Goal: Browse casually: Explore the website without a specific task or goal

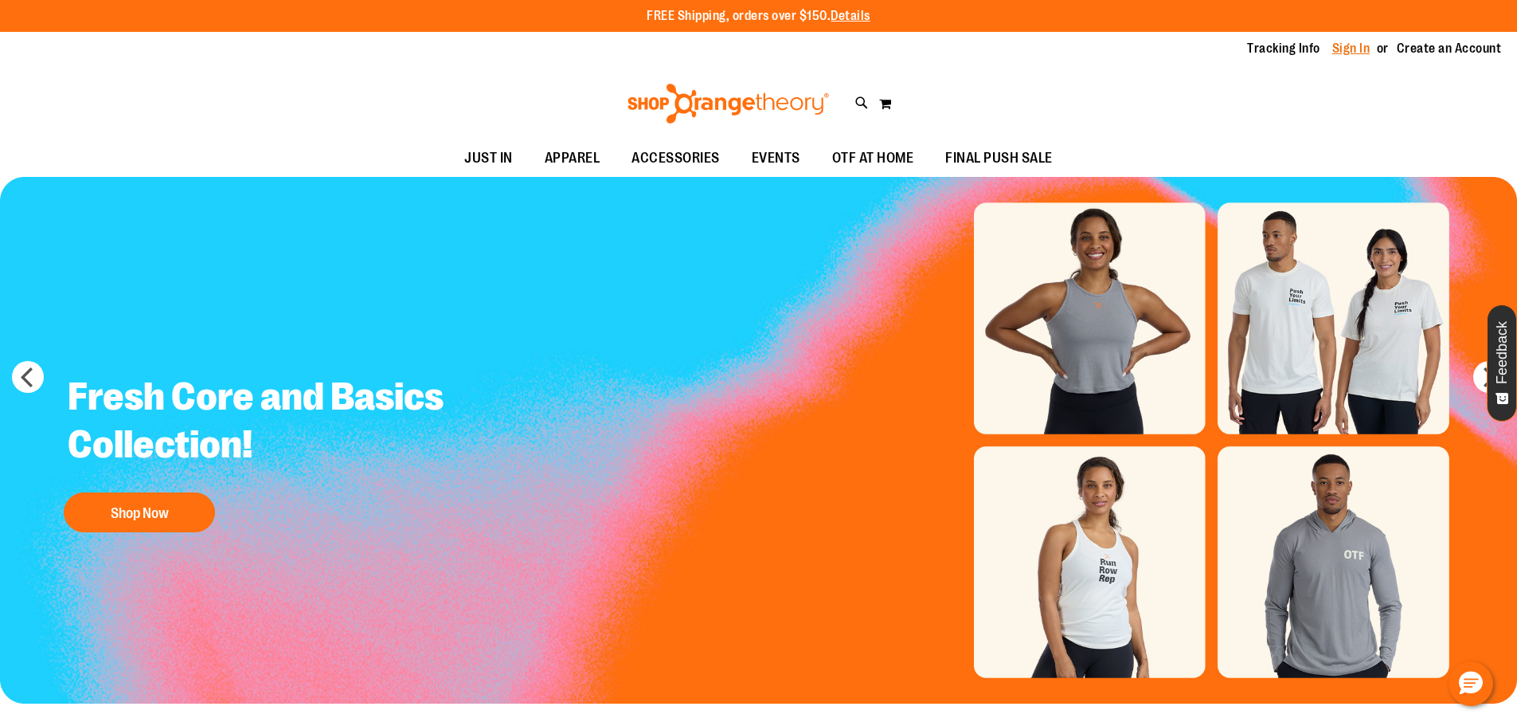
type input "**********"
click at [1348, 50] on link "Sign In" at bounding box center [1352, 49] width 38 height 18
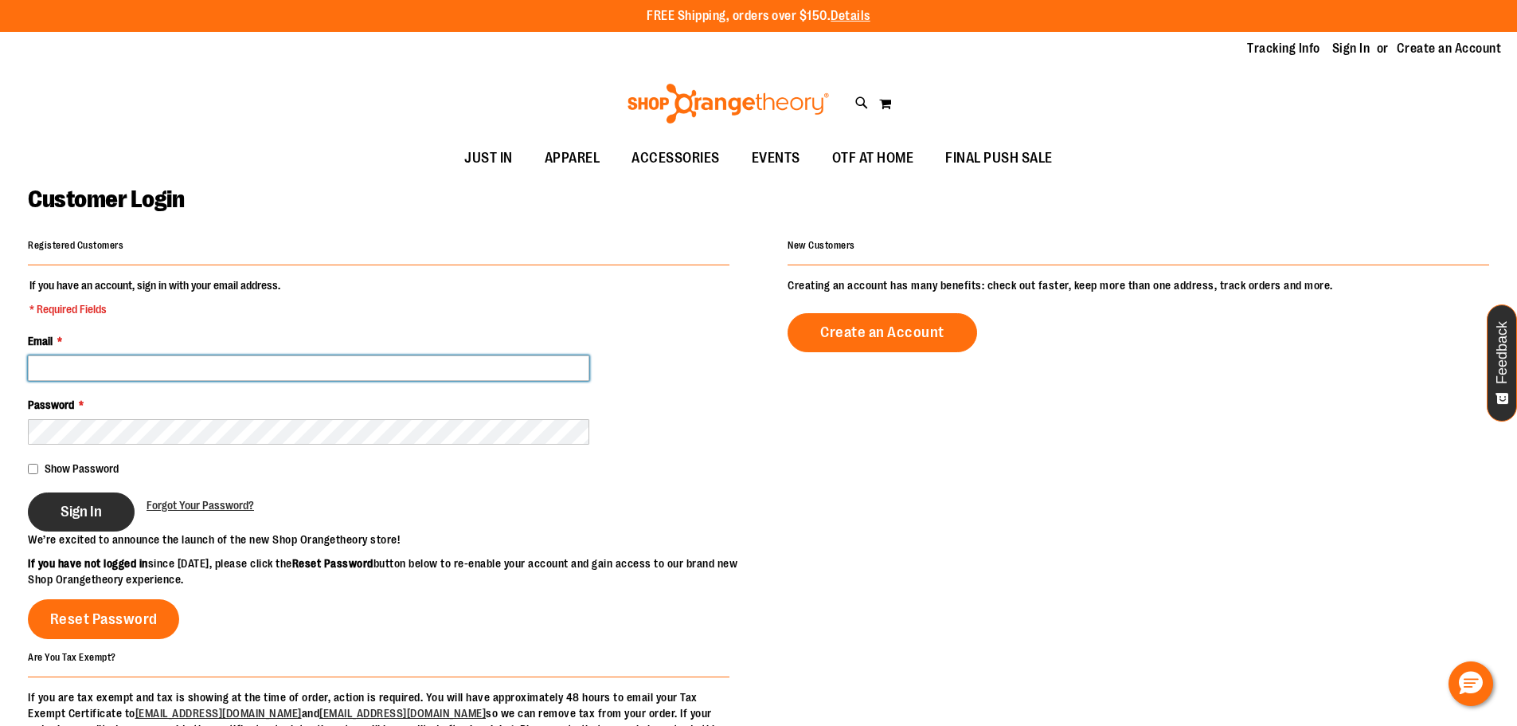
type input "**********"
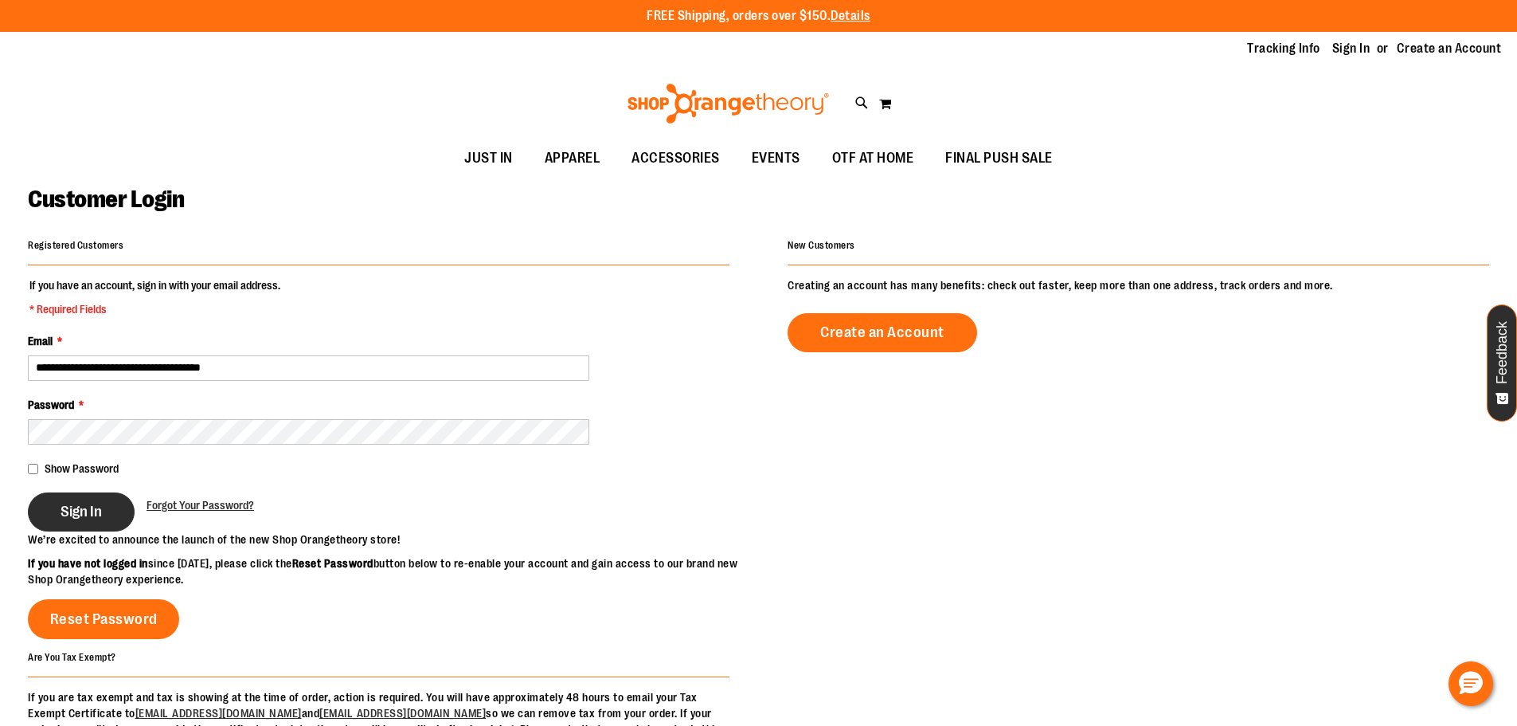
type input "**********"
click at [90, 510] on span "Sign In" at bounding box center [81, 512] width 41 height 18
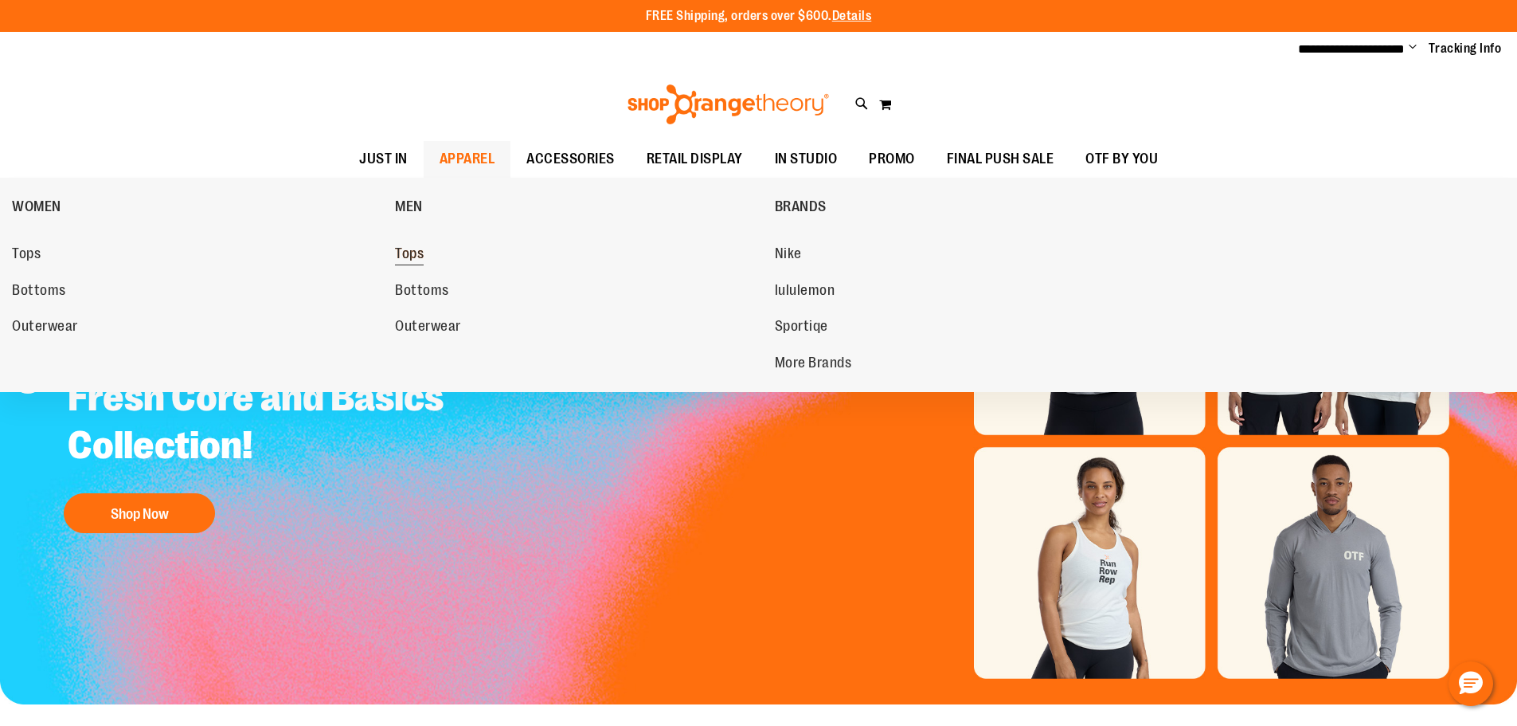
type input "**********"
click at [417, 255] on span "Tops" at bounding box center [409, 255] width 29 height 20
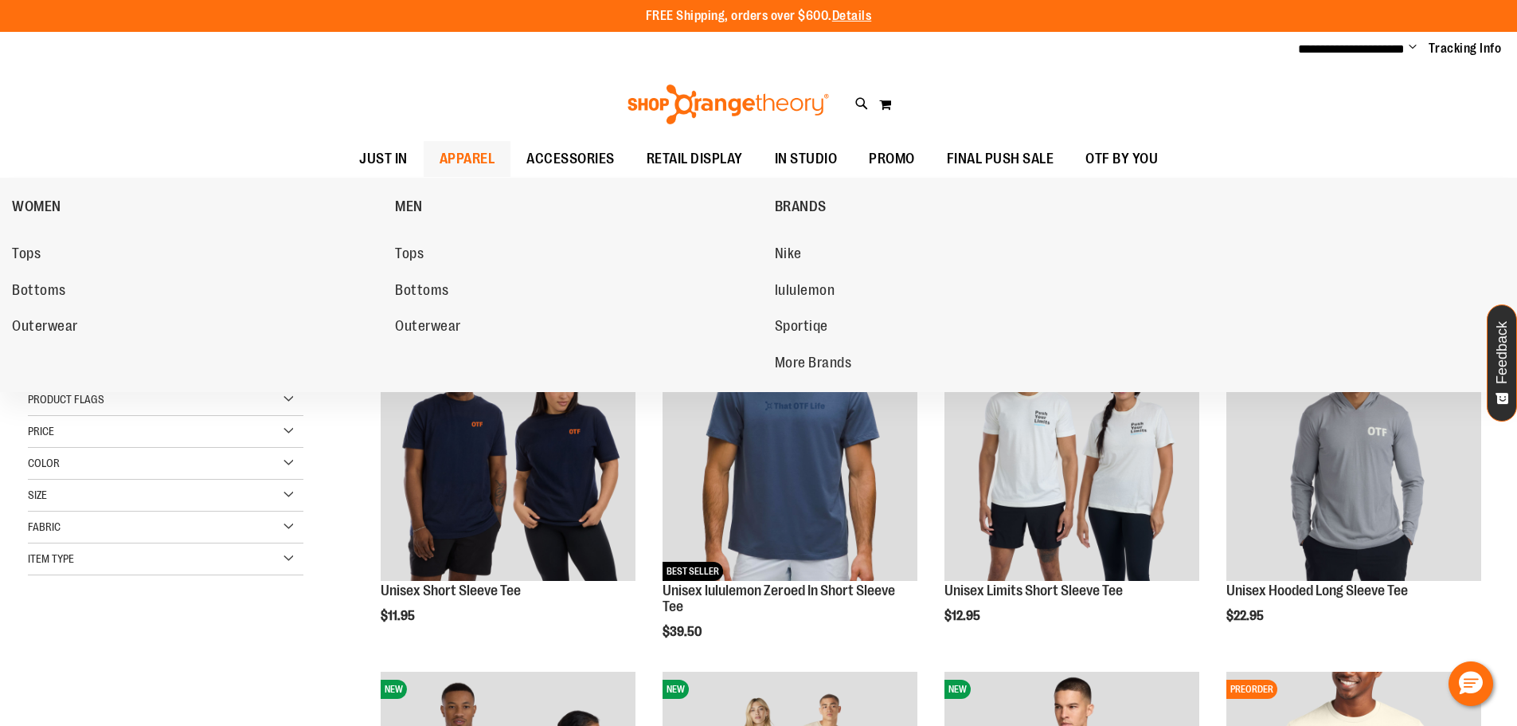
type input "**********"
click at [466, 158] on span "APPAREL" at bounding box center [468, 159] width 56 height 36
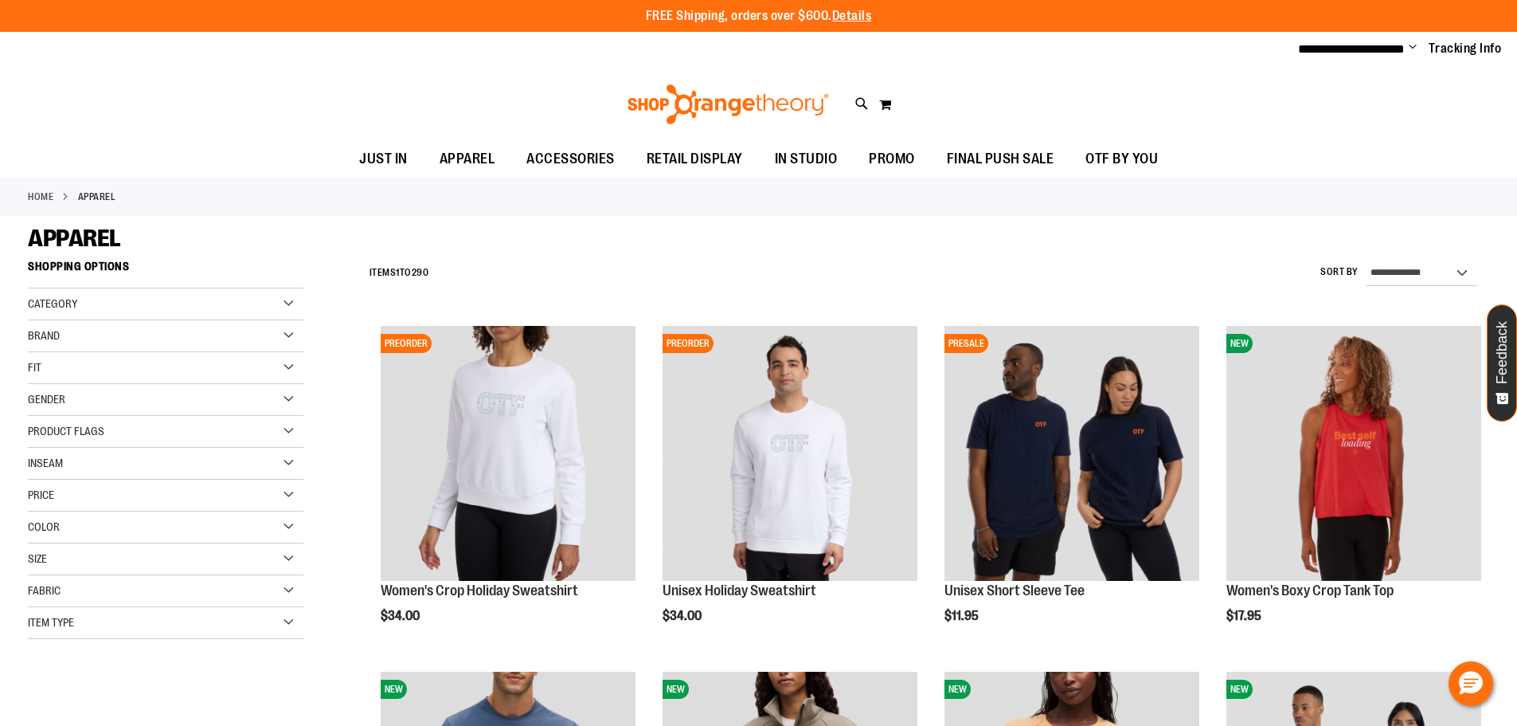
type input "**********"
click at [284, 623] on div "Item Type" at bounding box center [166, 623] width 276 height 32
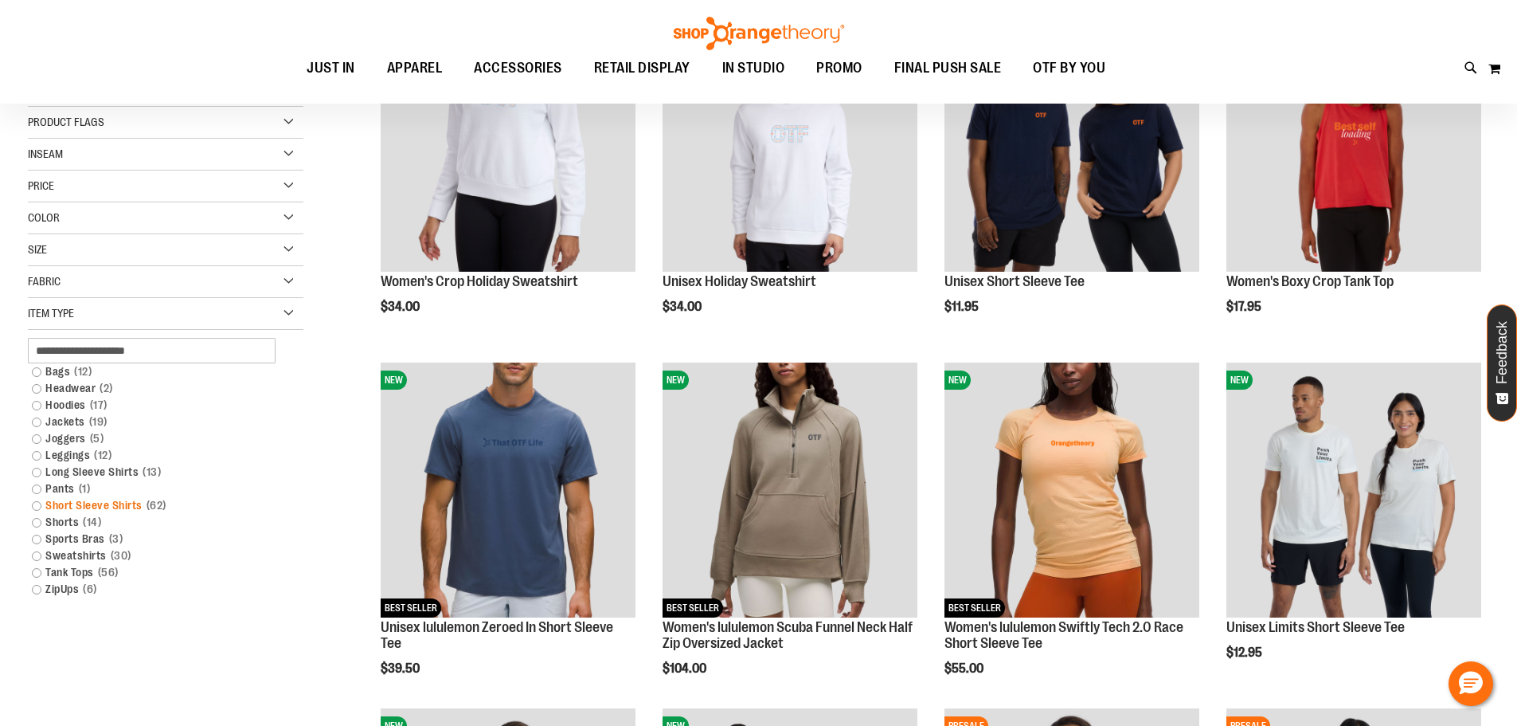
scroll to position [318, 0]
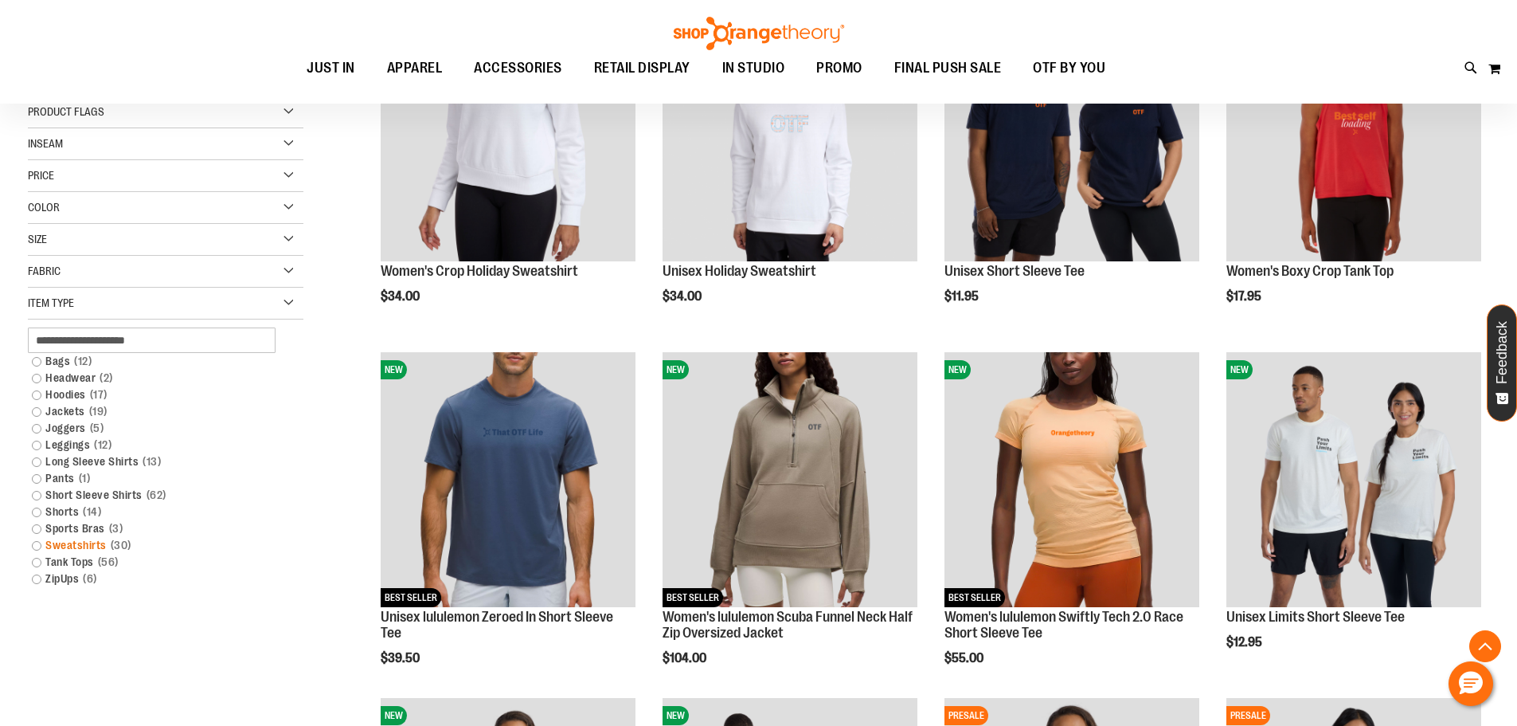
click at [35, 547] on link "Sweatshirts 30 items" at bounding box center [156, 545] width 264 height 17
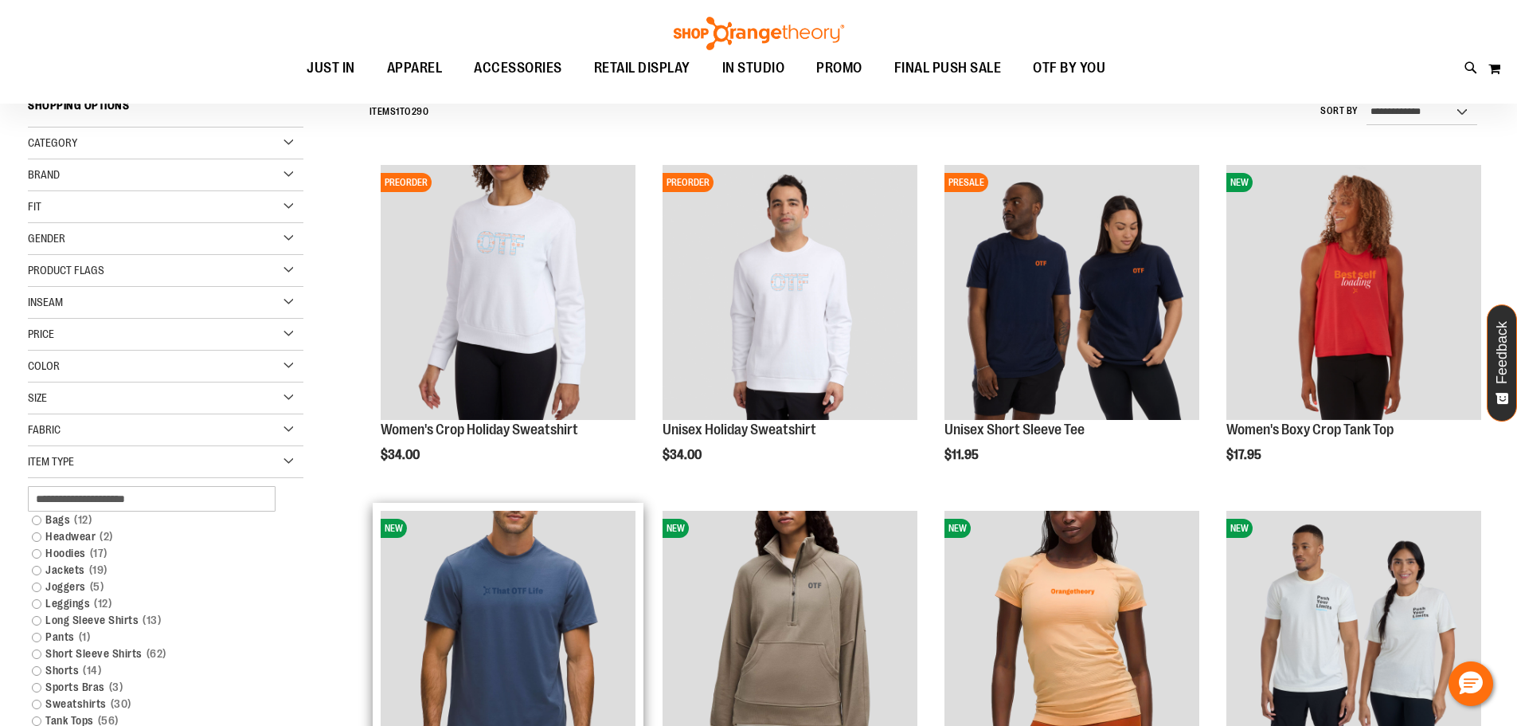
scroll to position [148, 0]
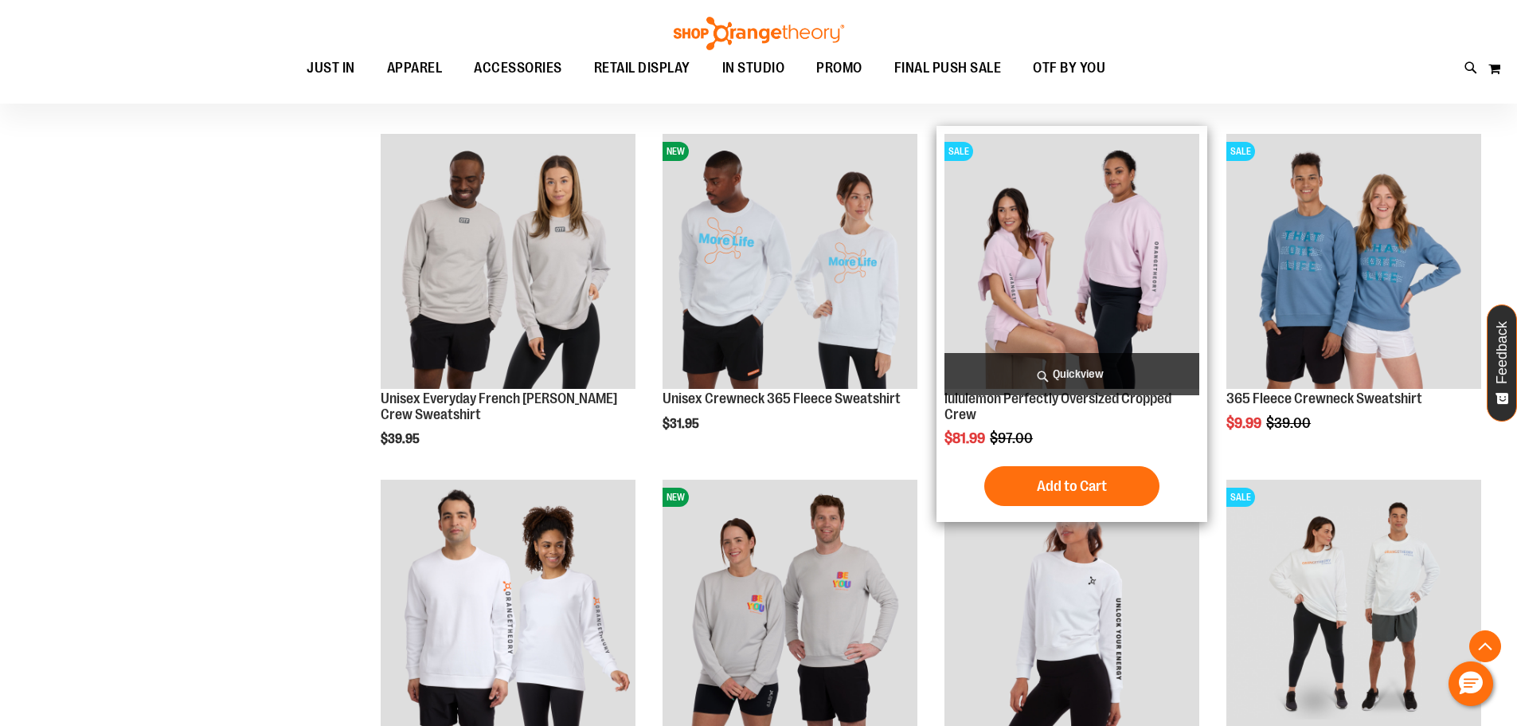
scroll to position [1672, 0]
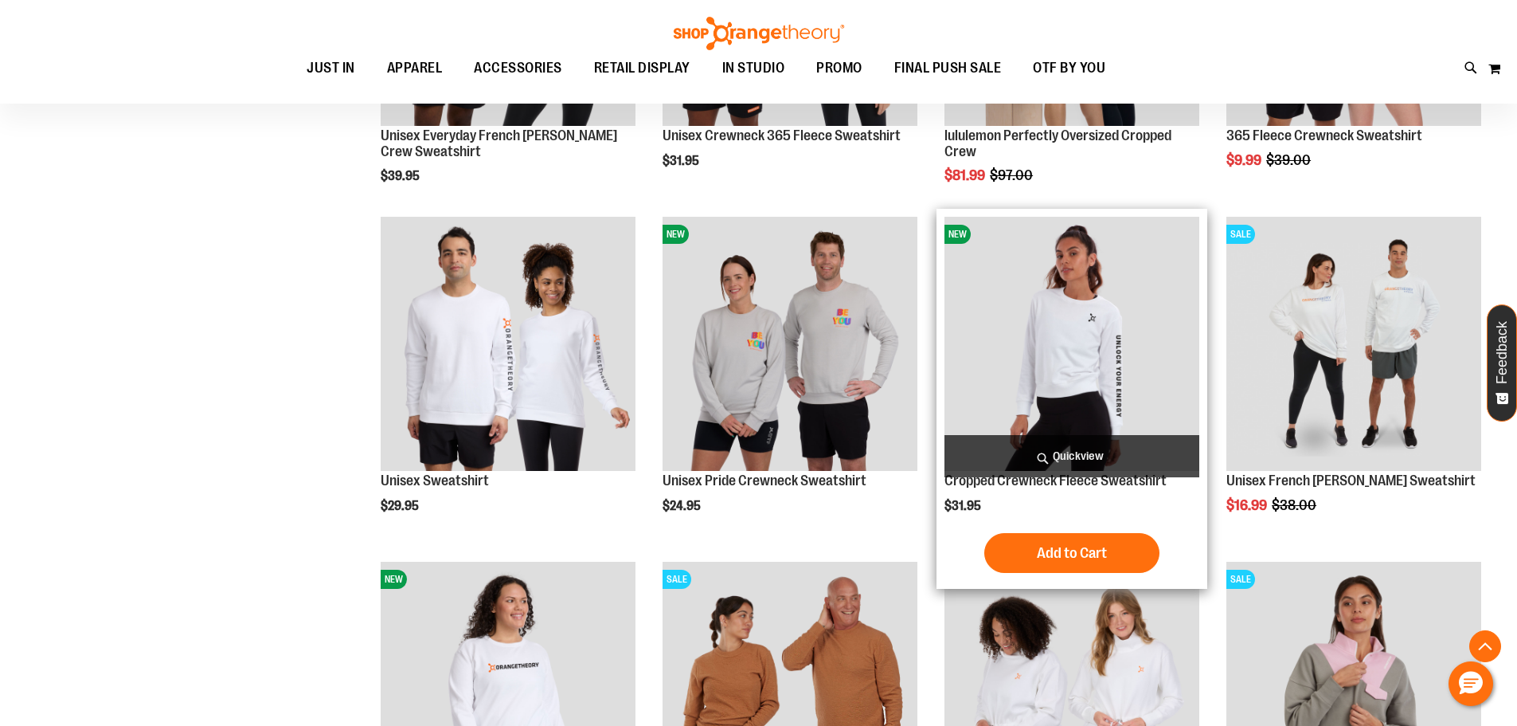
scroll to position [1831, 0]
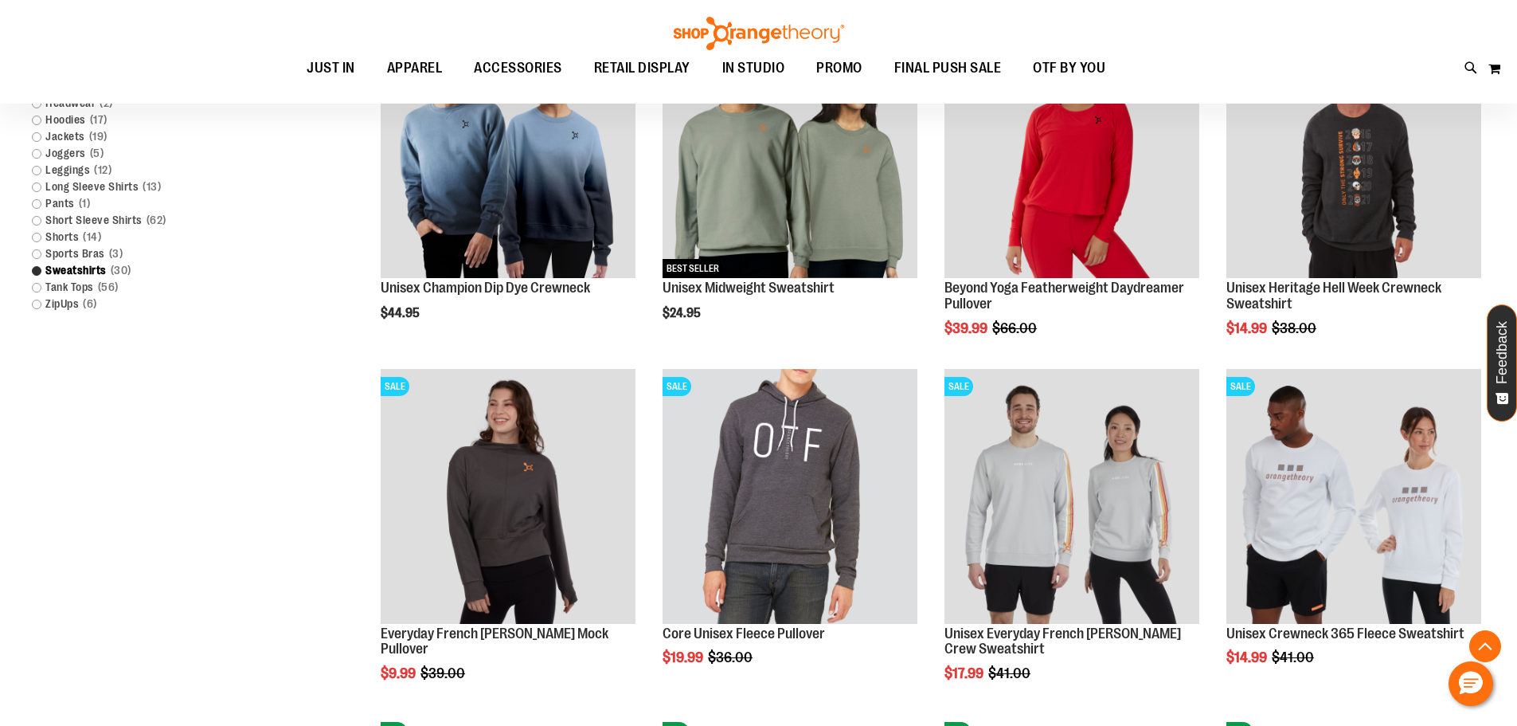
scroll to position [397, 0]
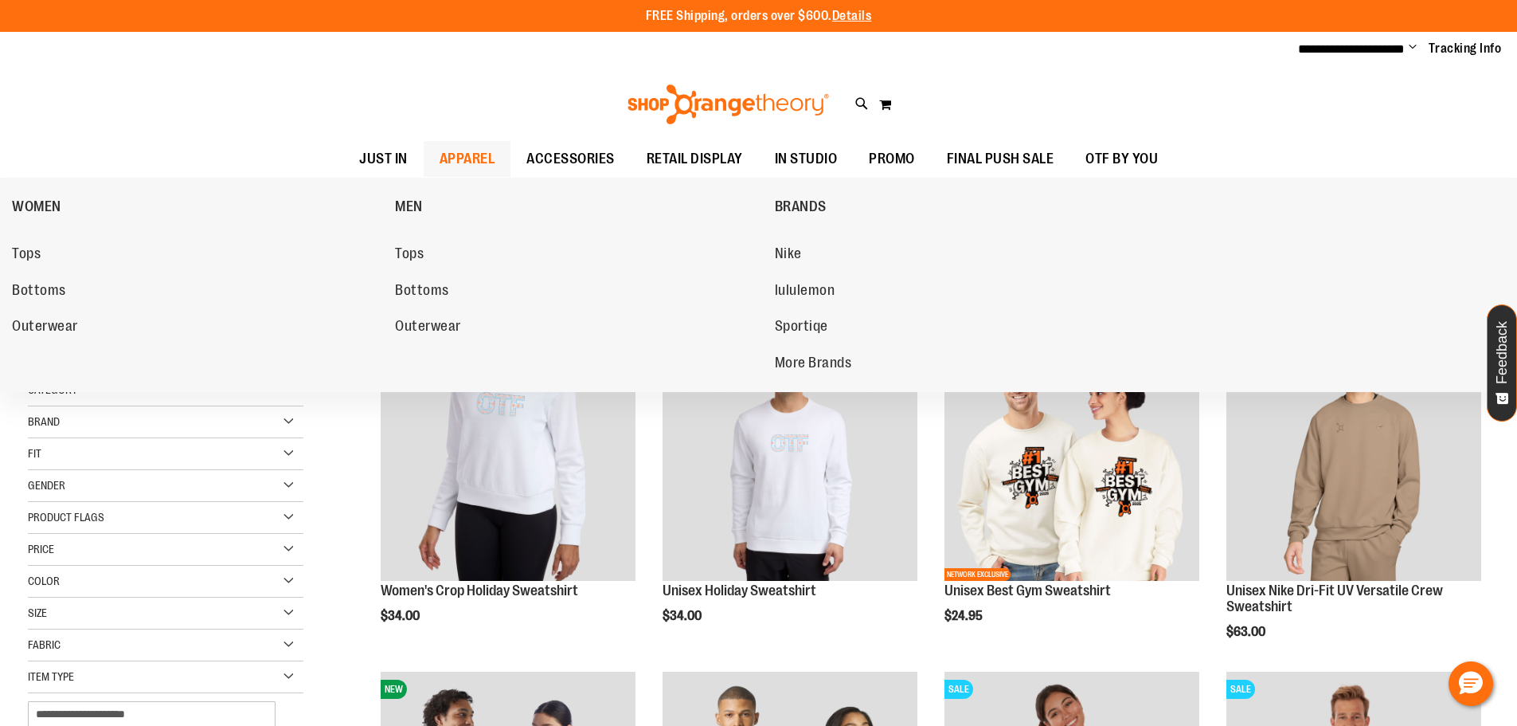
click at [452, 157] on span "APPAREL" at bounding box center [468, 159] width 56 height 36
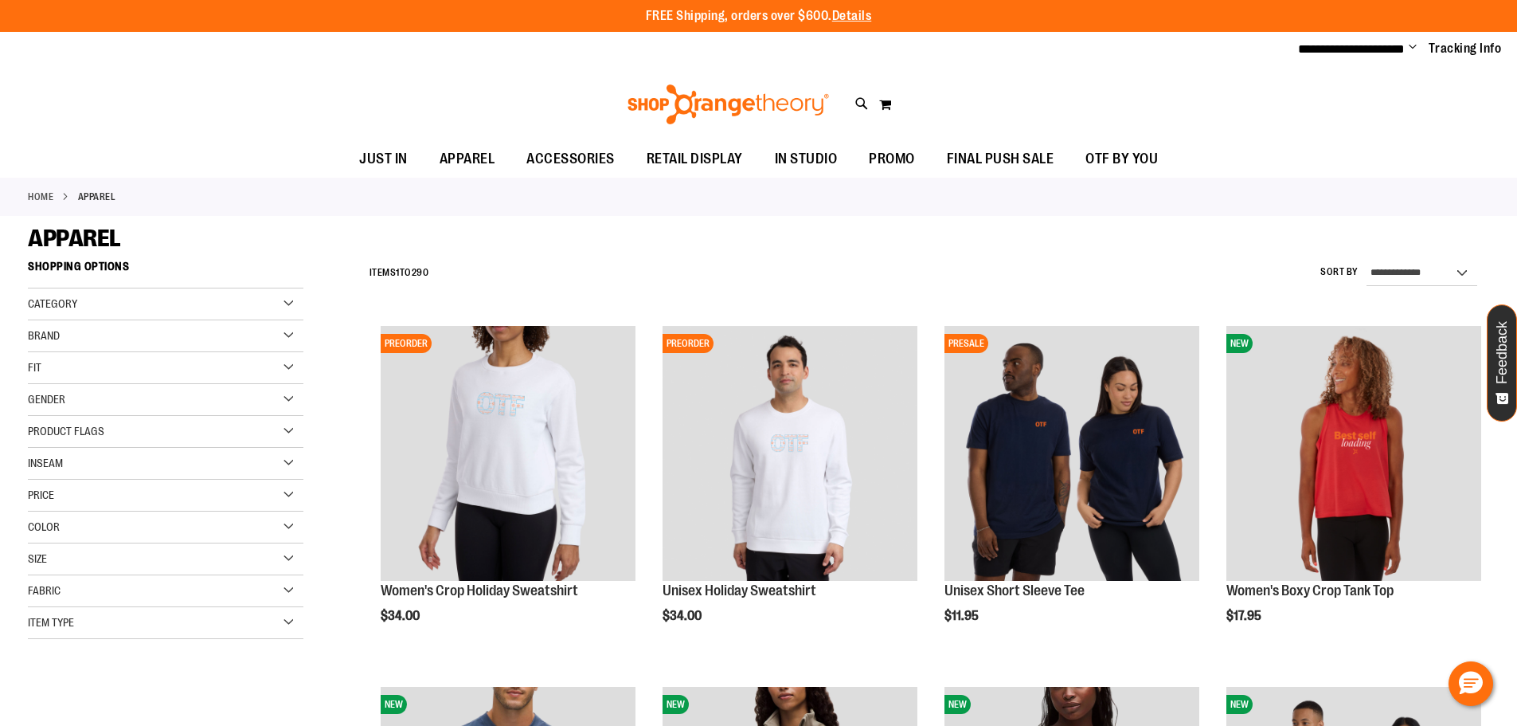
type input "**********"
click at [283, 621] on div "Item Type" at bounding box center [166, 623] width 276 height 32
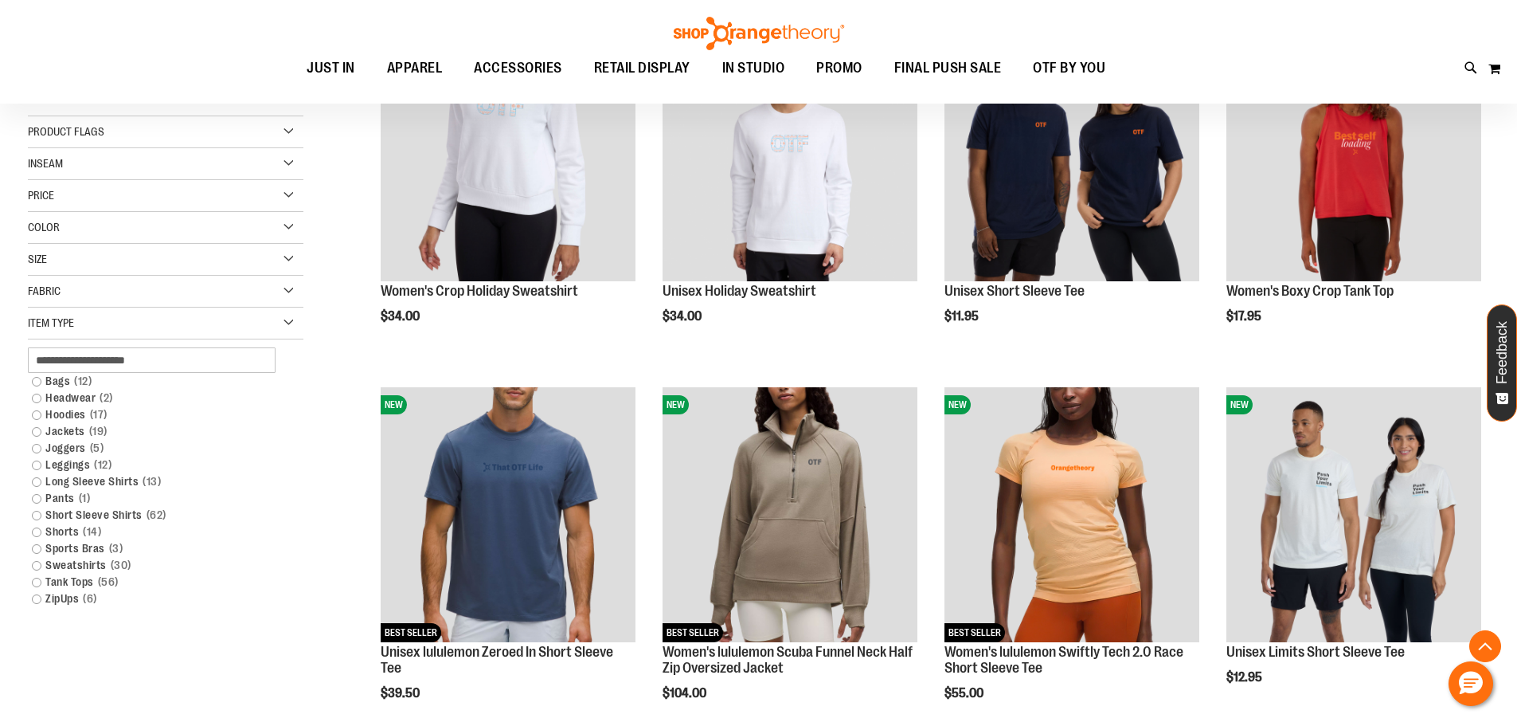
scroll to position [318, 0]
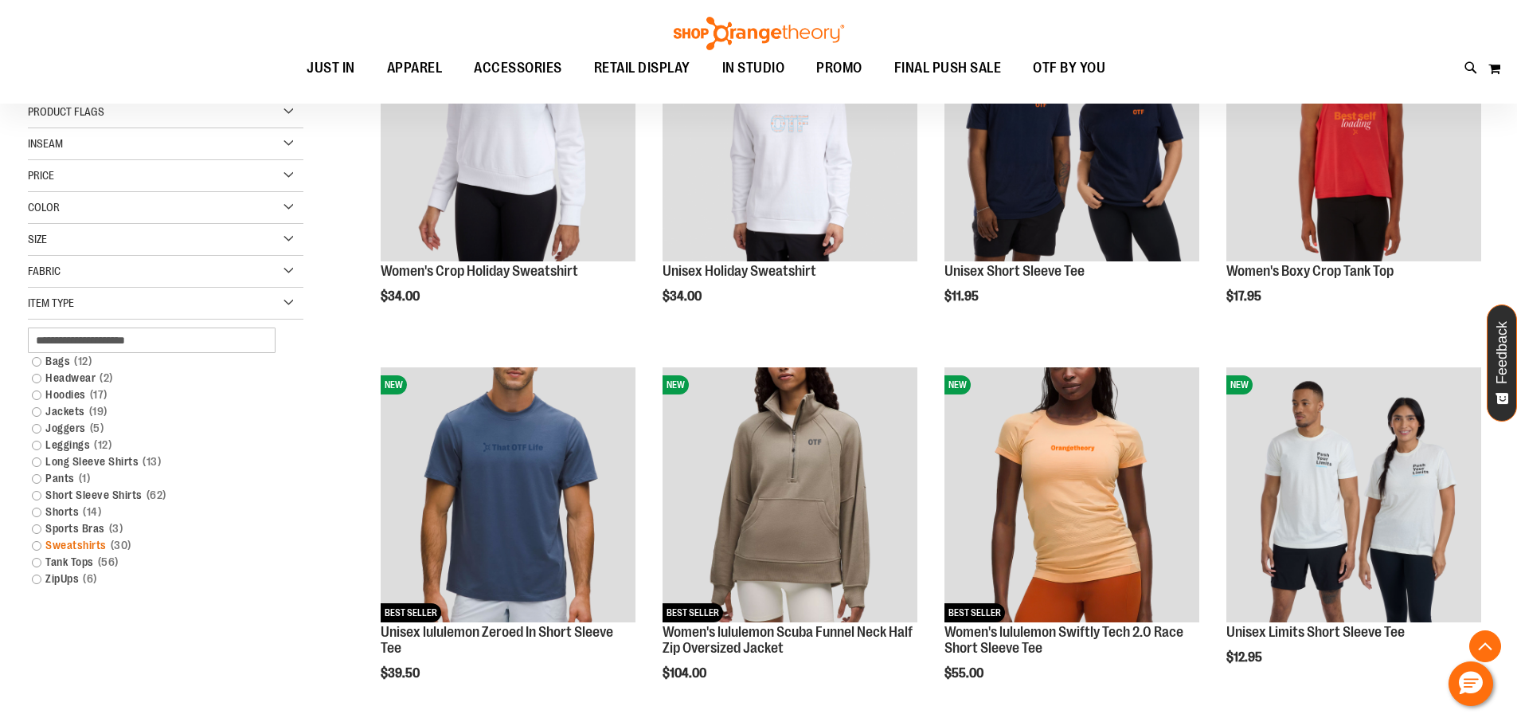
click at [37, 542] on link "Sweatshirts 30 items" at bounding box center [156, 545] width 264 height 17
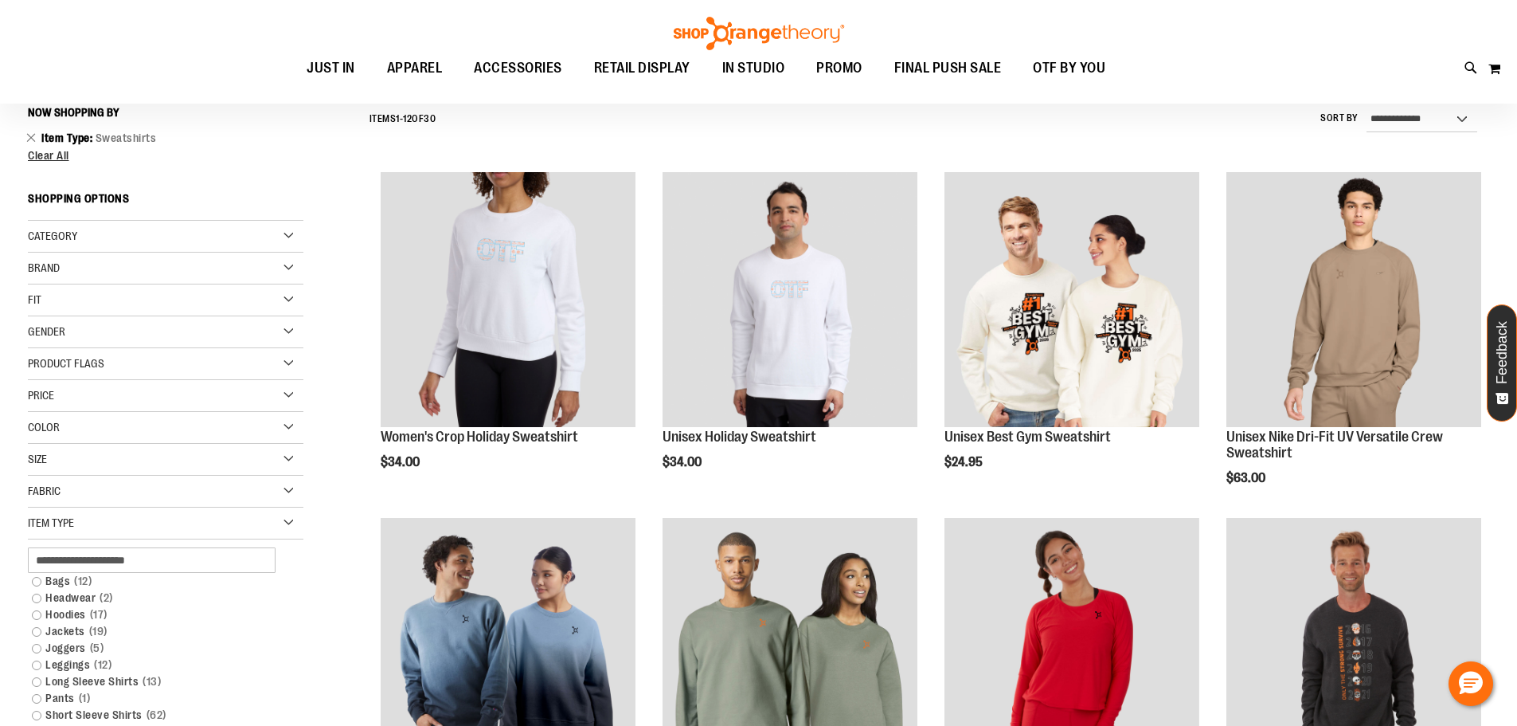
scroll to position [148, 0]
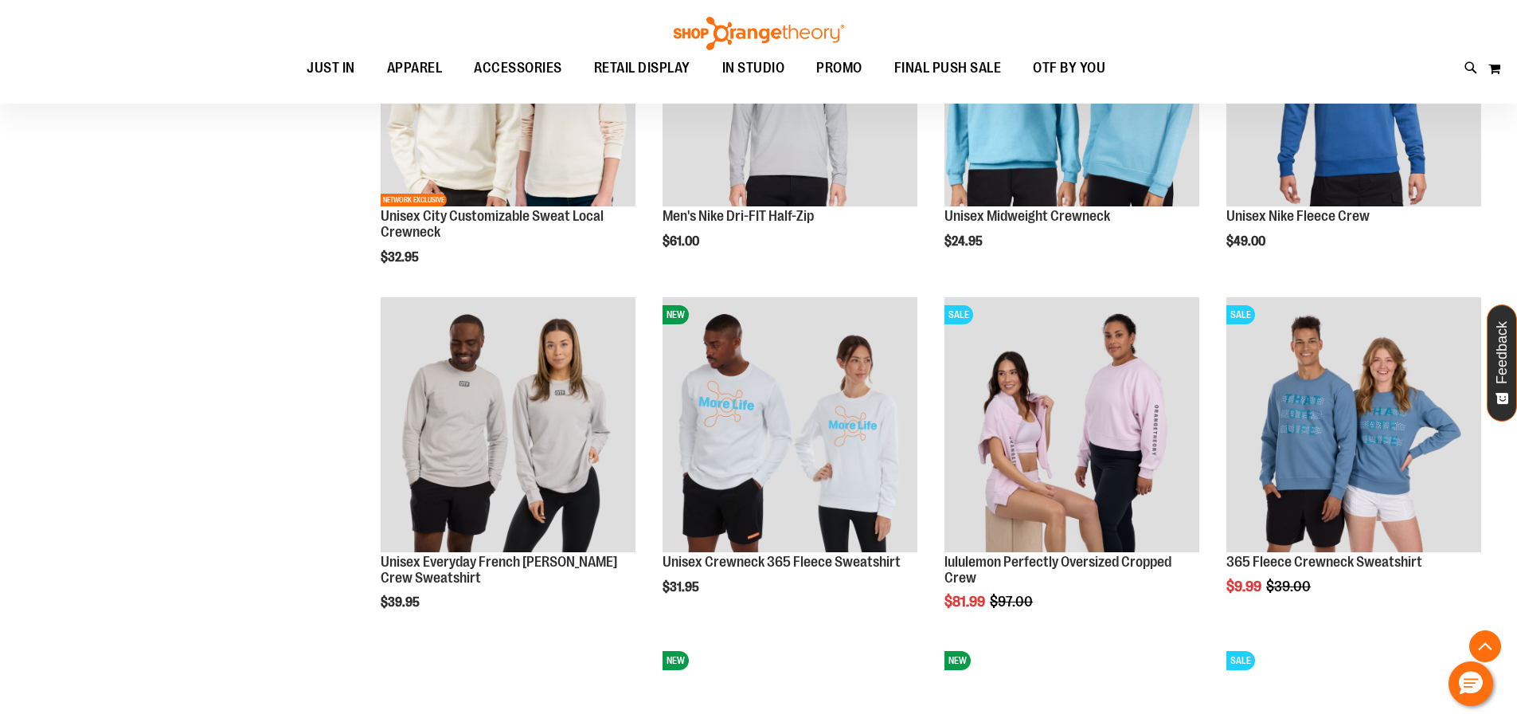
scroll to position [1423, 0]
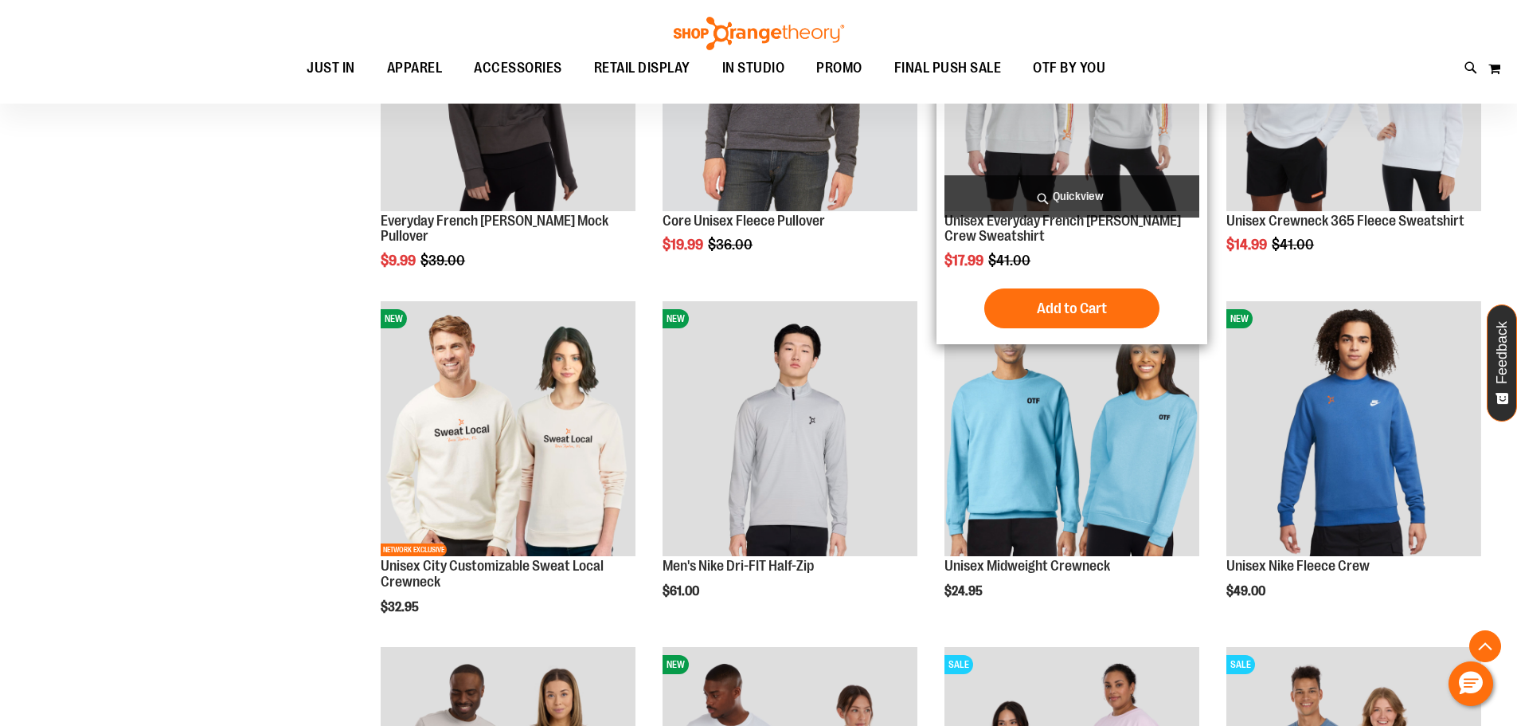
scroll to position [546, 0]
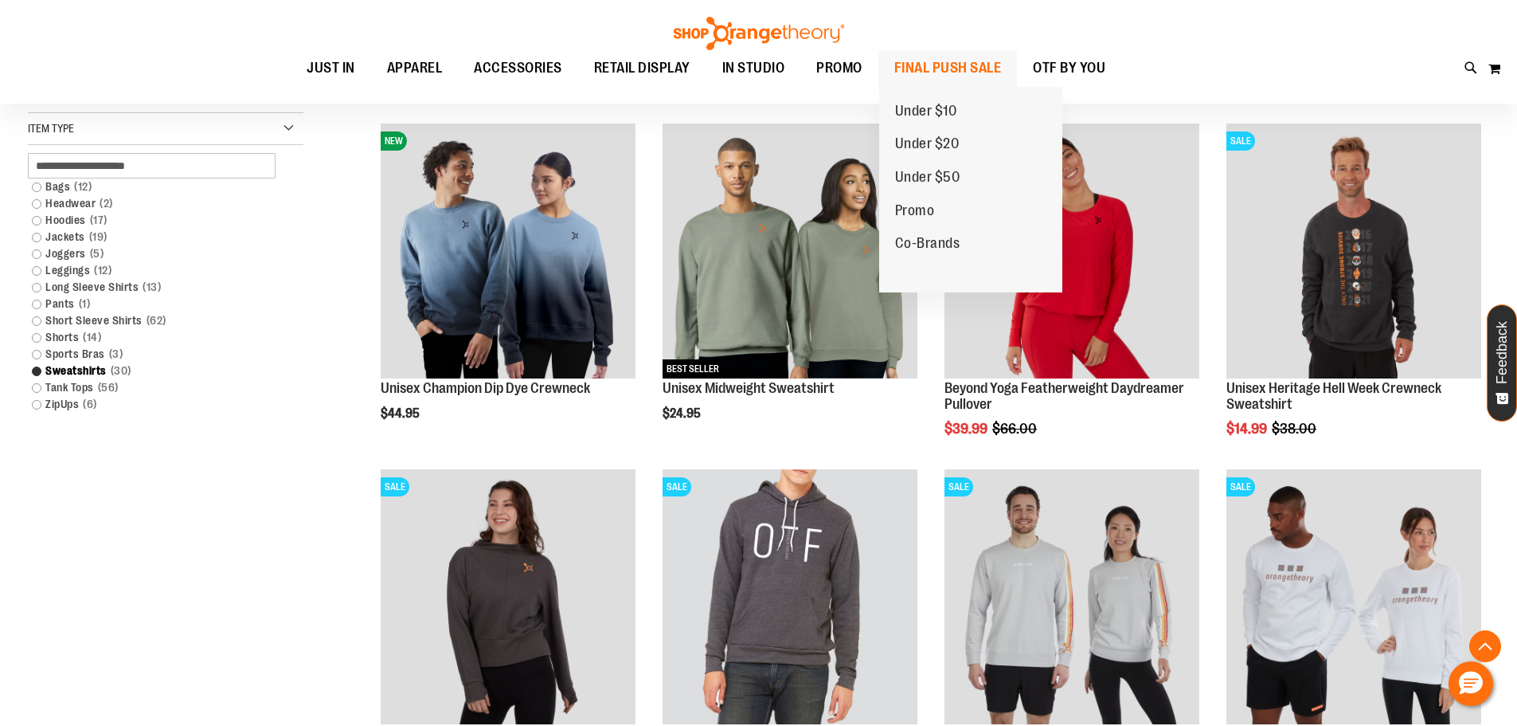
click at [940, 61] on span "FINAL PUSH SALE" at bounding box center [948, 68] width 108 height 36
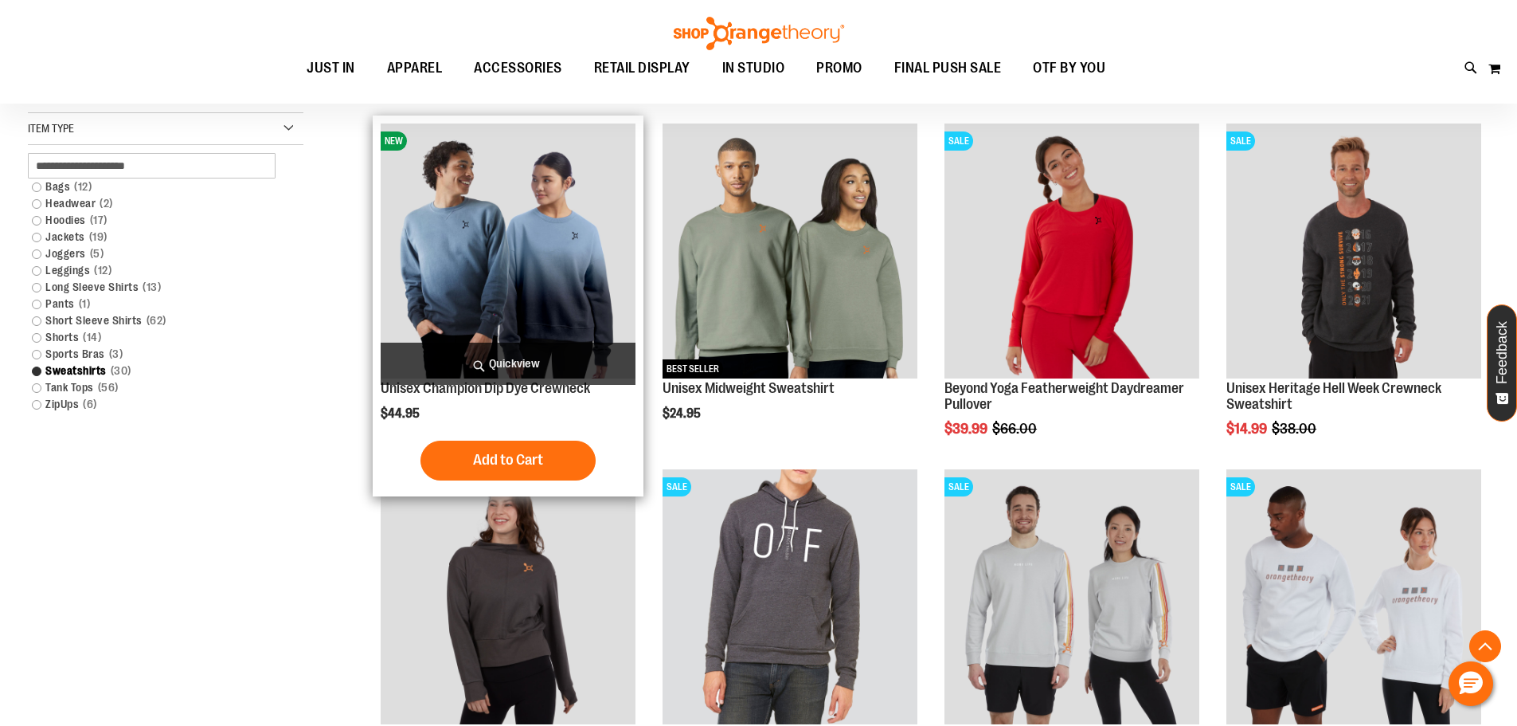
click at [589, 318] on img "product" at bounding box center [508, 250] width 255 height 255
click at [536, 292] on img "product" at bounding box center [508, 250] width 255 height 255
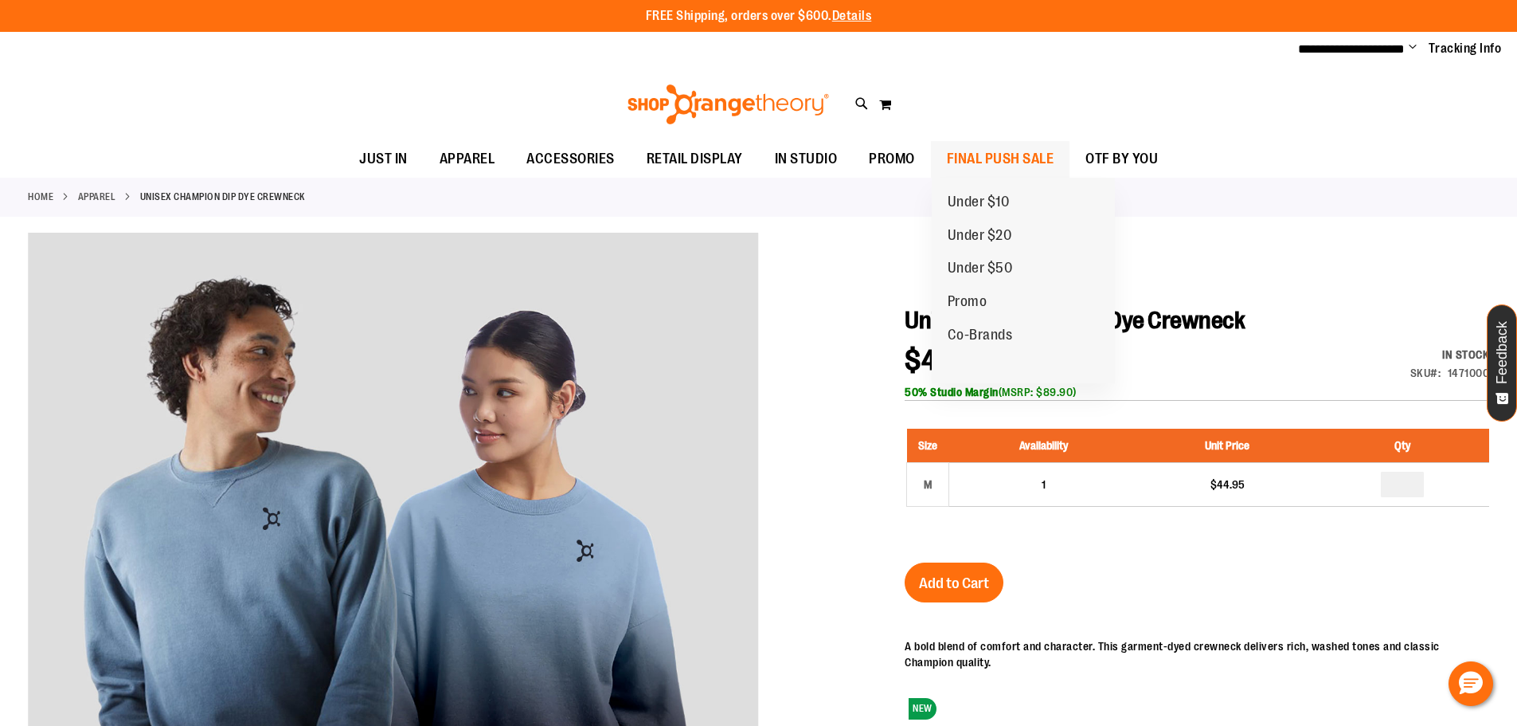
type input "**********"
click at [977, 159] on span "FINAL PUSH SALE" at bounding box center [1001, 159] width 108 height 36
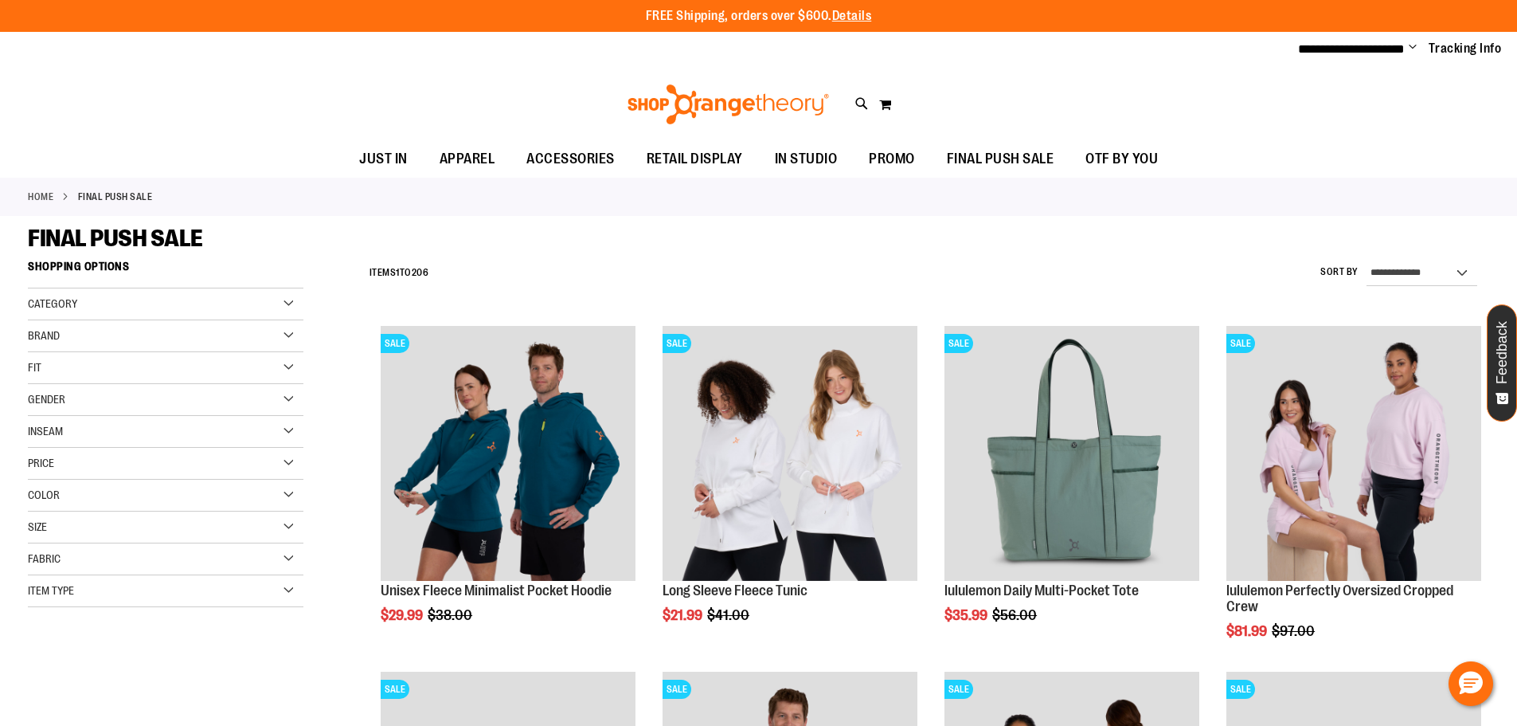
type input "**********"
click at [1454, 276] on select "**********" at bounding box center [1422, 272] width 111 height 25
select select "*********"
click at [1367, 260] on select "**********" at bounding box center [1422, 272] width 111 height 25
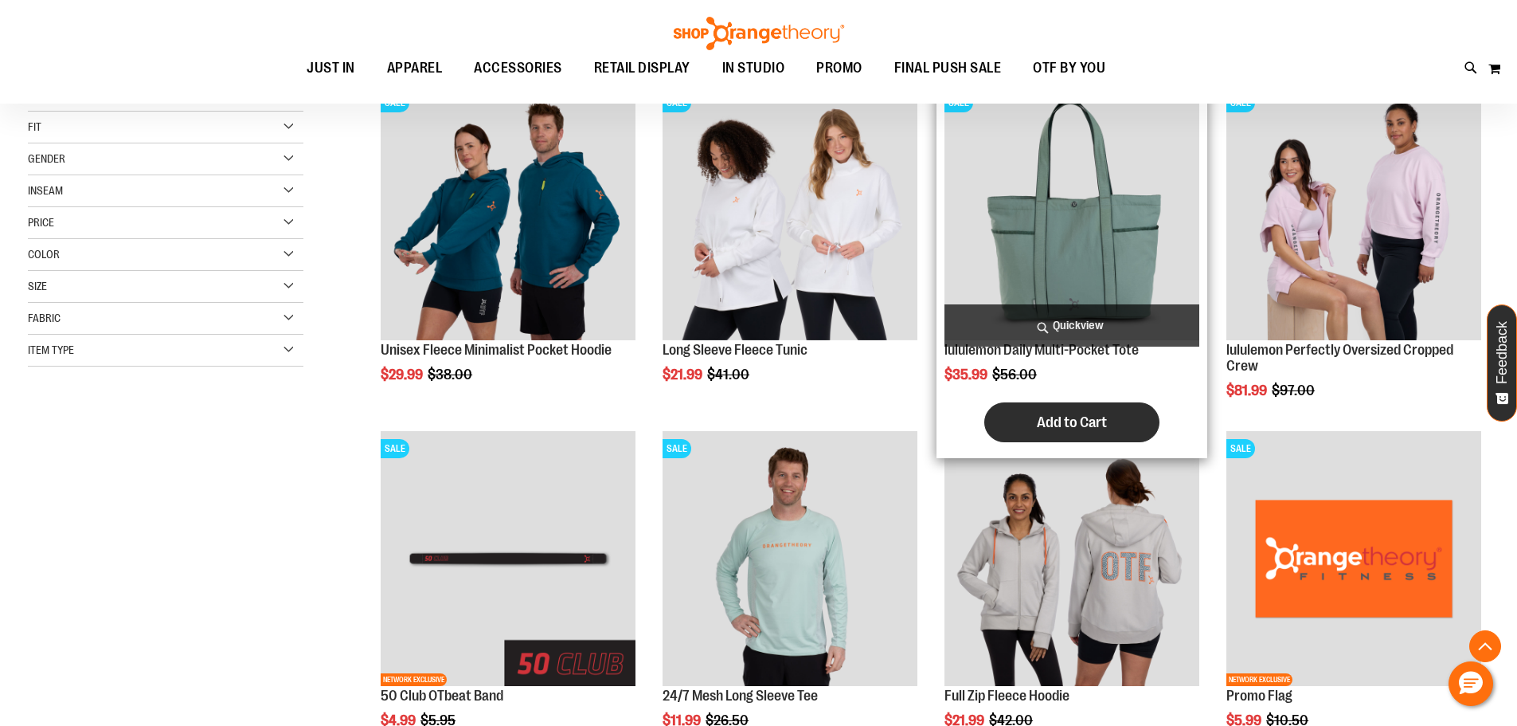
scroll to position [252, 0]
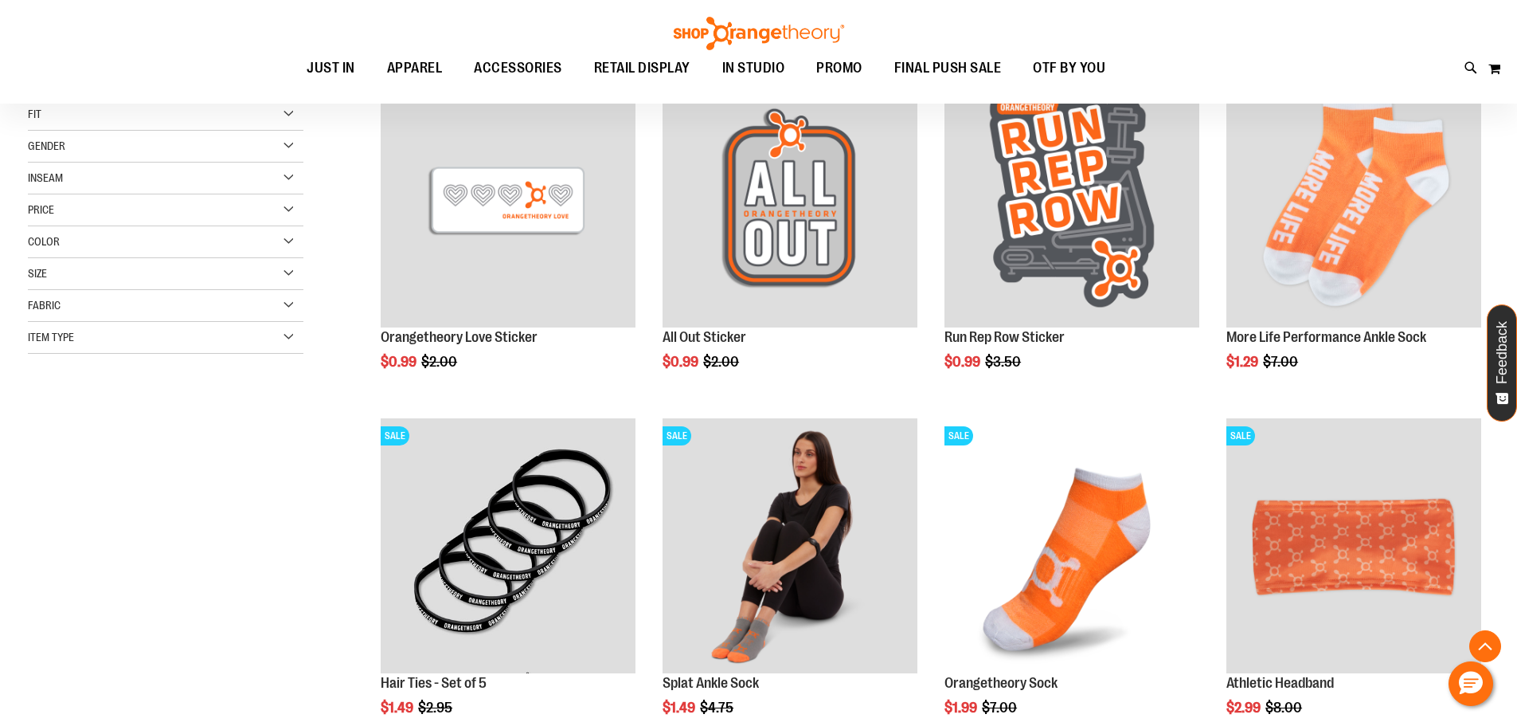
click at [259, 341] on div "Item Type" at bounding box center [166, 338] width 276 height 32
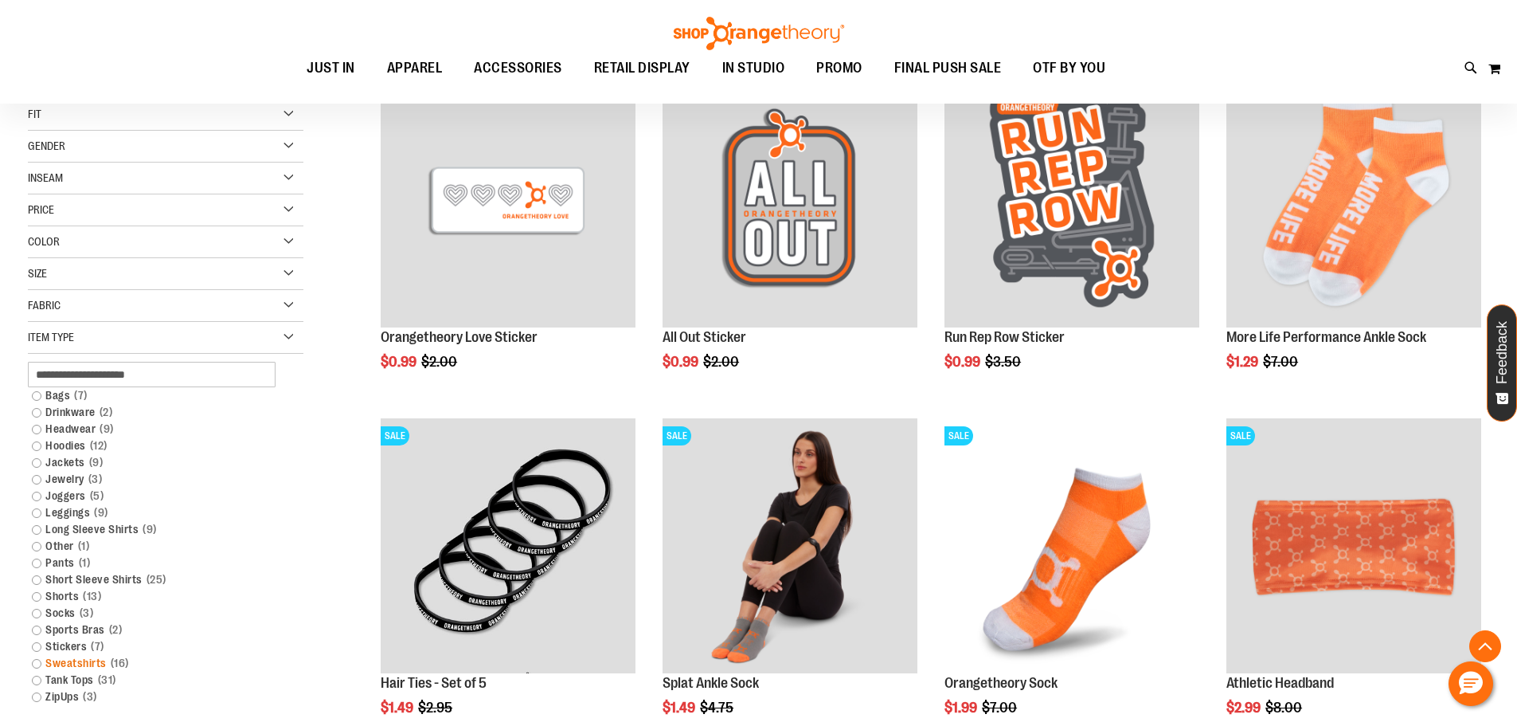
click at [37, 663] on link "Sweatshirts 16 items" at bounding box center [156, 663] width 264 height 17
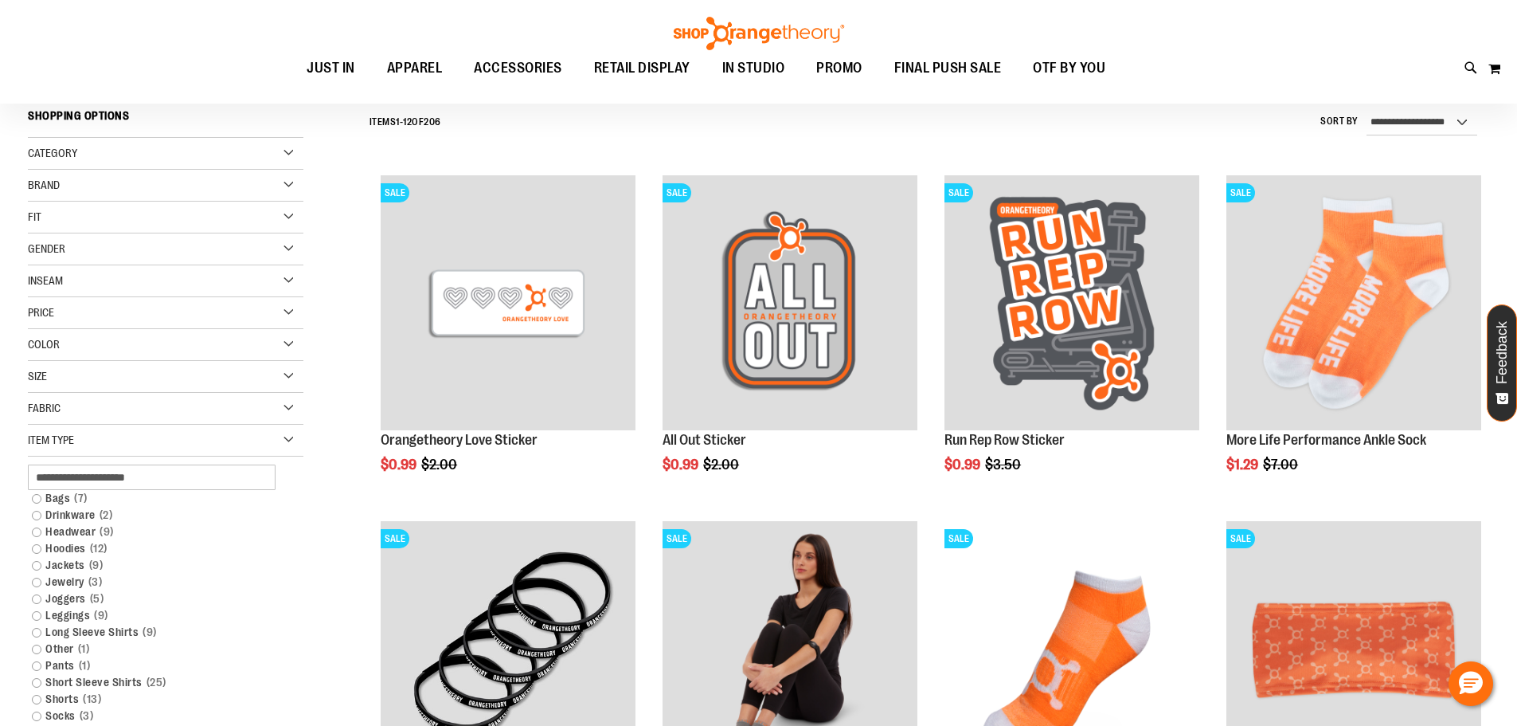
scroll to position [148, 0]
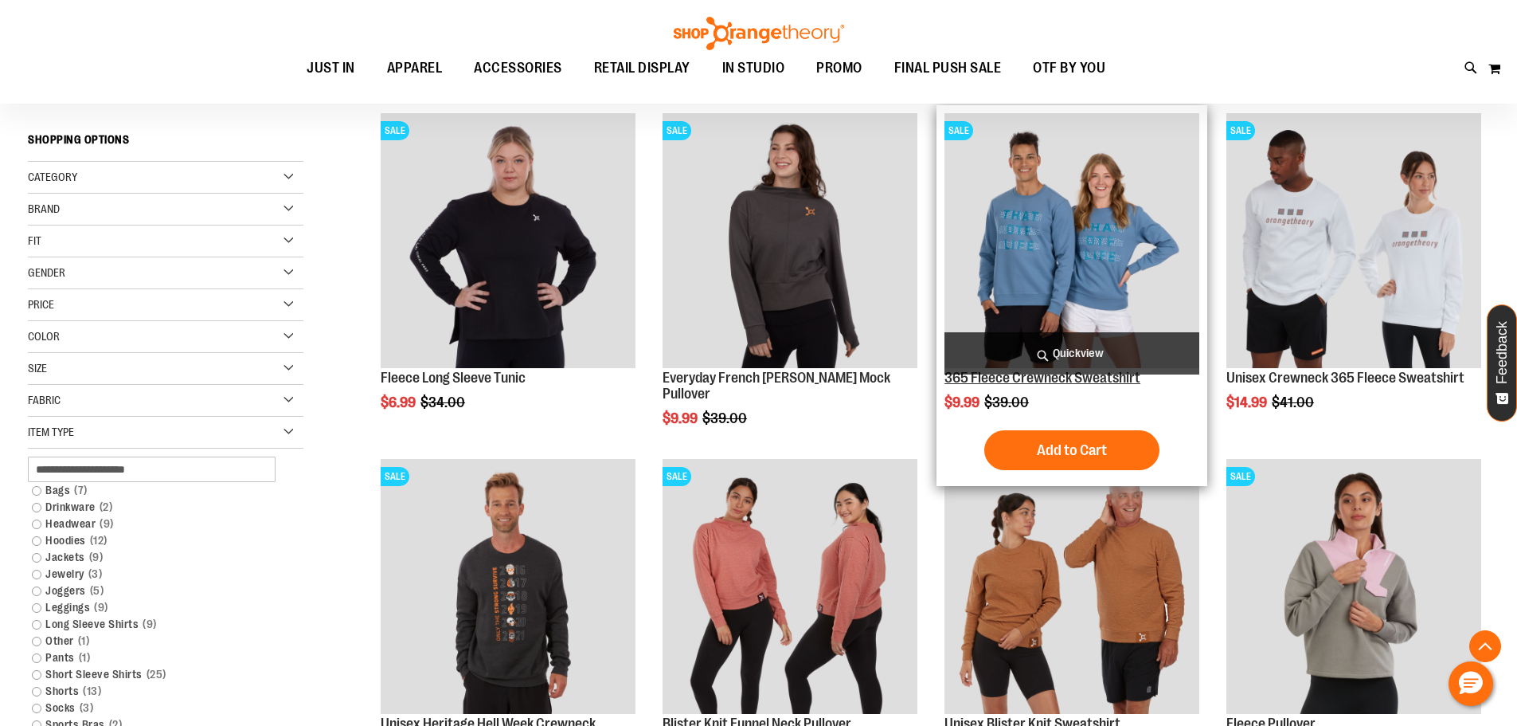
scroll to position [307, 0]
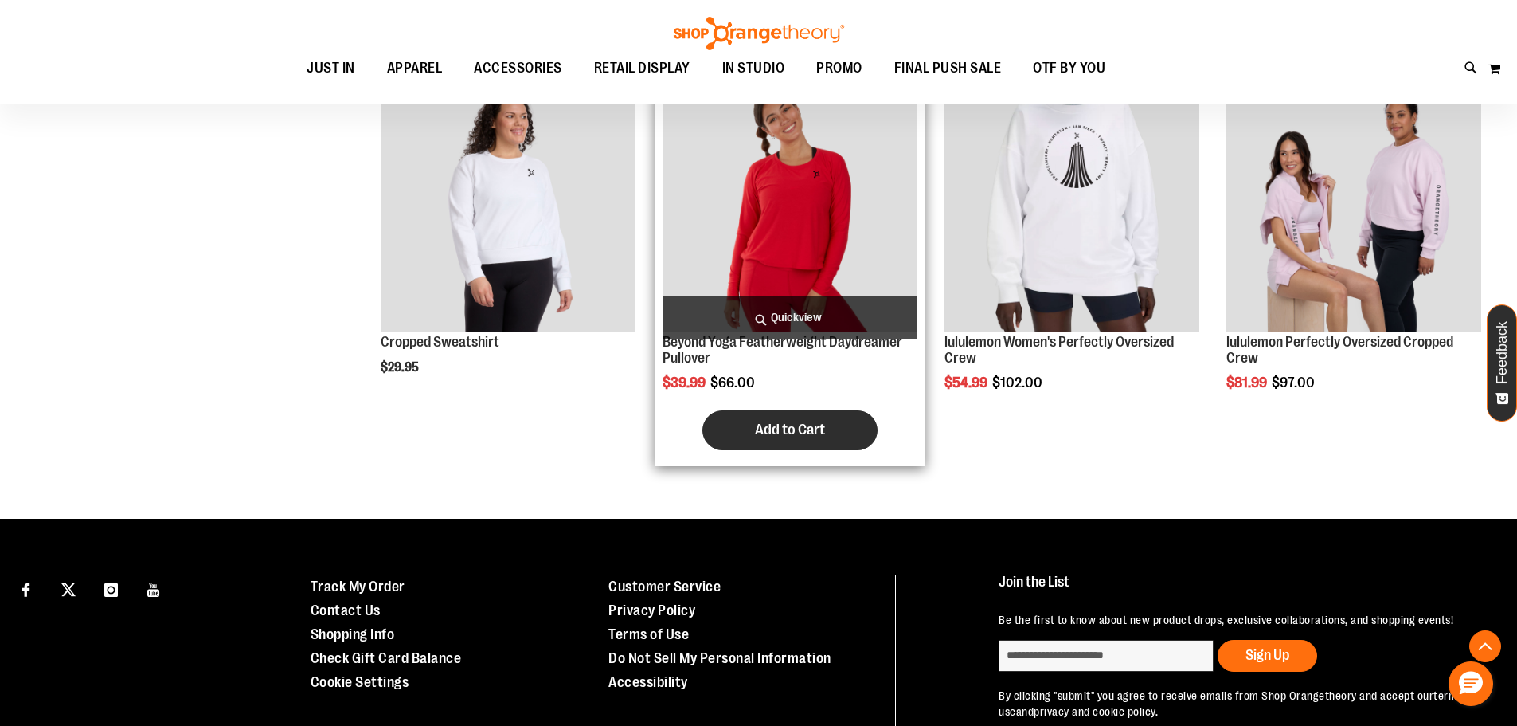
scroll to position [1343, 0]
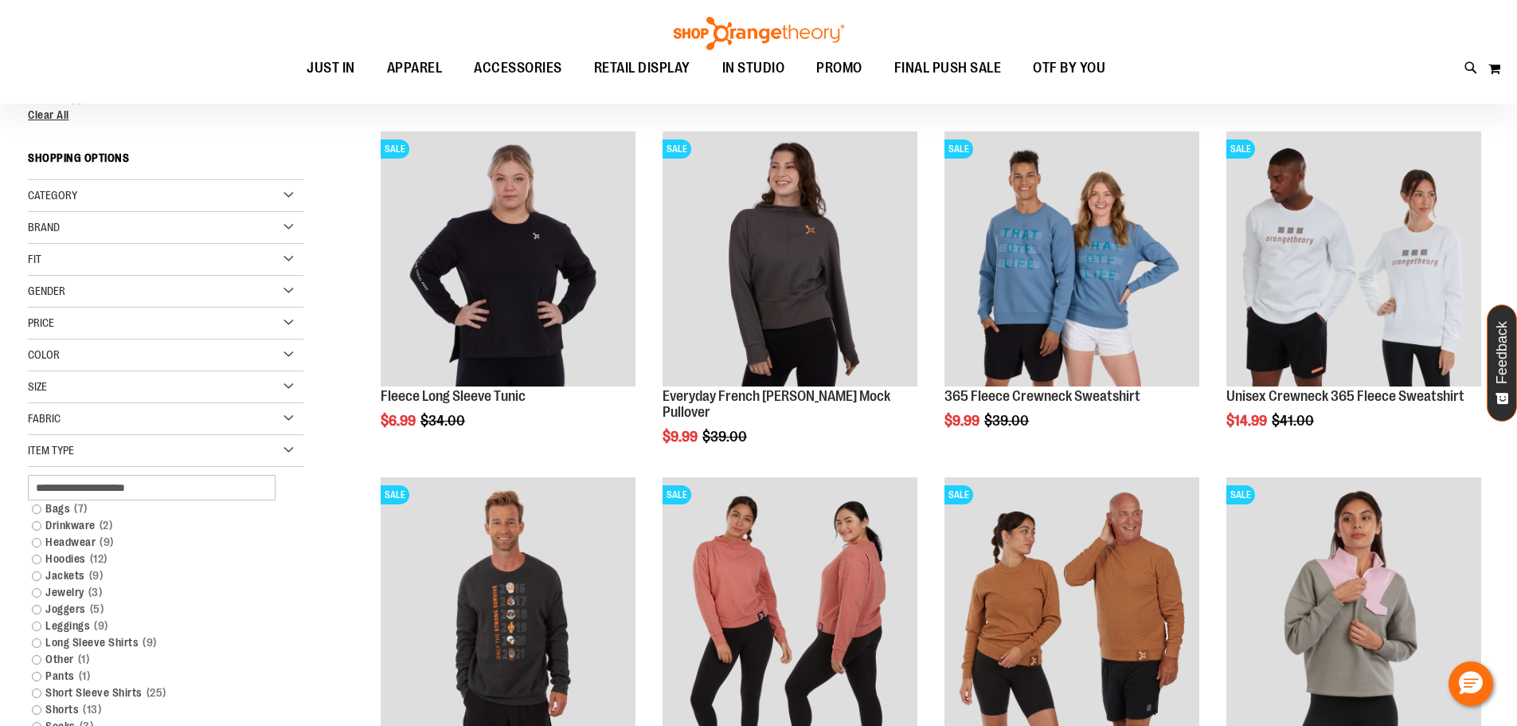
scroll to position [238, 0]
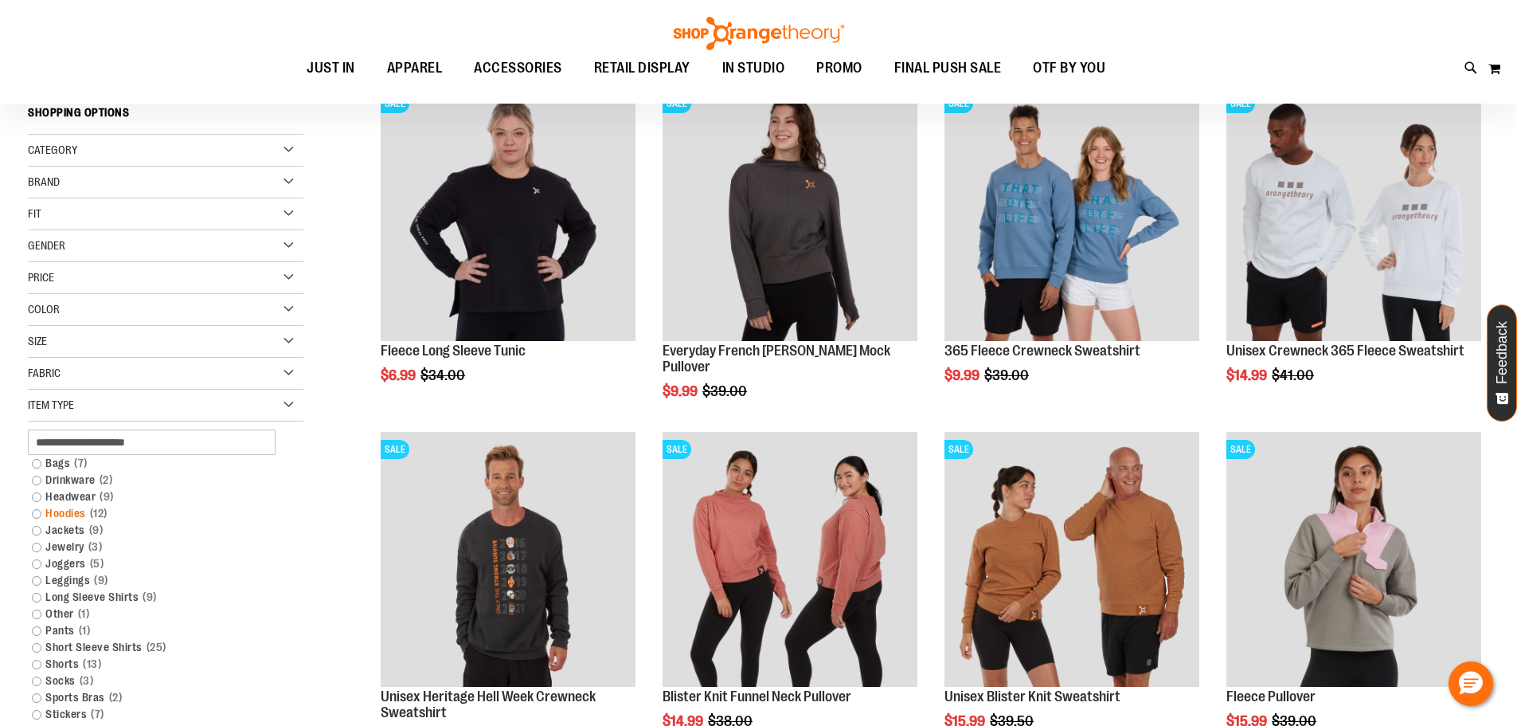
click at [34, 511] on link "Hoodies 12 items" at bounding box center [156, 513] width 264 height 17
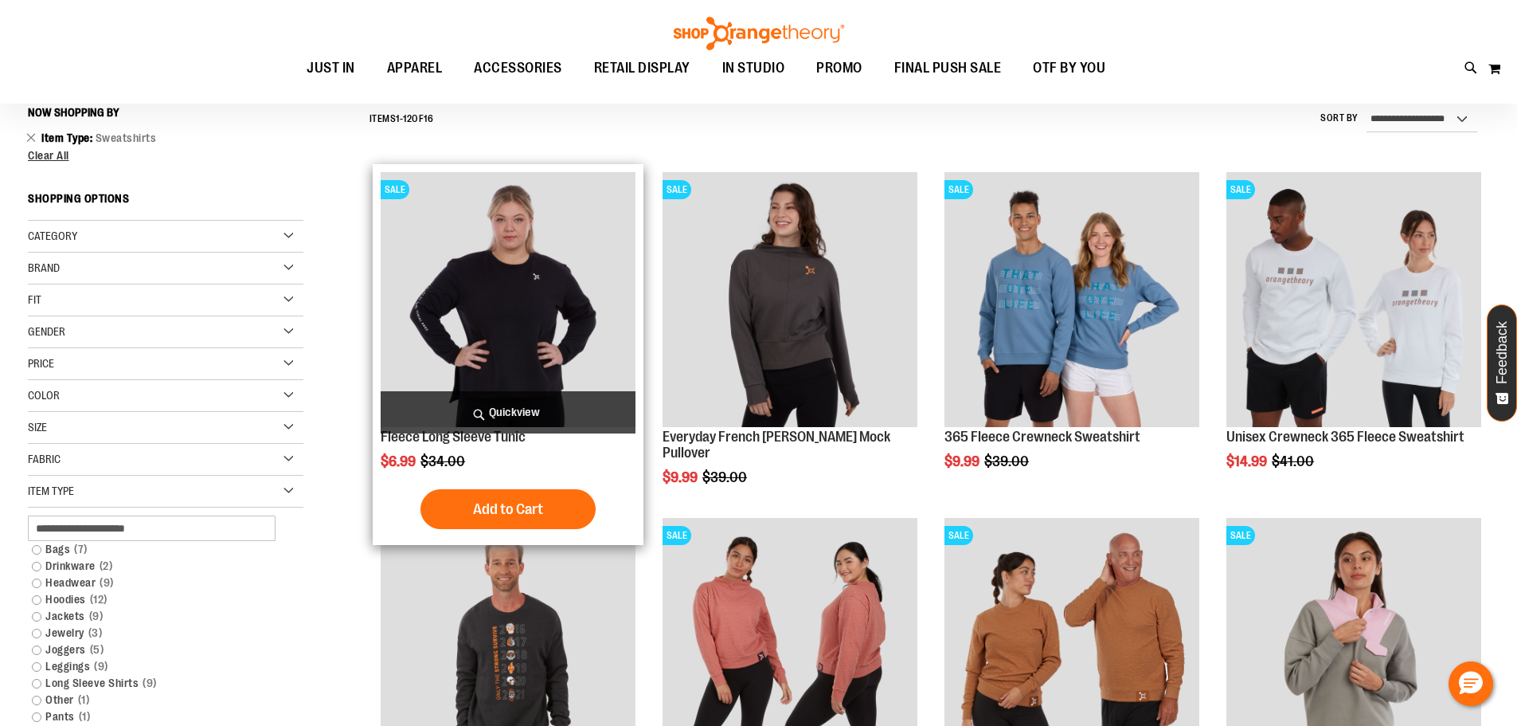
scroll to position [148, 0]
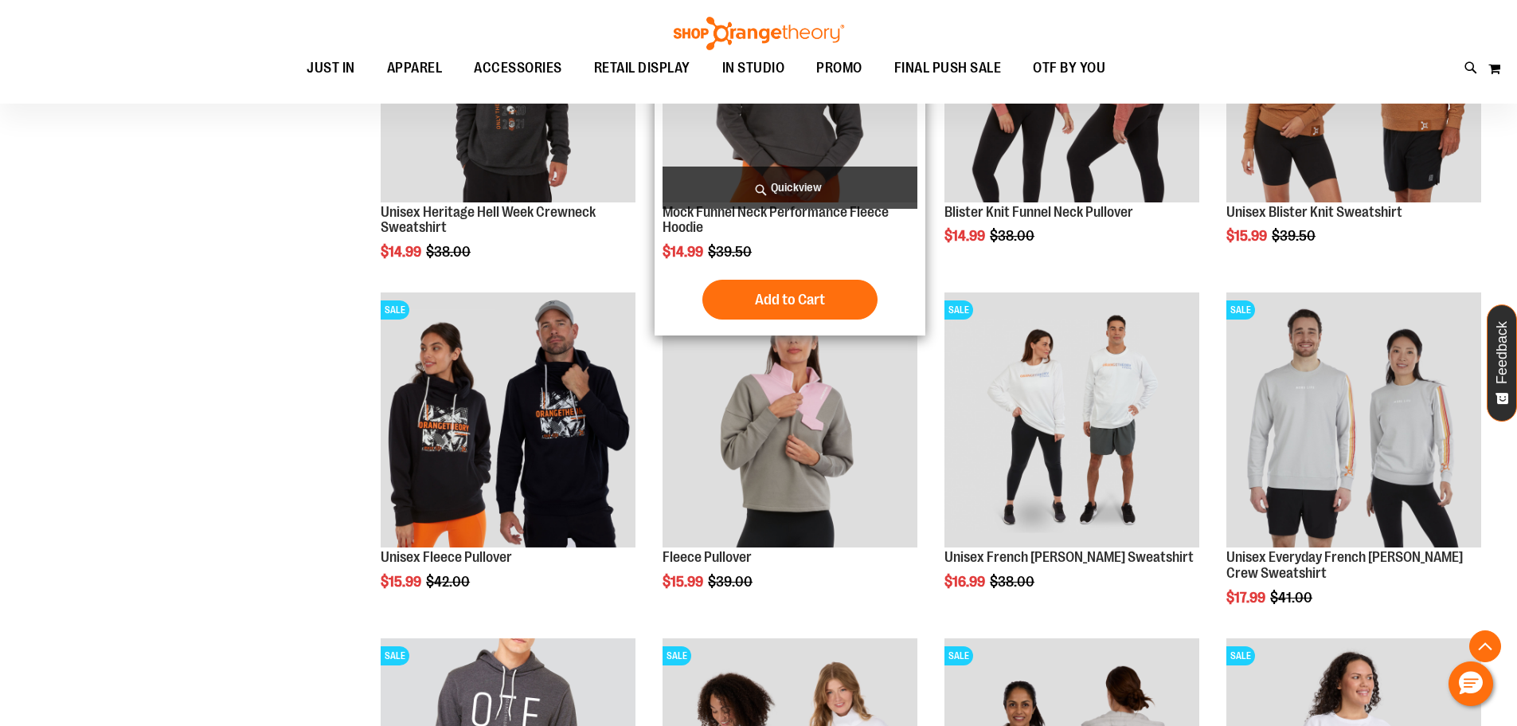
scroll to position [1104, 0]
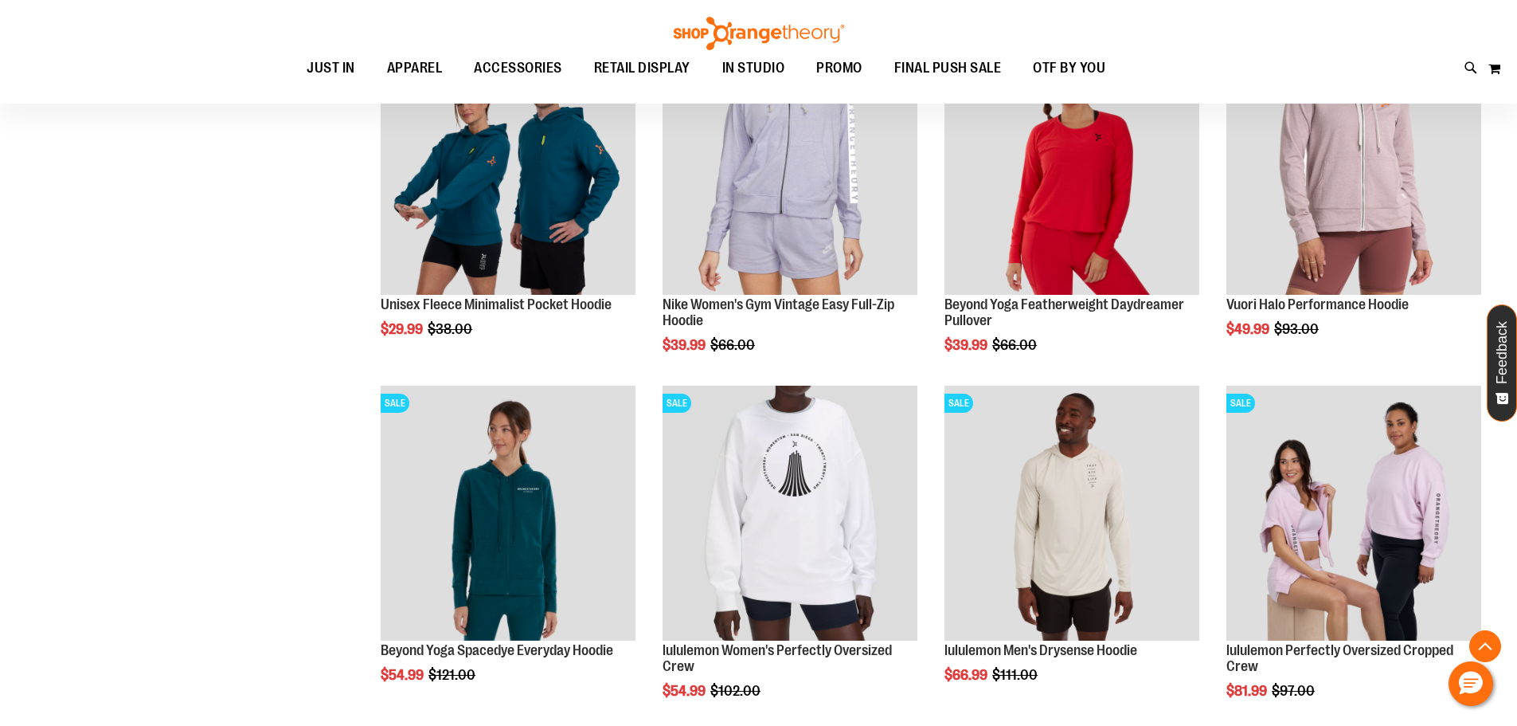
scroll to position [2060, 0]
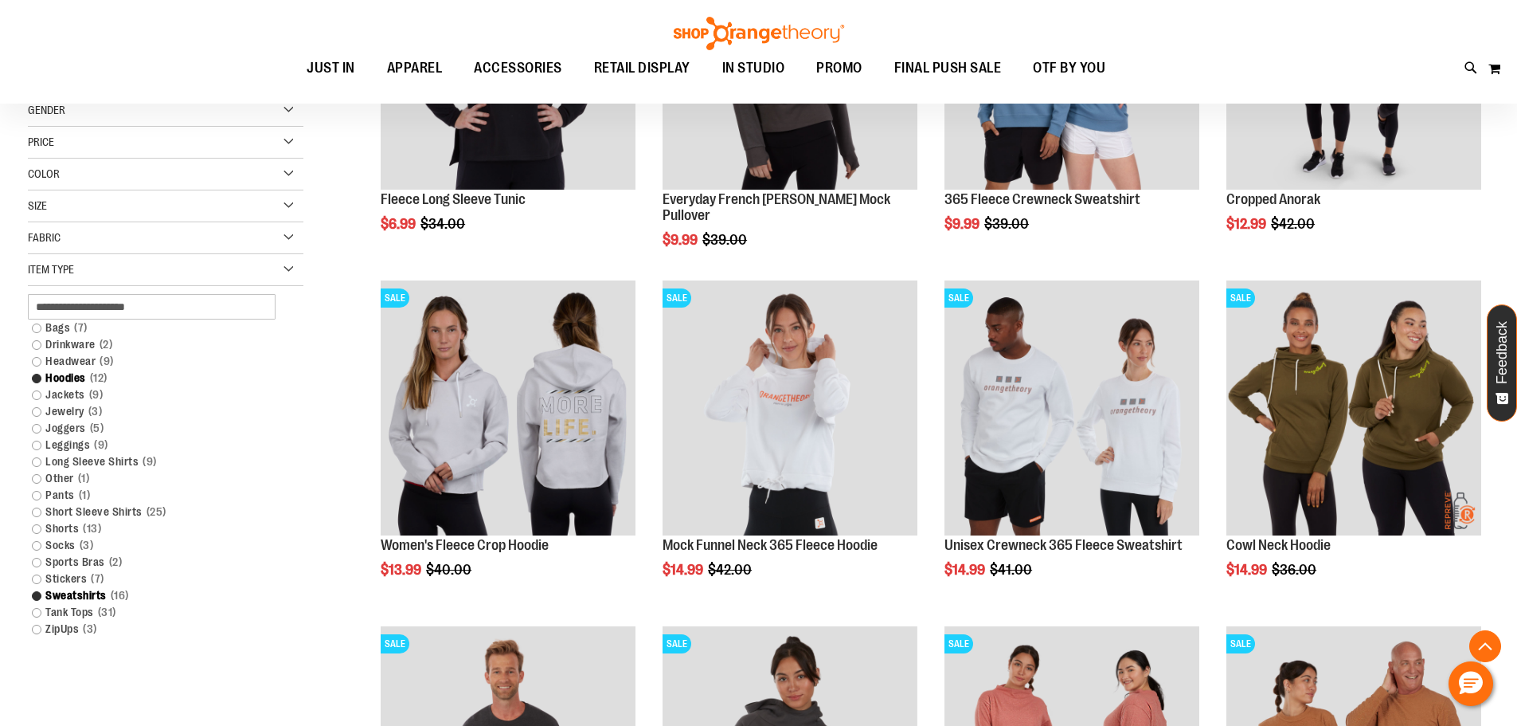
scroll to position [387, 0]
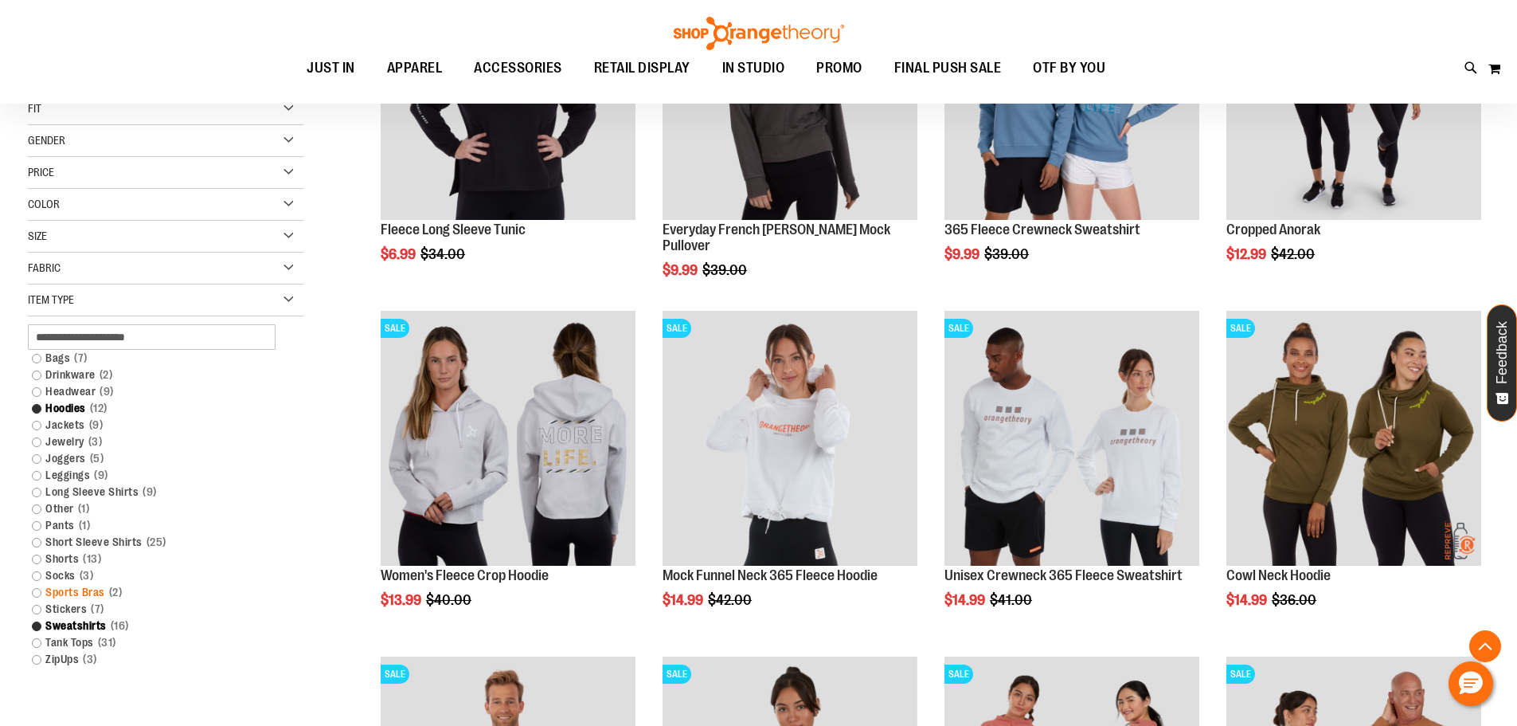
scroll to position [387, 0]
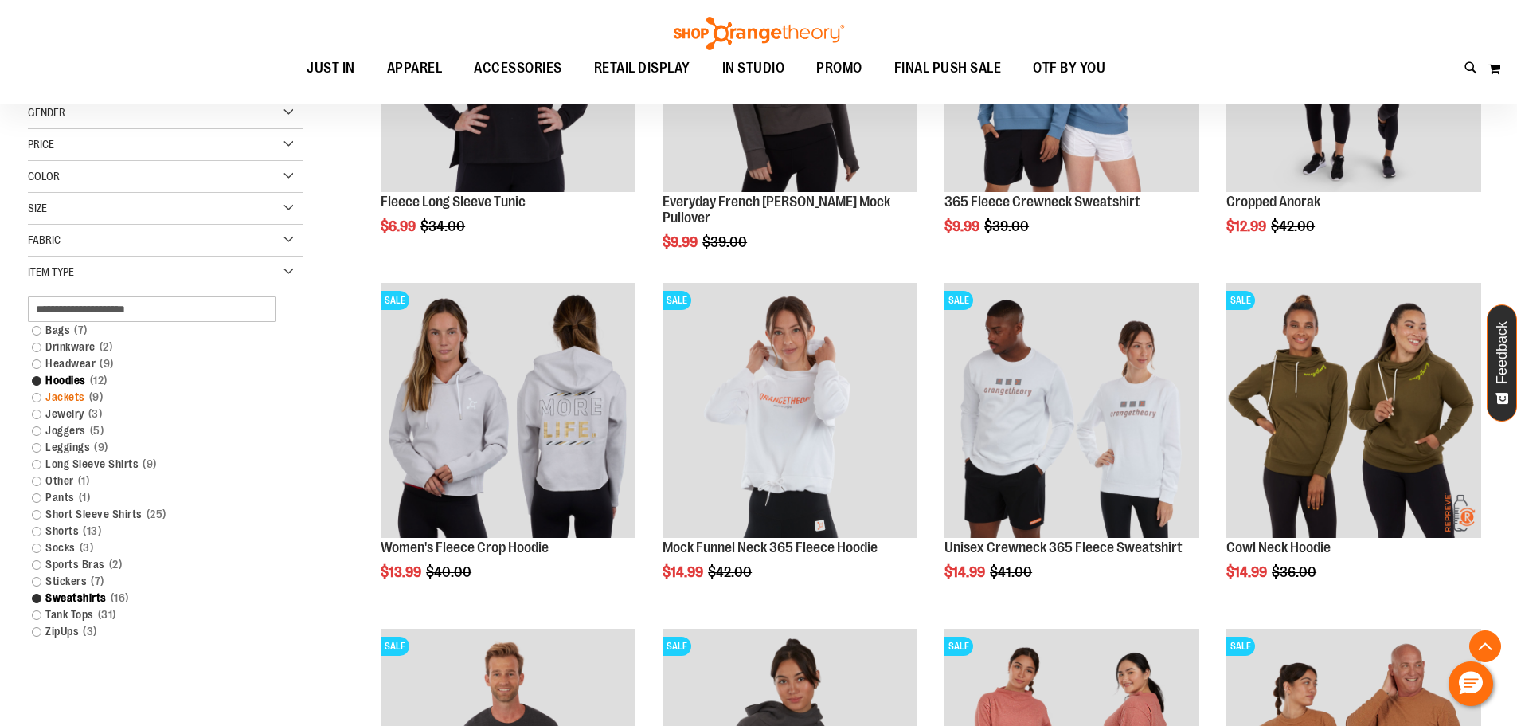
click at [36, 397] on link "Jackets 9 items" at bounding box center [156, 397] width 264 height 17
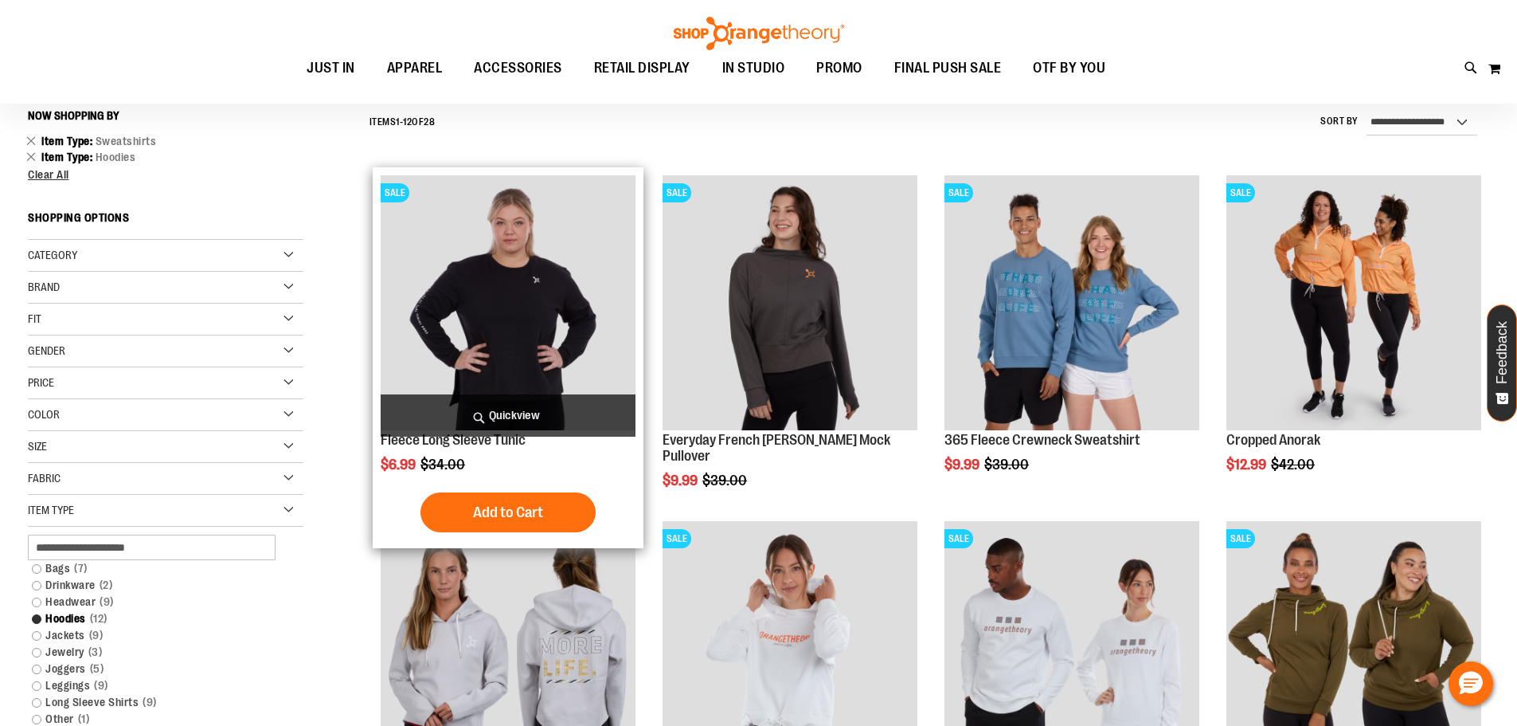
scroll to position [148, 0]
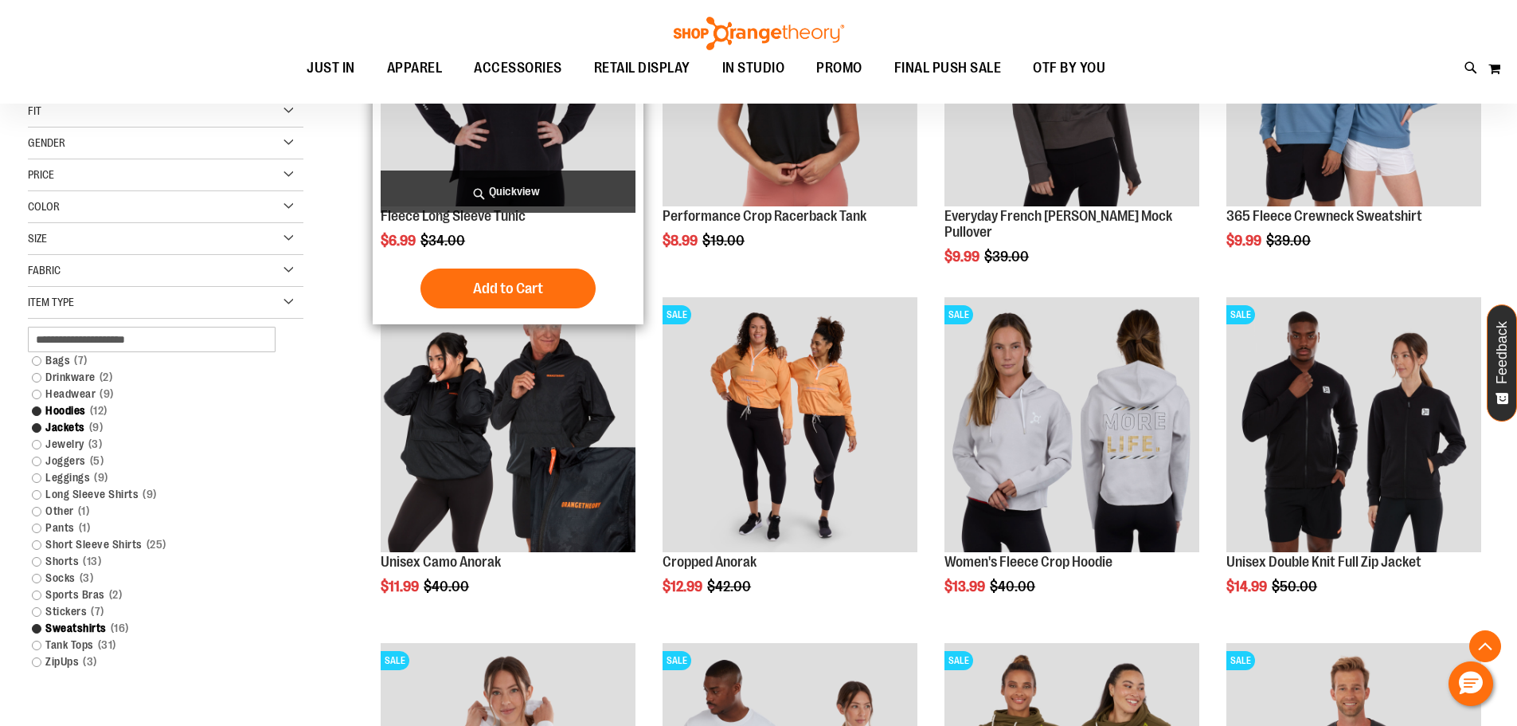
scroll to position [387, 0]
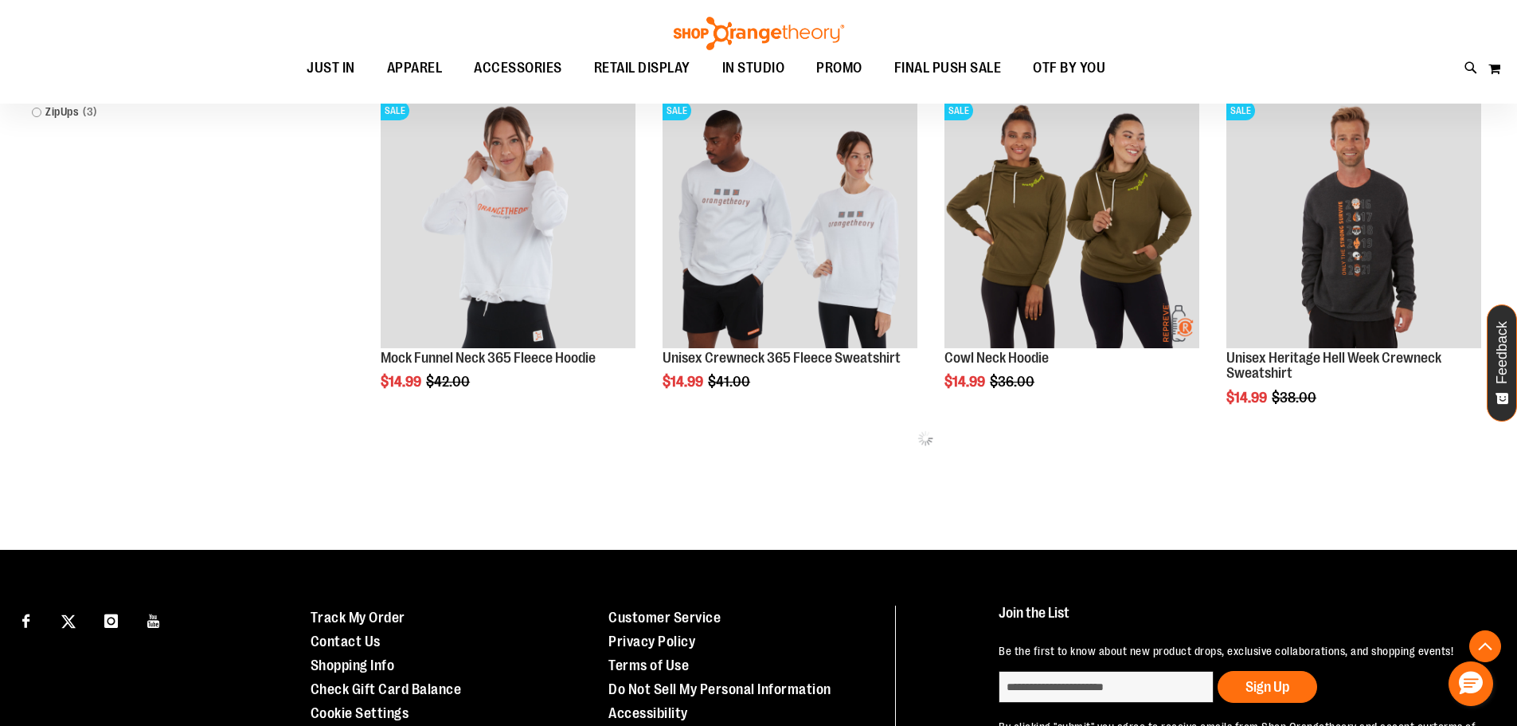
scroll to position [945, 0]
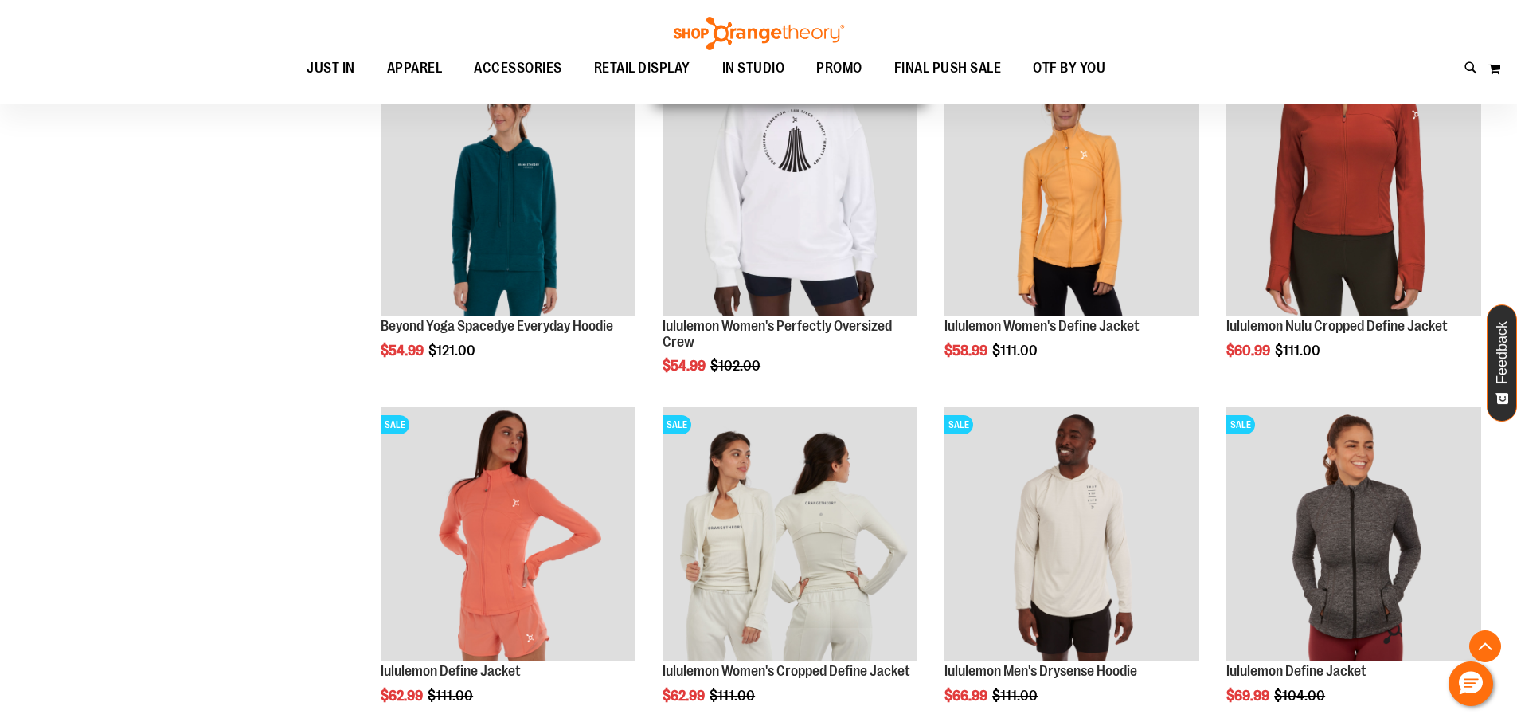
scroll to position [2936, 0]
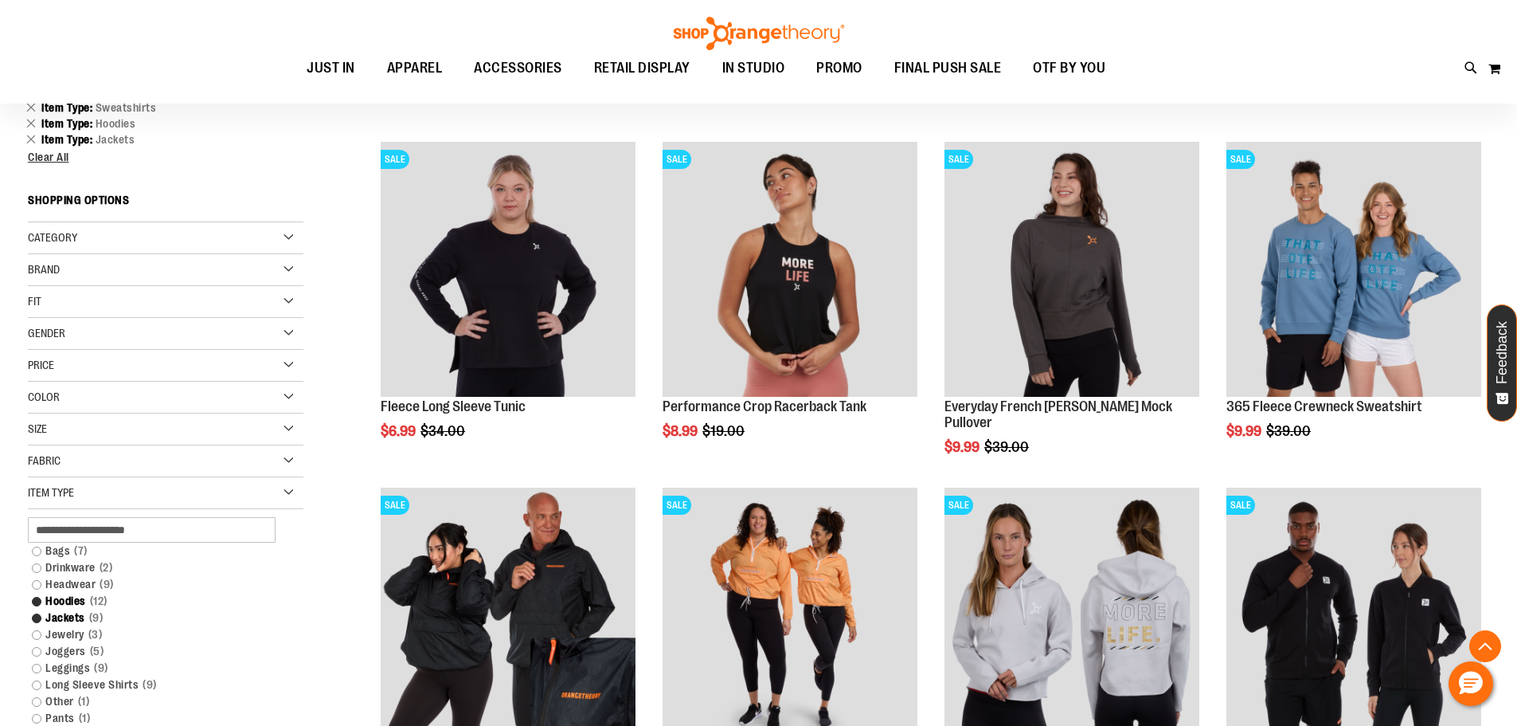
scroll to position [182, 0]
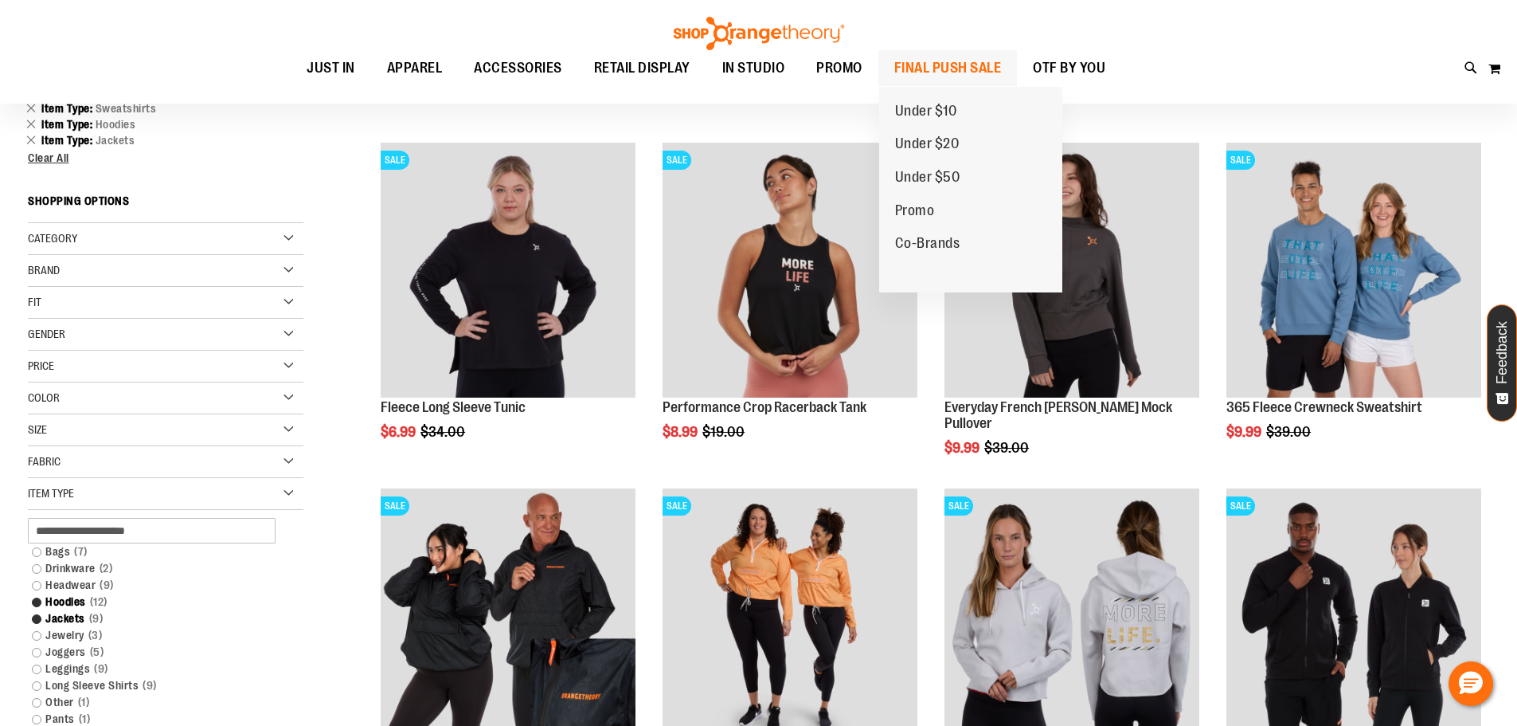
click at [953, 66] on span "FINAL PUSH SALE" at bounding box center [948, 68] width 108 height 36
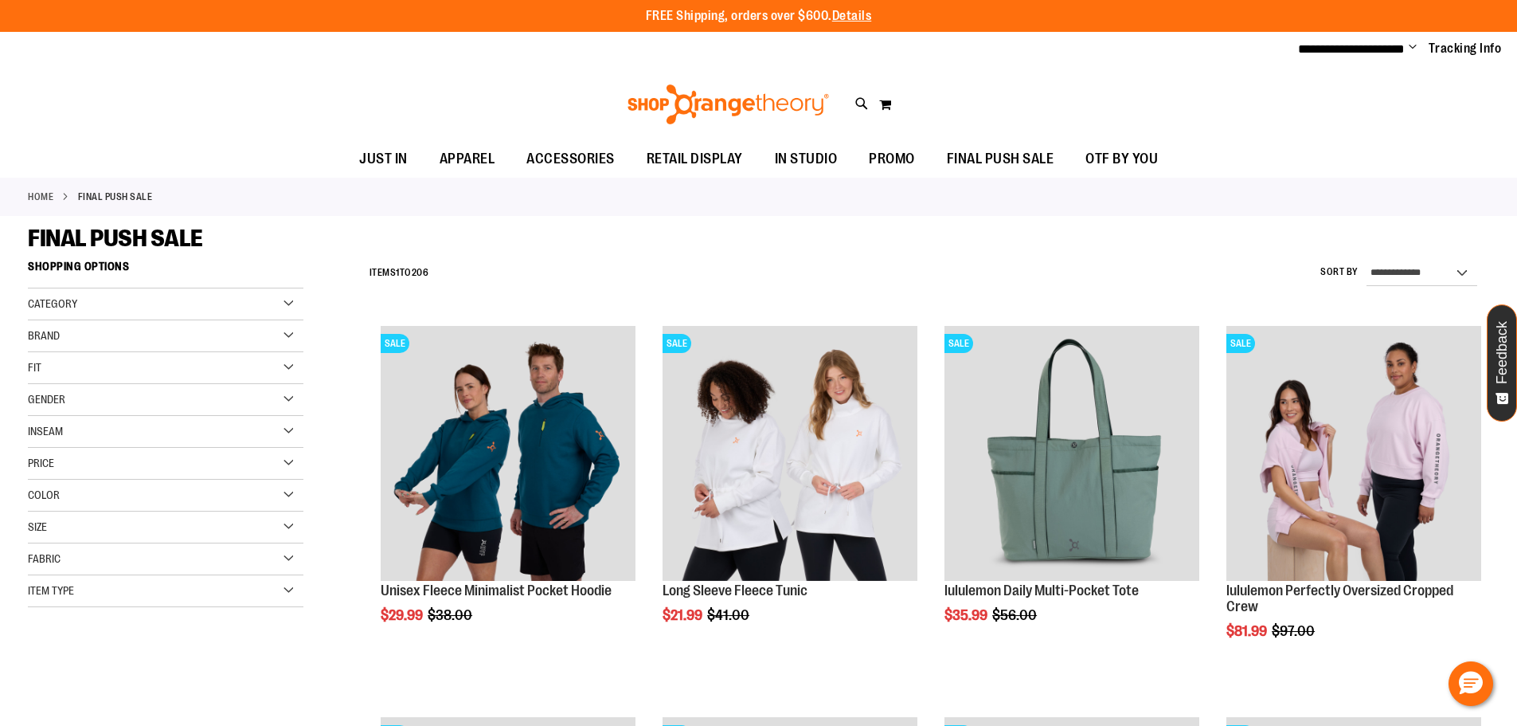
type input "**********"
click at [1457, 272] on select "**********" at bounding box center [1422, 272] width 111 height 25
select select "*********"
click at [1367, 260] on select "**********" at bounding box center [1422, 272] width 111 height 25
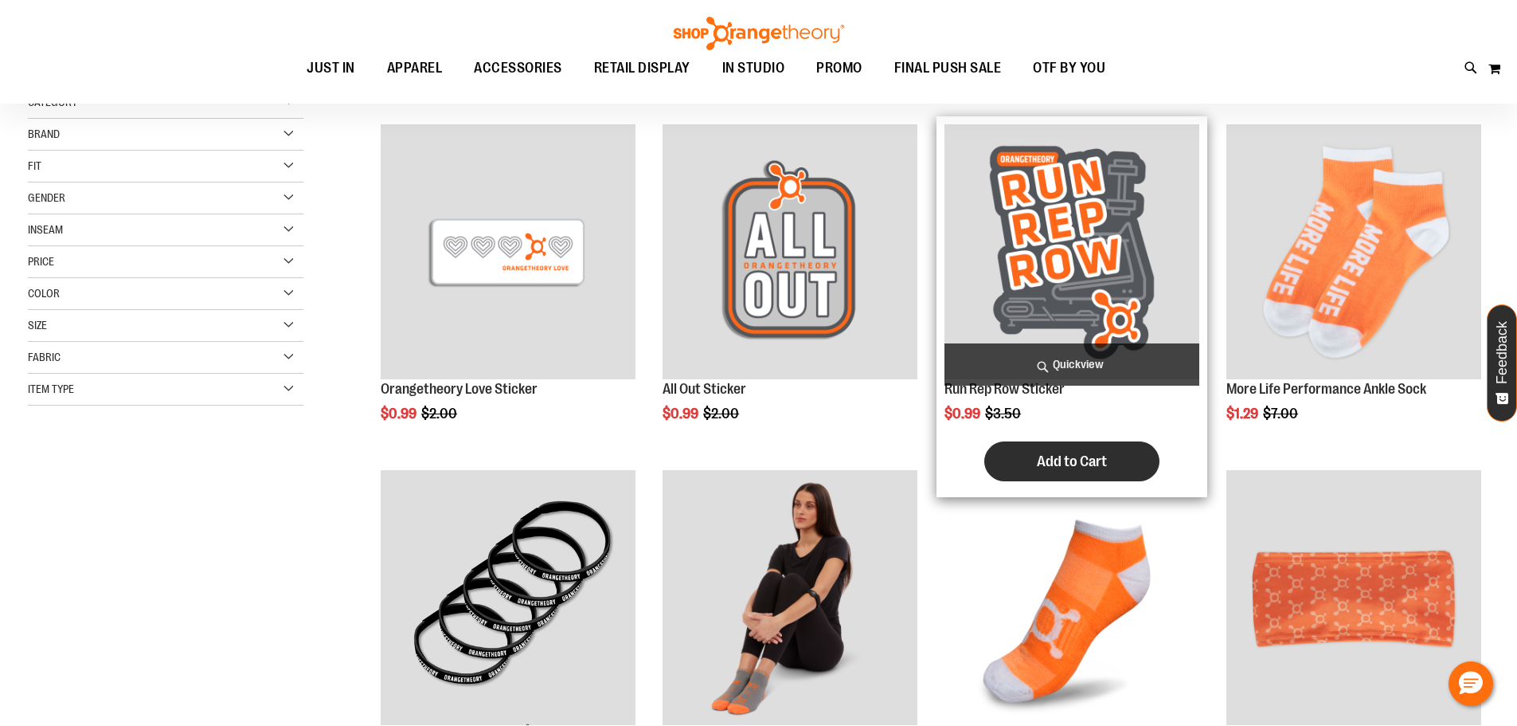
scroll to position [252, 0]
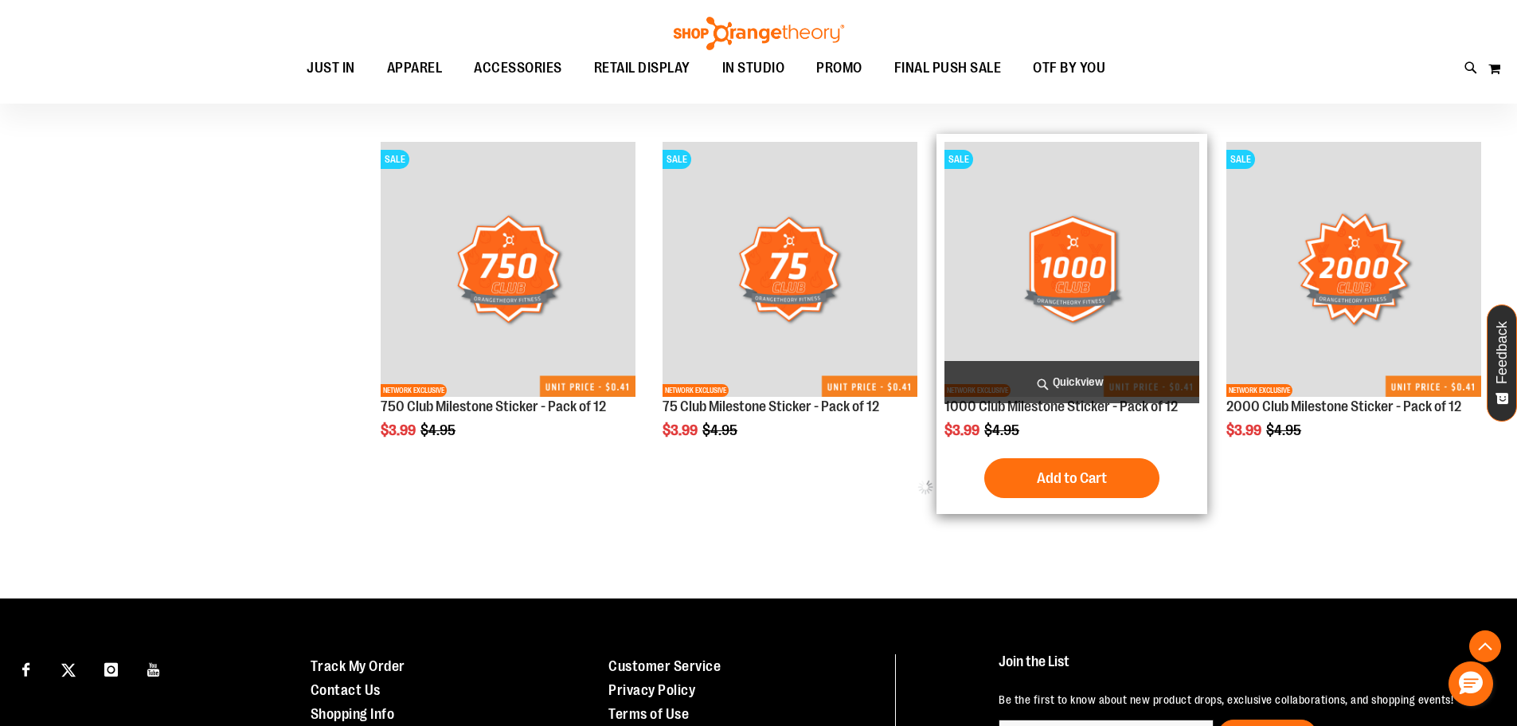
scroll to position [1044, 0]
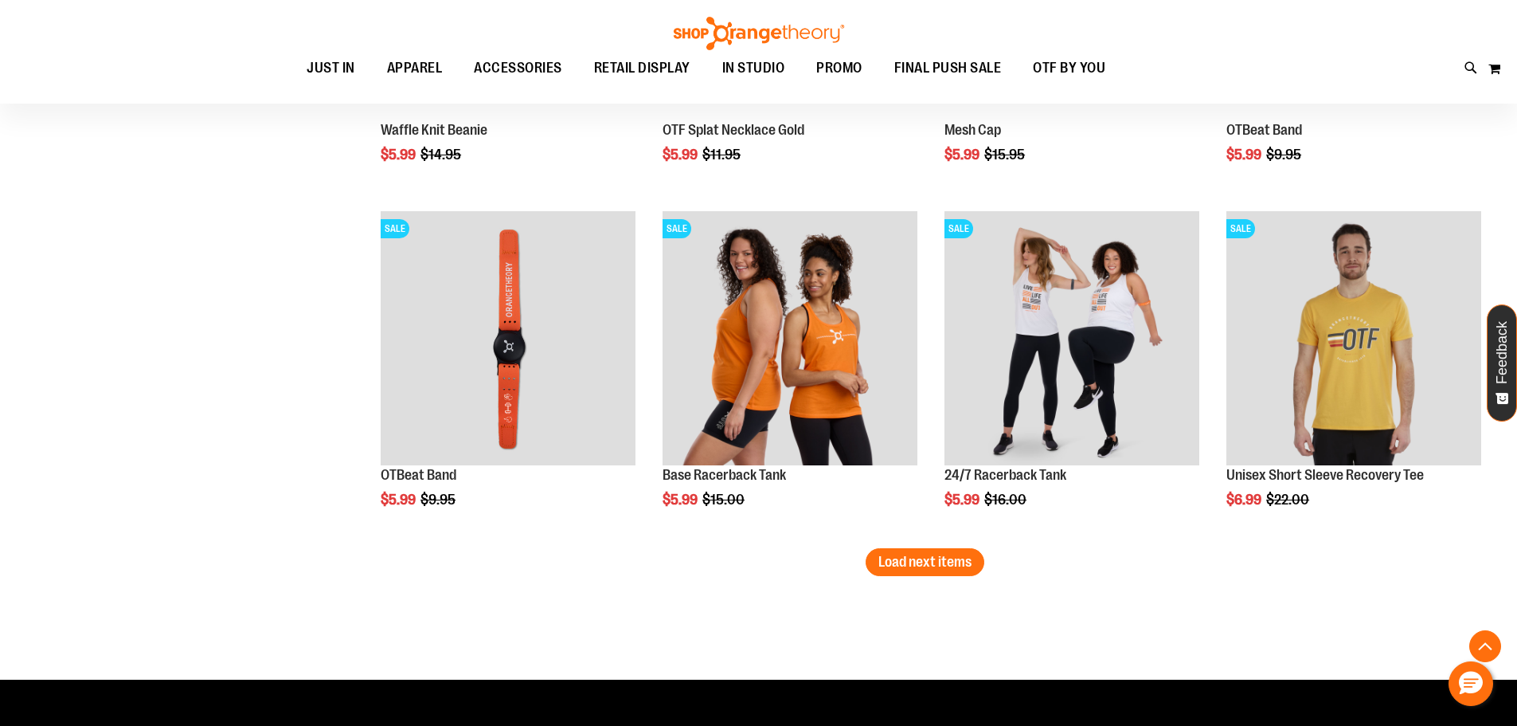
scroll to position [3129, 0]
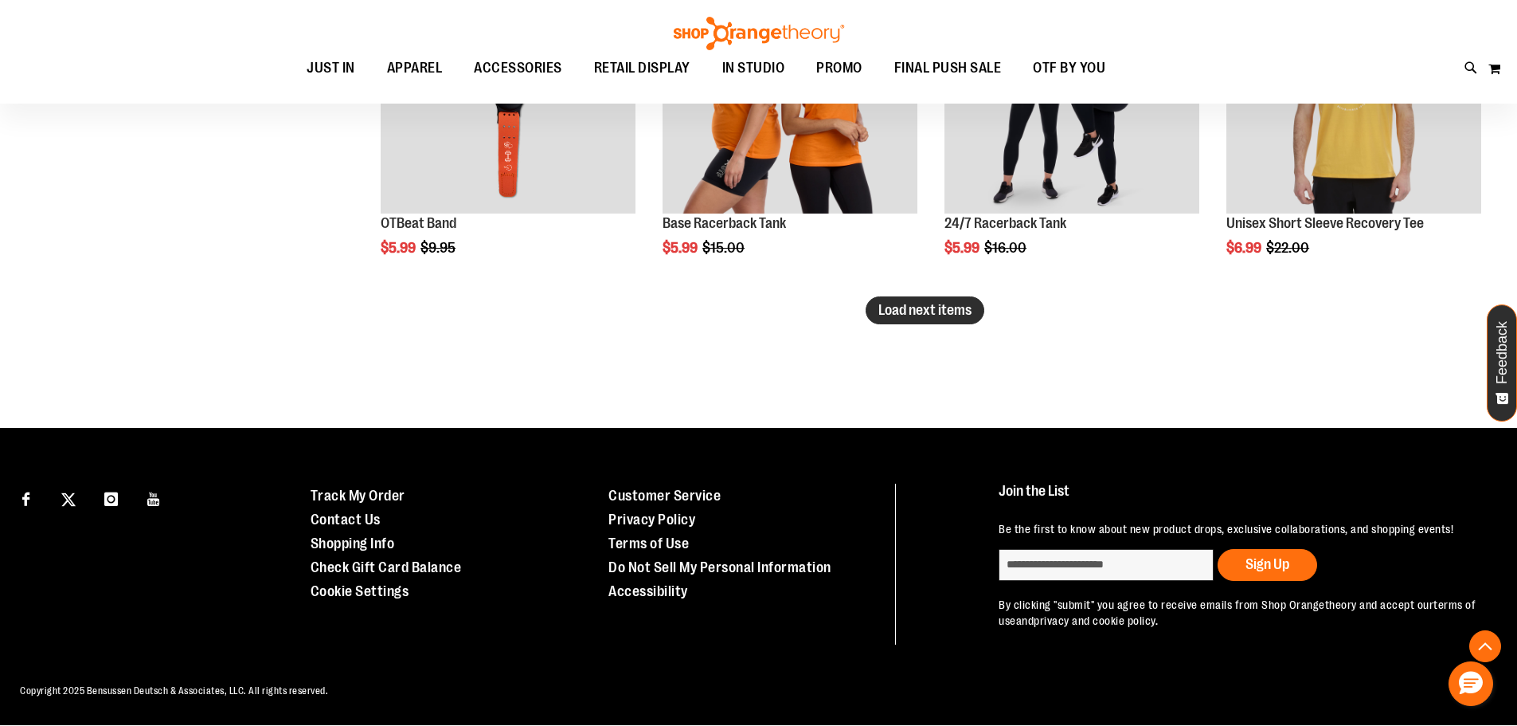
click at [938, 307] on span "Load next items" at bounding box center [925, 310] width 93 height 16
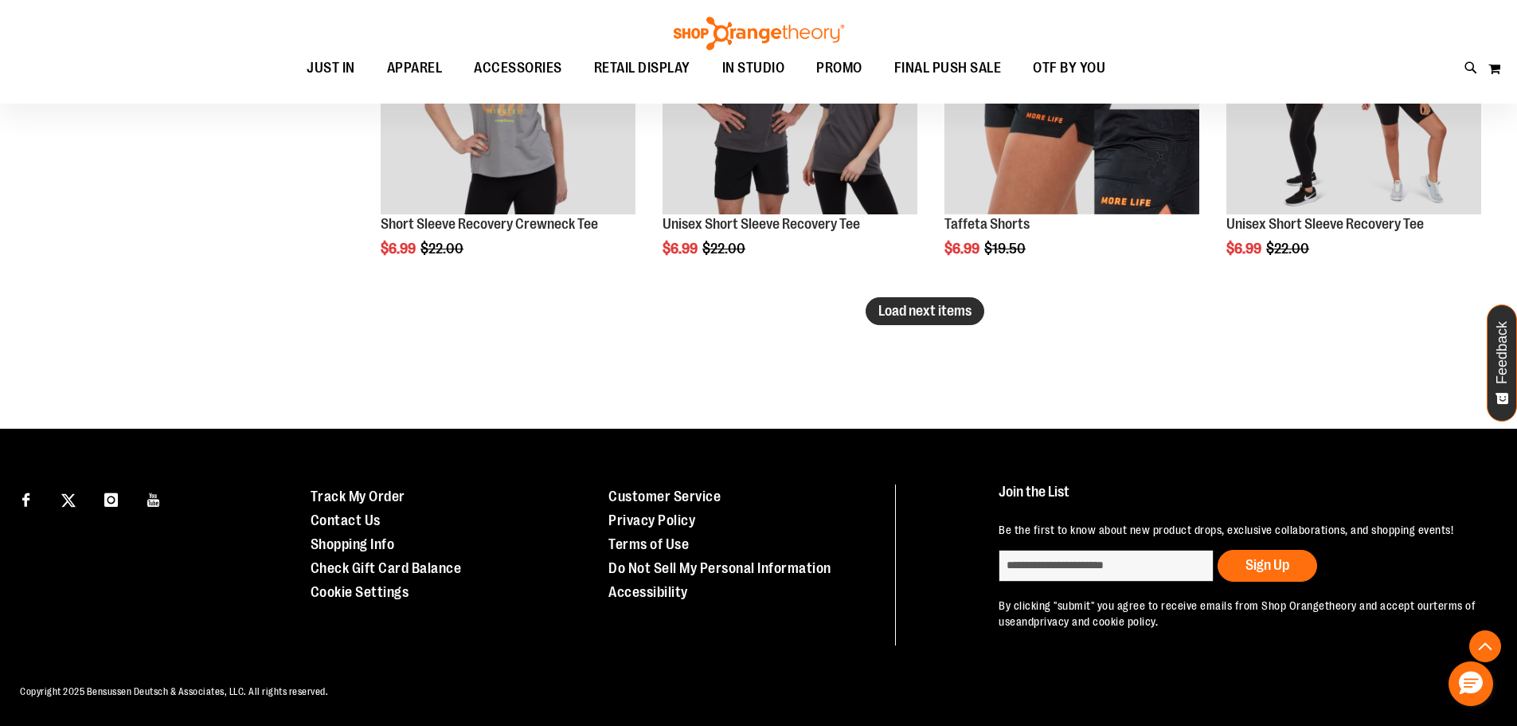
click at [906, 319] on button "Load next items" at bounding box center [925, 311] width 119 height 28
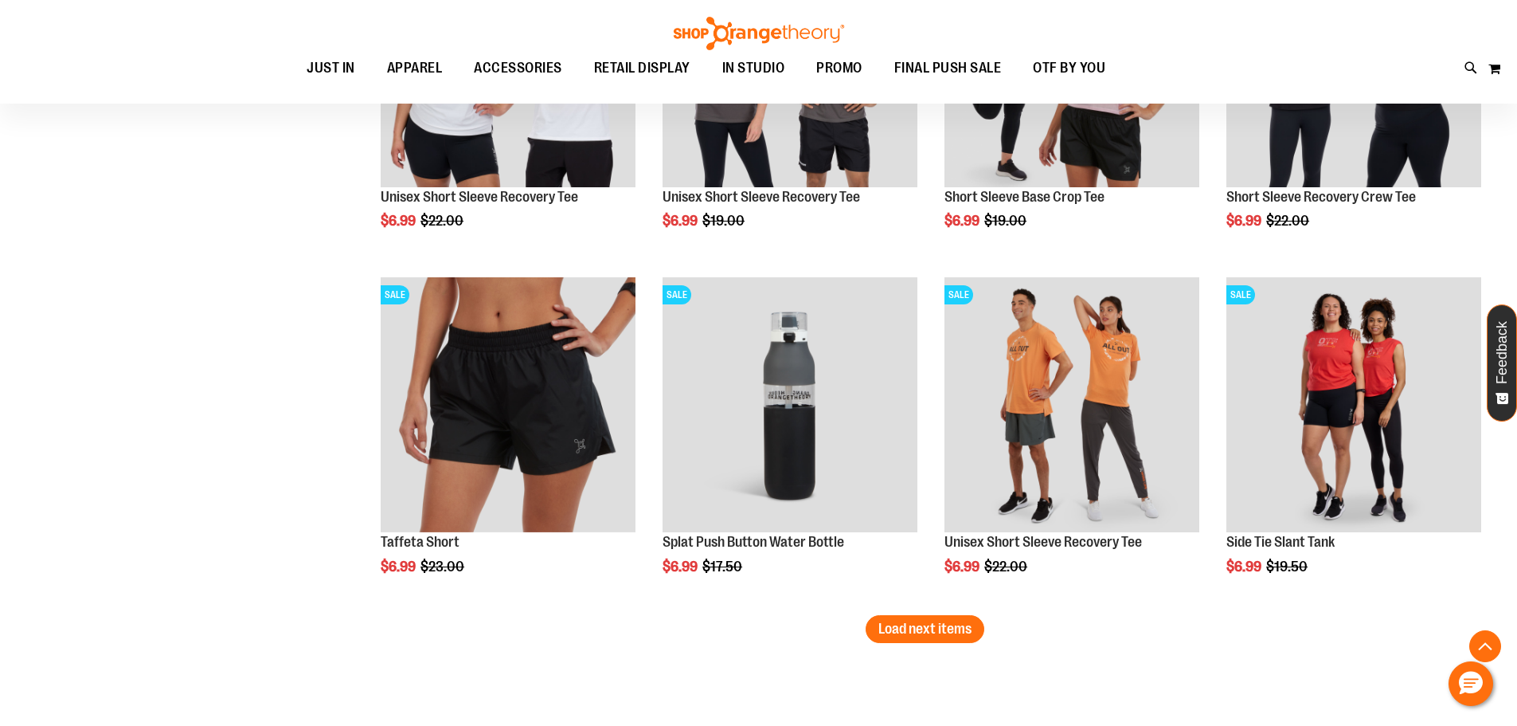
scroll to position [4961, 0]
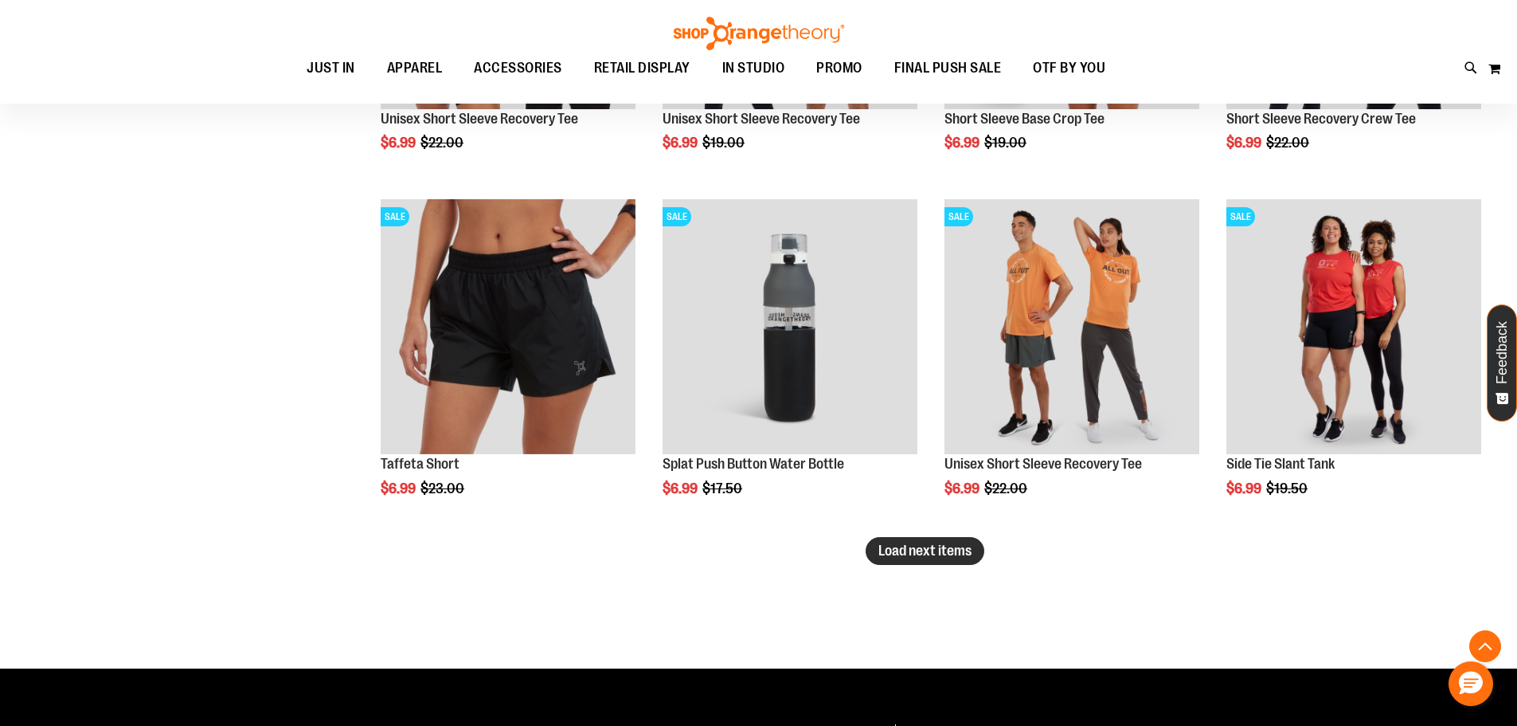
click at [896, 546] on span "Load next items" at bounding box center [925, 550] width 93 height 16
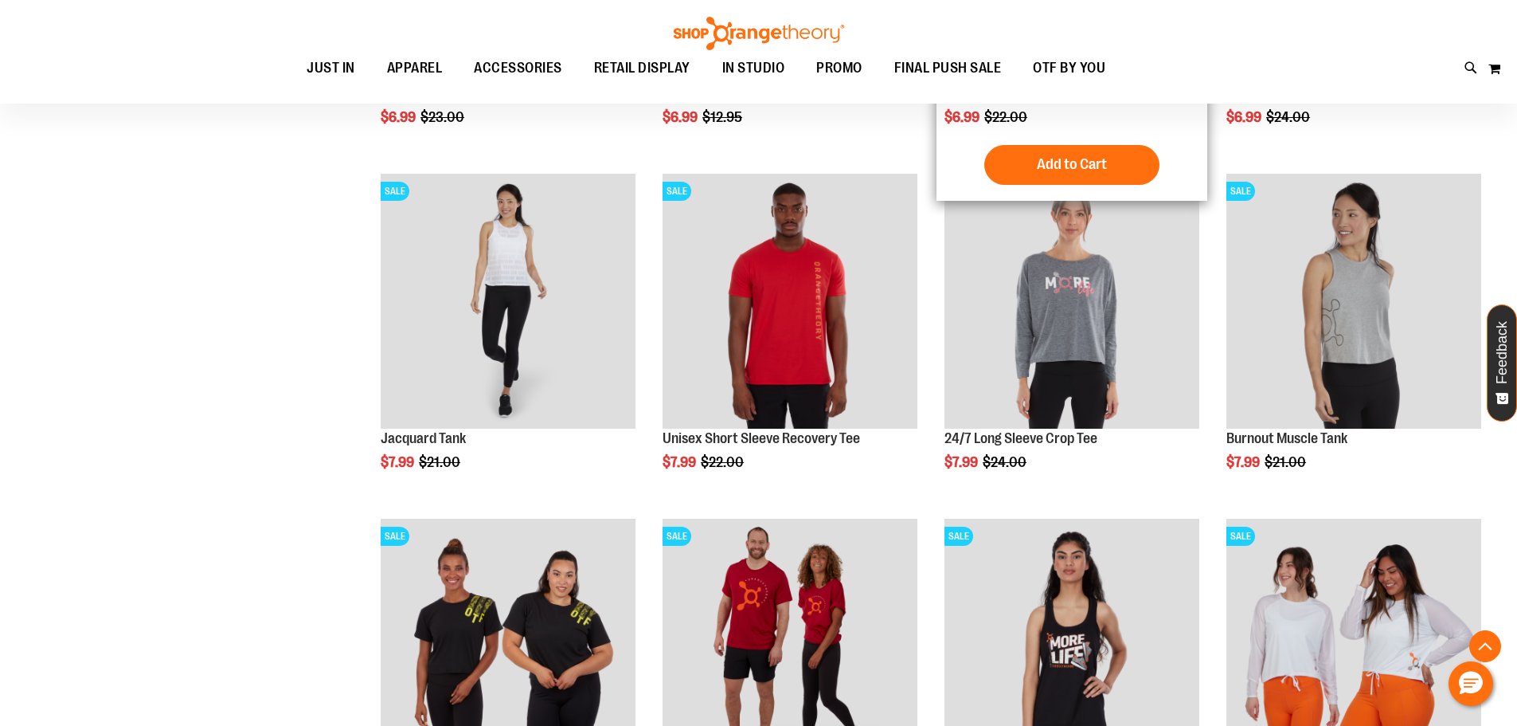
scroll to position [5996, 0]
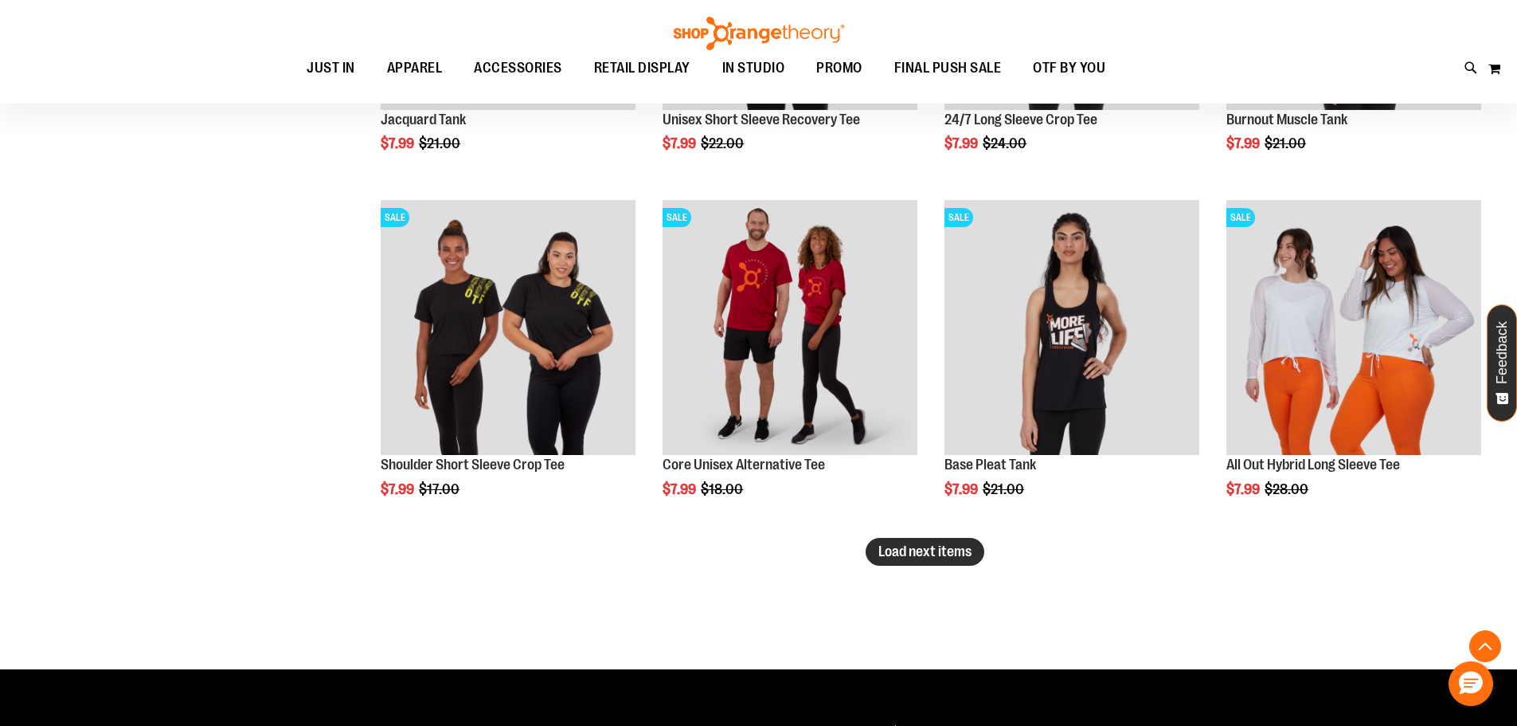
click at [924, 557] on span "Load next items" at bounding box center [925, 551] width 93 height 16
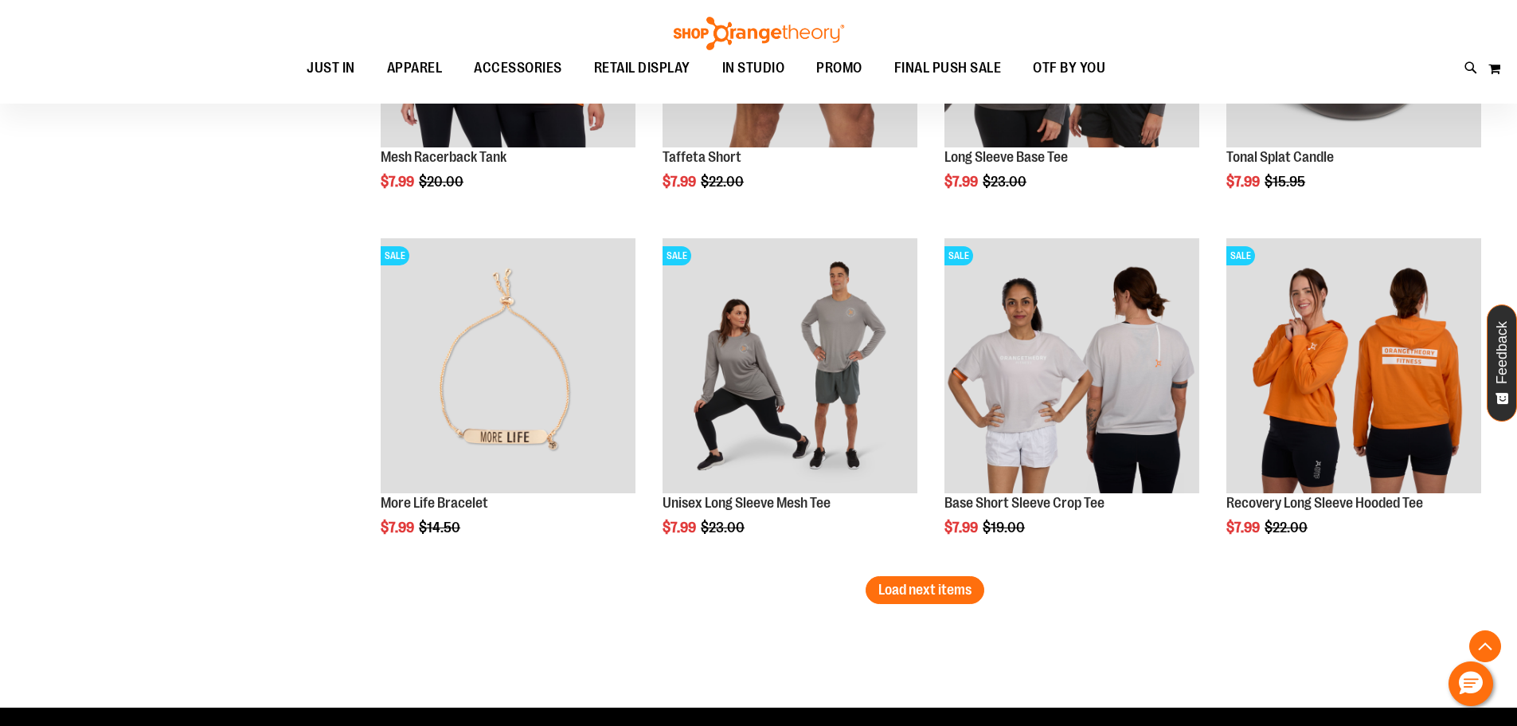
scroll to position [7191, 0]
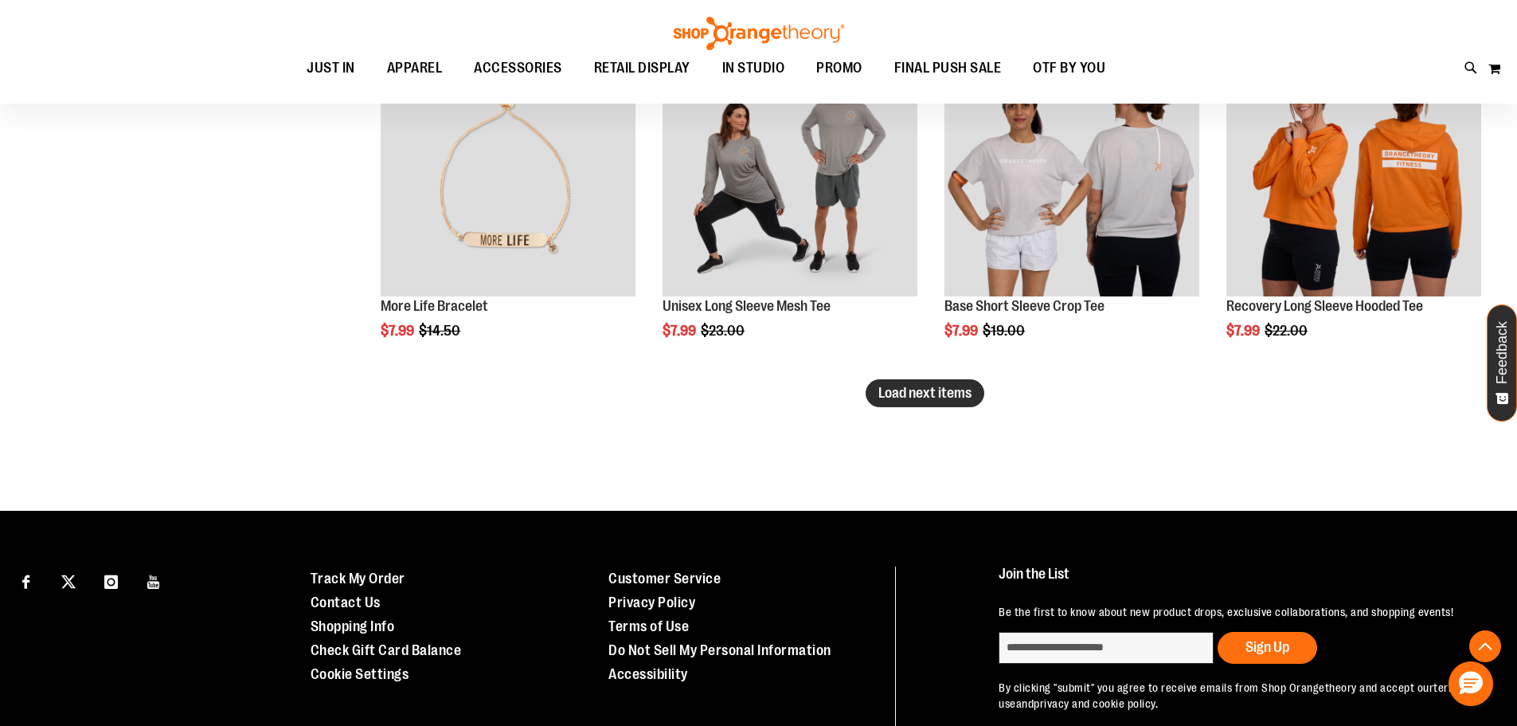
click at [960, 389] on span "Load next items" at bounding box center [925, 393] width 93 height 16
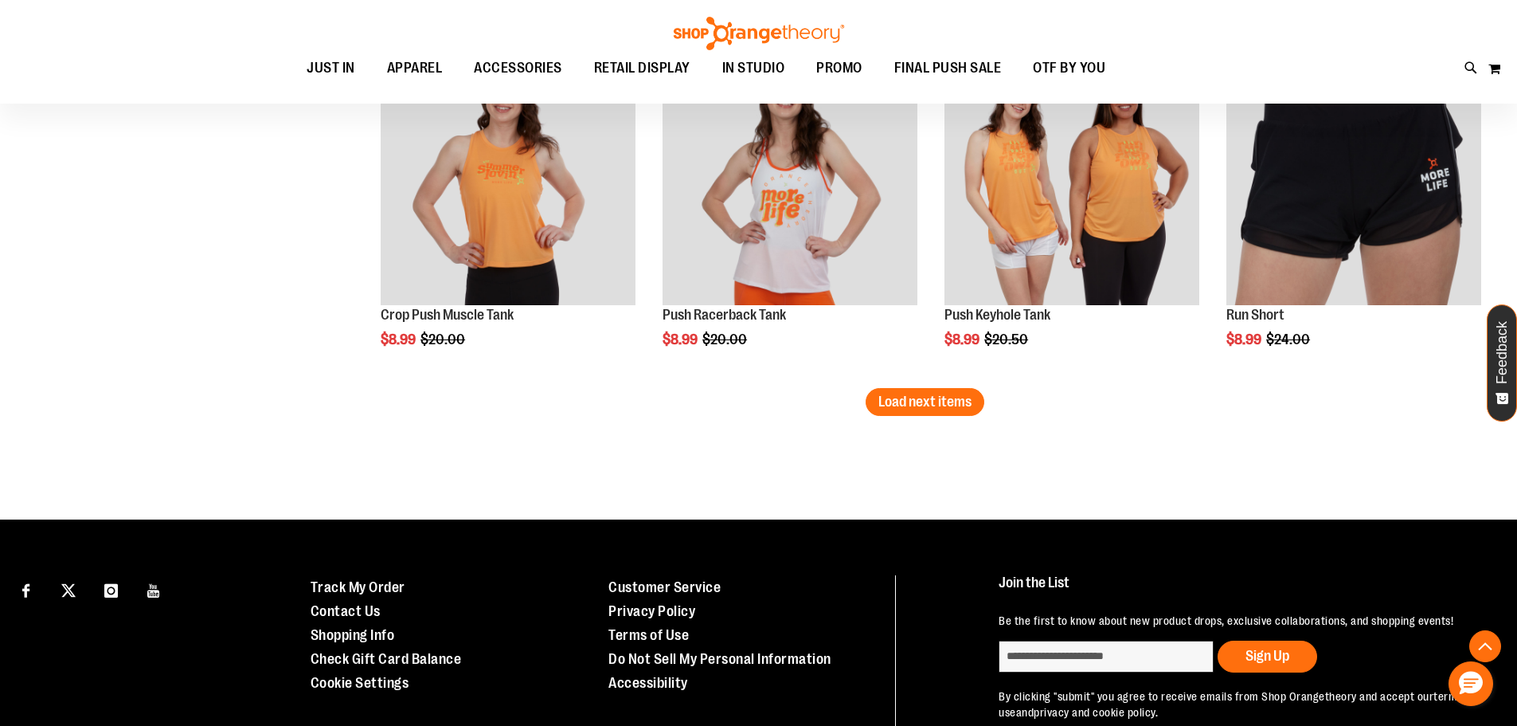
scroll to position [8226, 0]
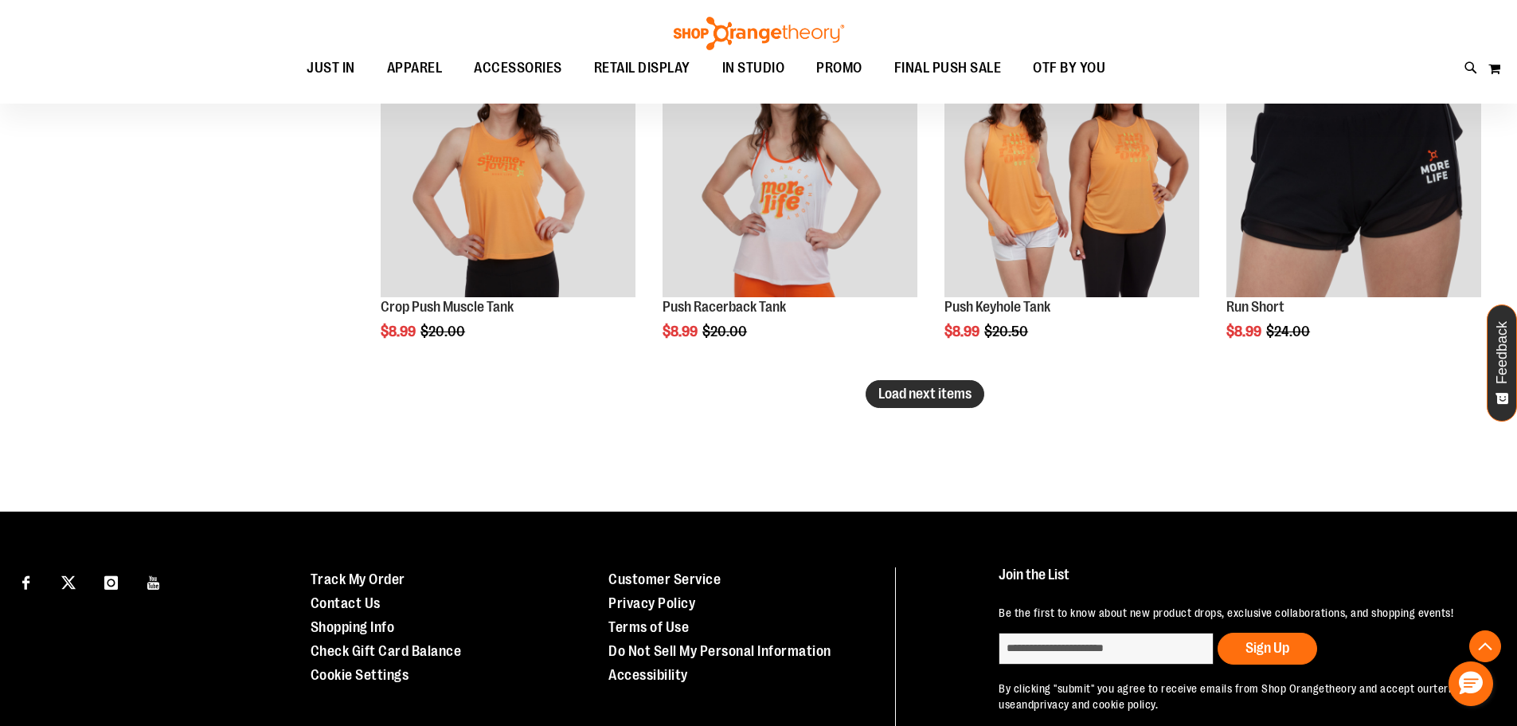
click at [921, 403] on button "Load next items" at bounding box center [925, 394] width 119 height 28
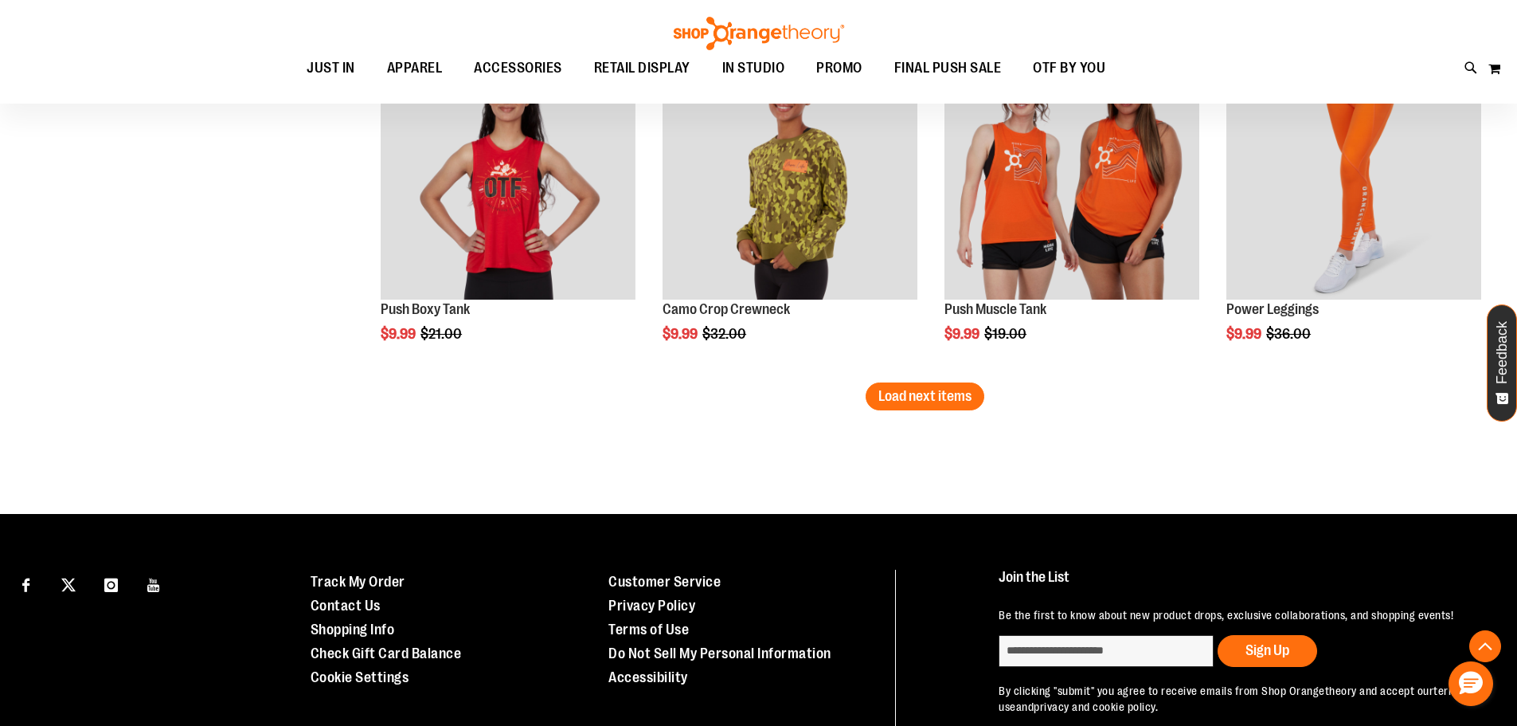
scroll to position [9262, 0]
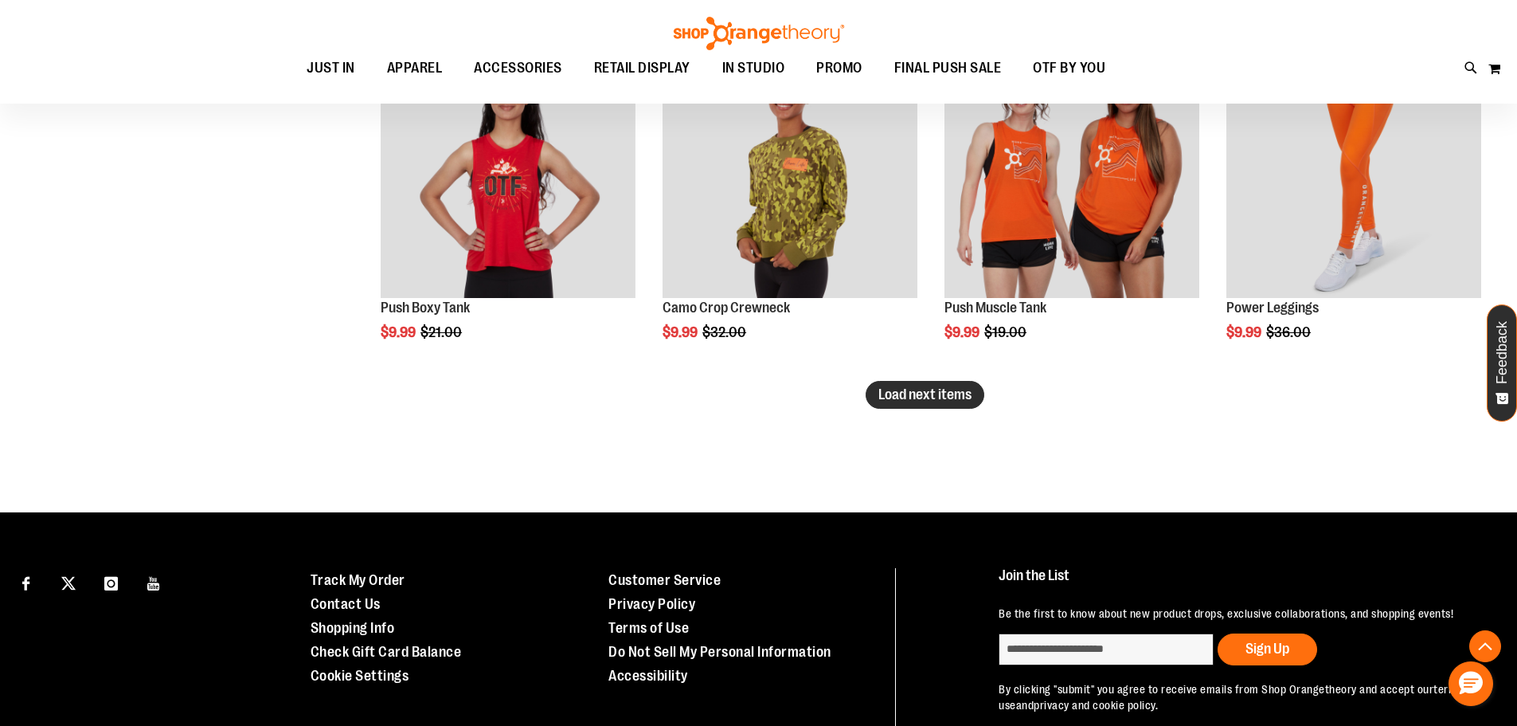
click at [922, 397] on span "Load next items" at bounding box center [925, 394] width 93 height 16
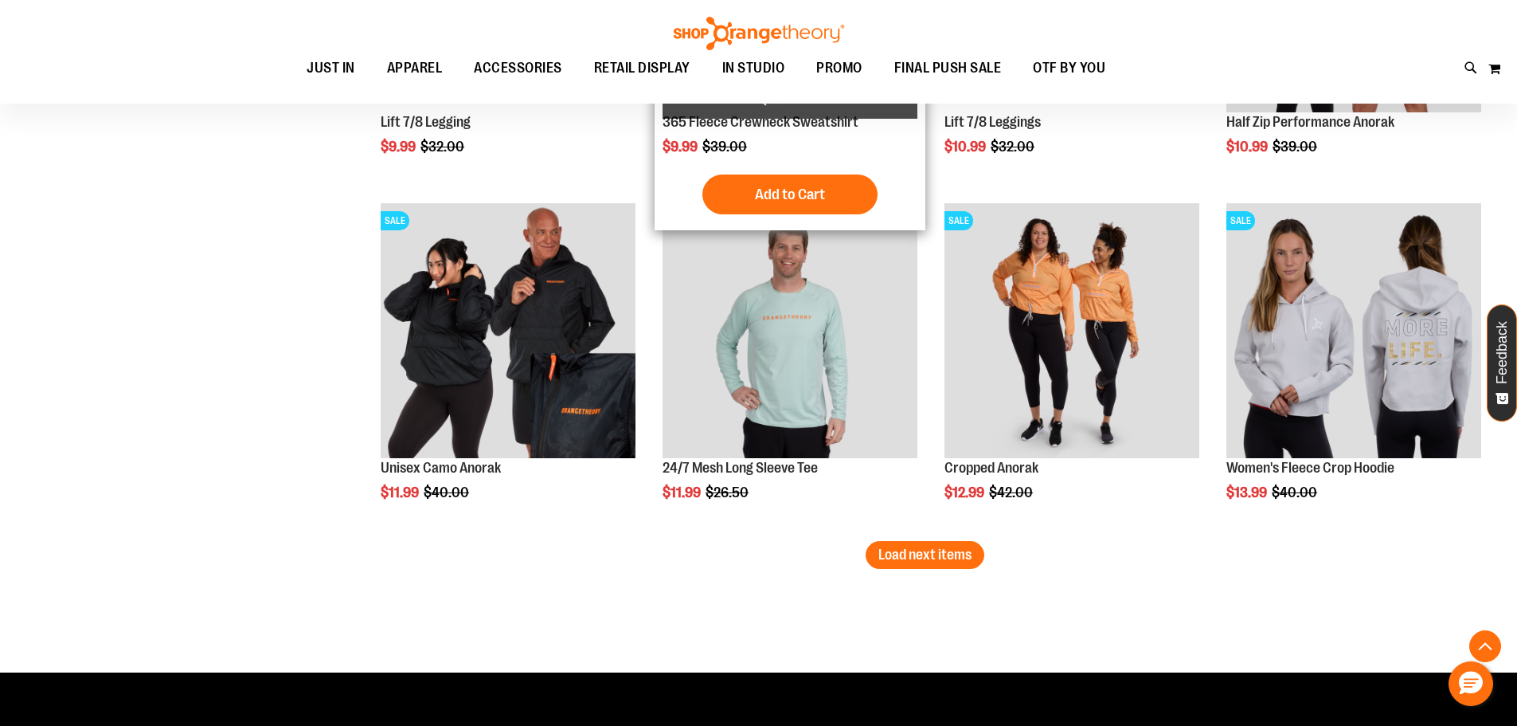
scroll to position [10218, 0]
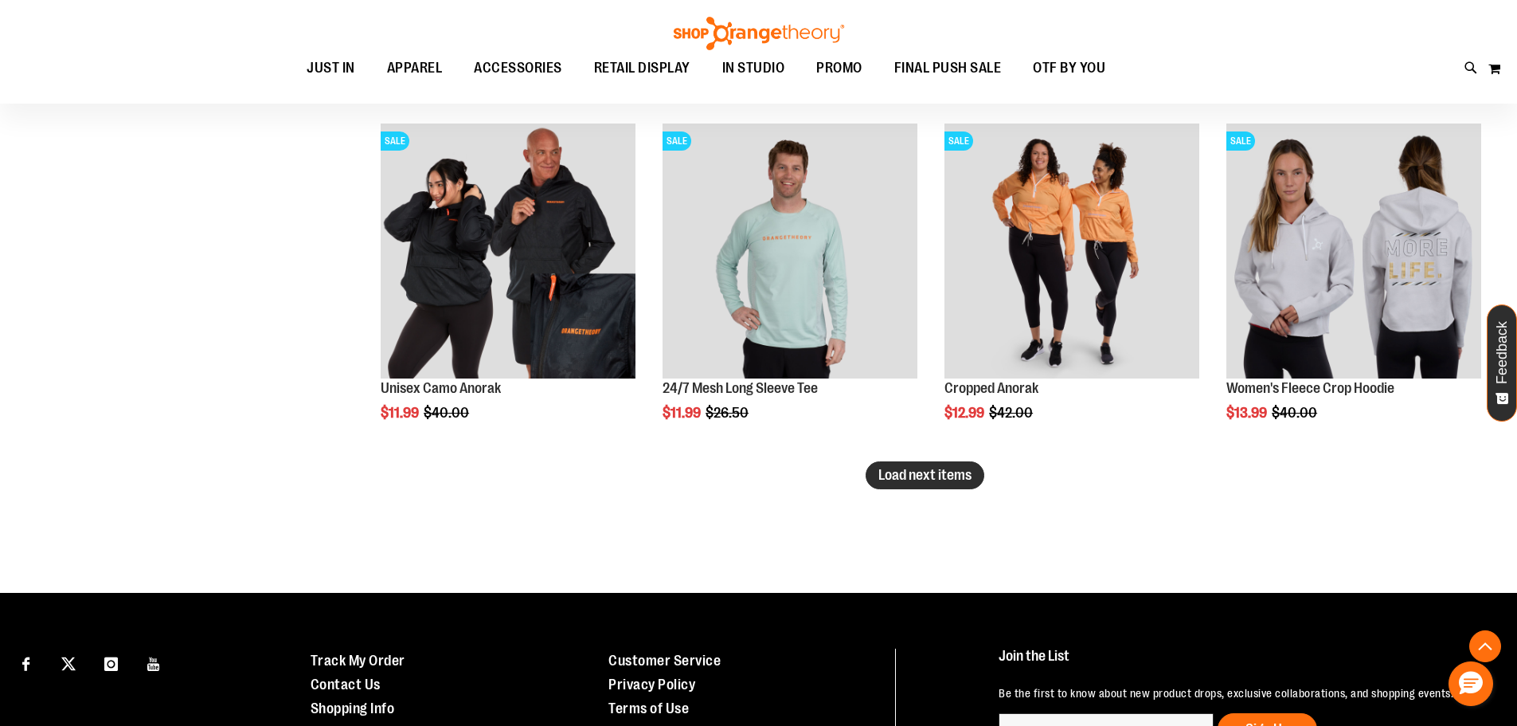
click at [907, 480] on span "Load next items" at bounding box center [925, 475] width 93 height 16
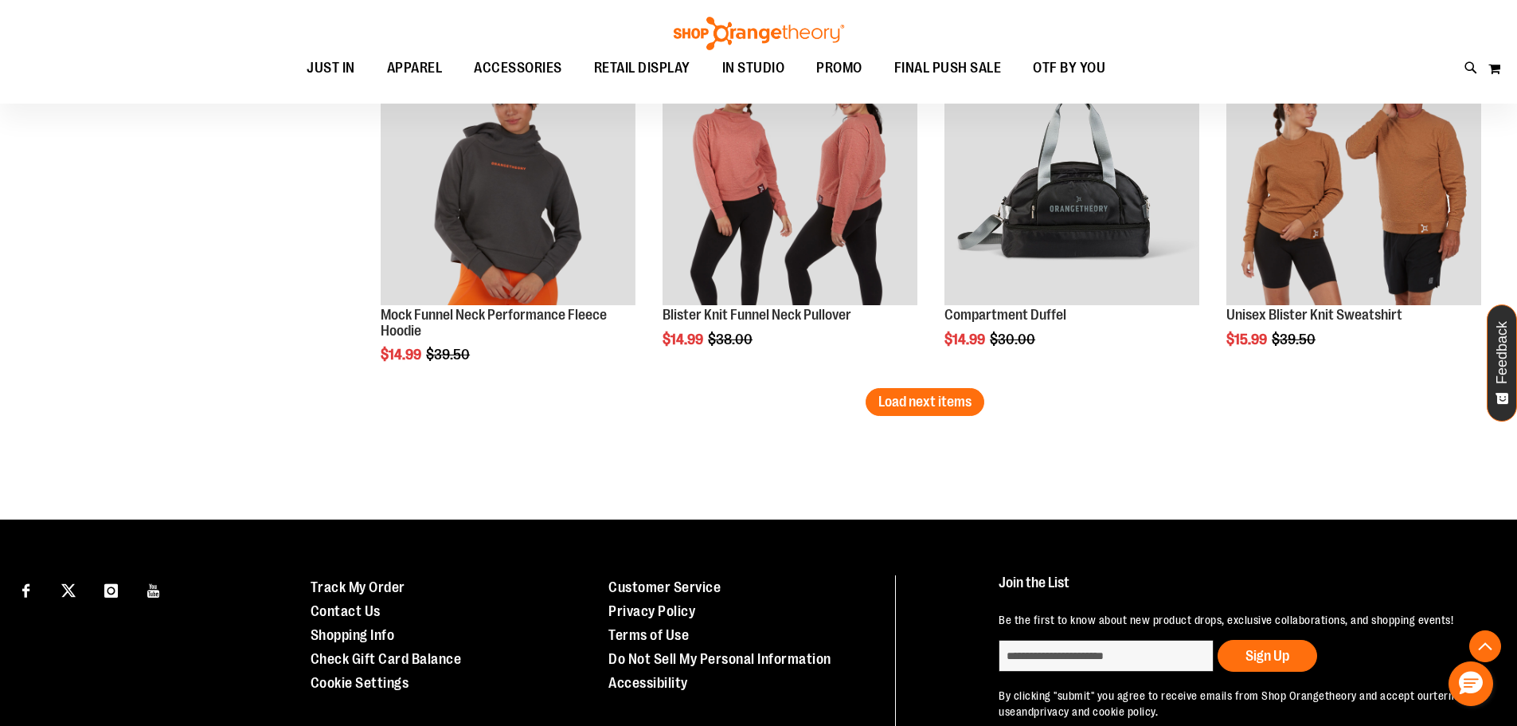
scroll to position [11413, 0]
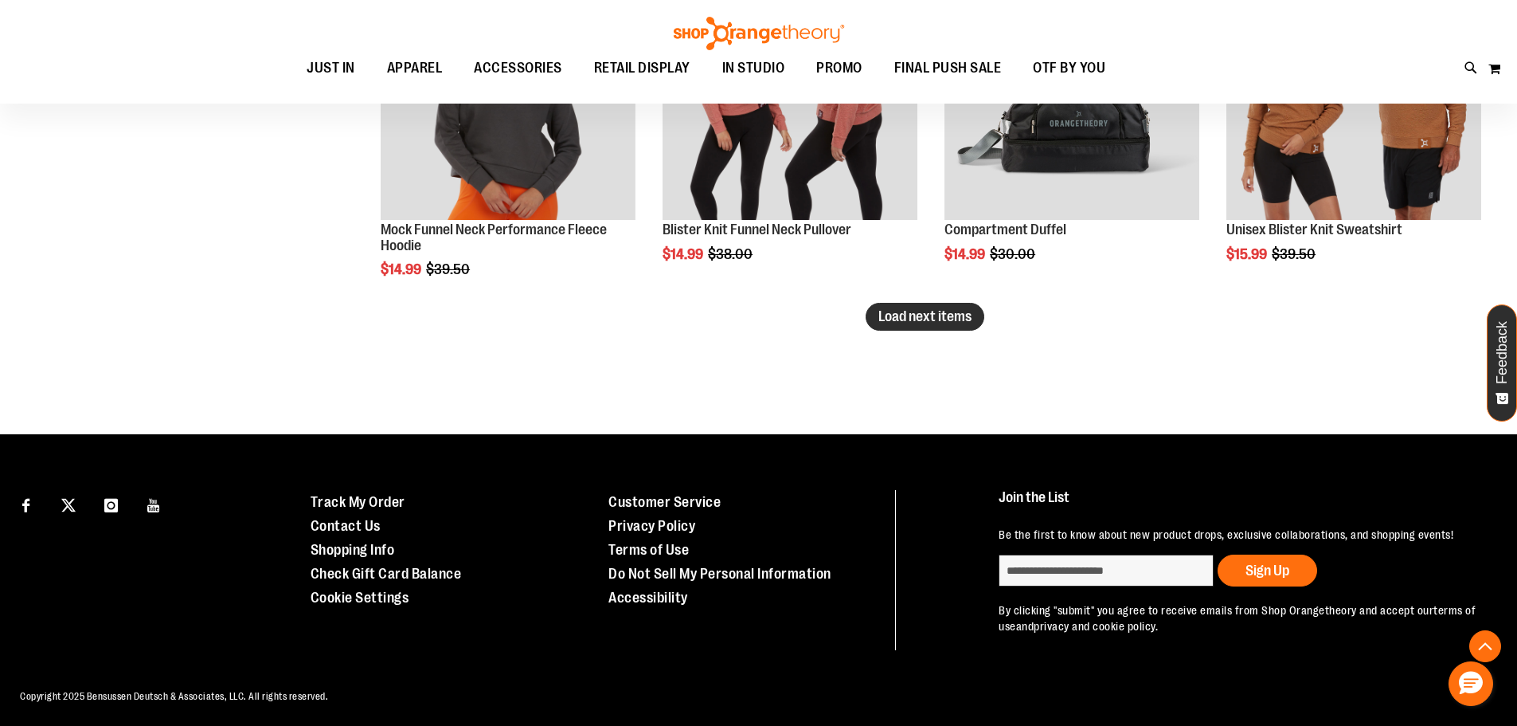
click at [917, 312] on span "Load next items" at bounding box center [925, 316] width 93 height 16
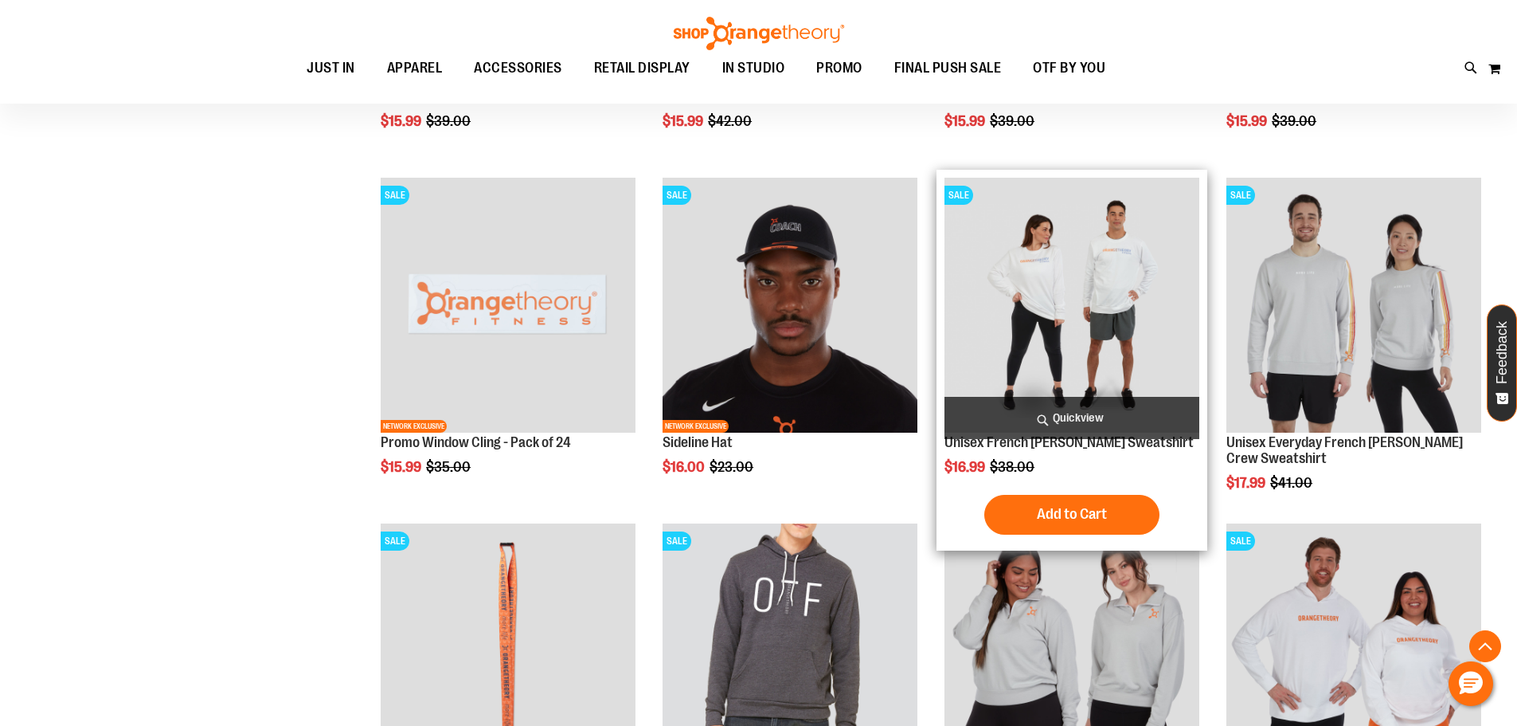
scroll to position [12129, 0]
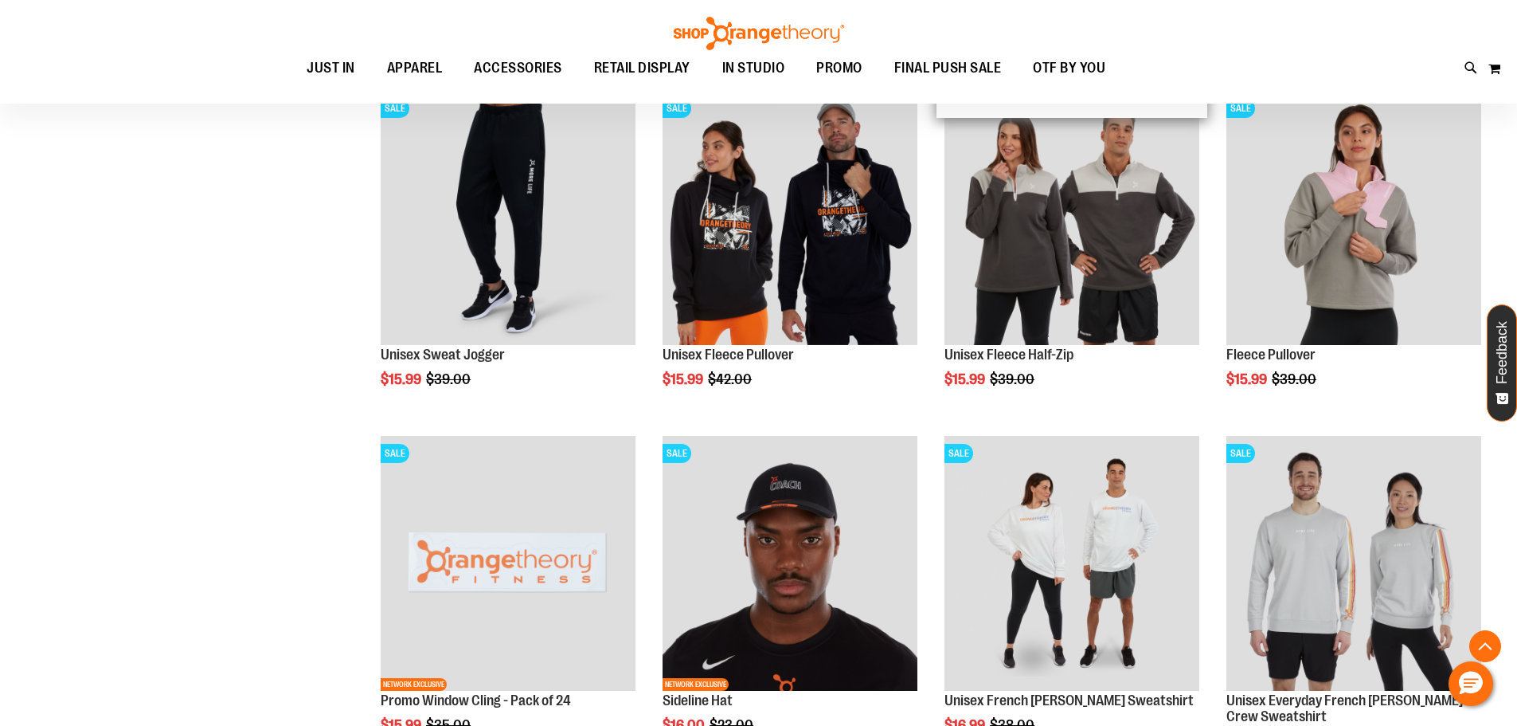
scroll to position [11658, 0]
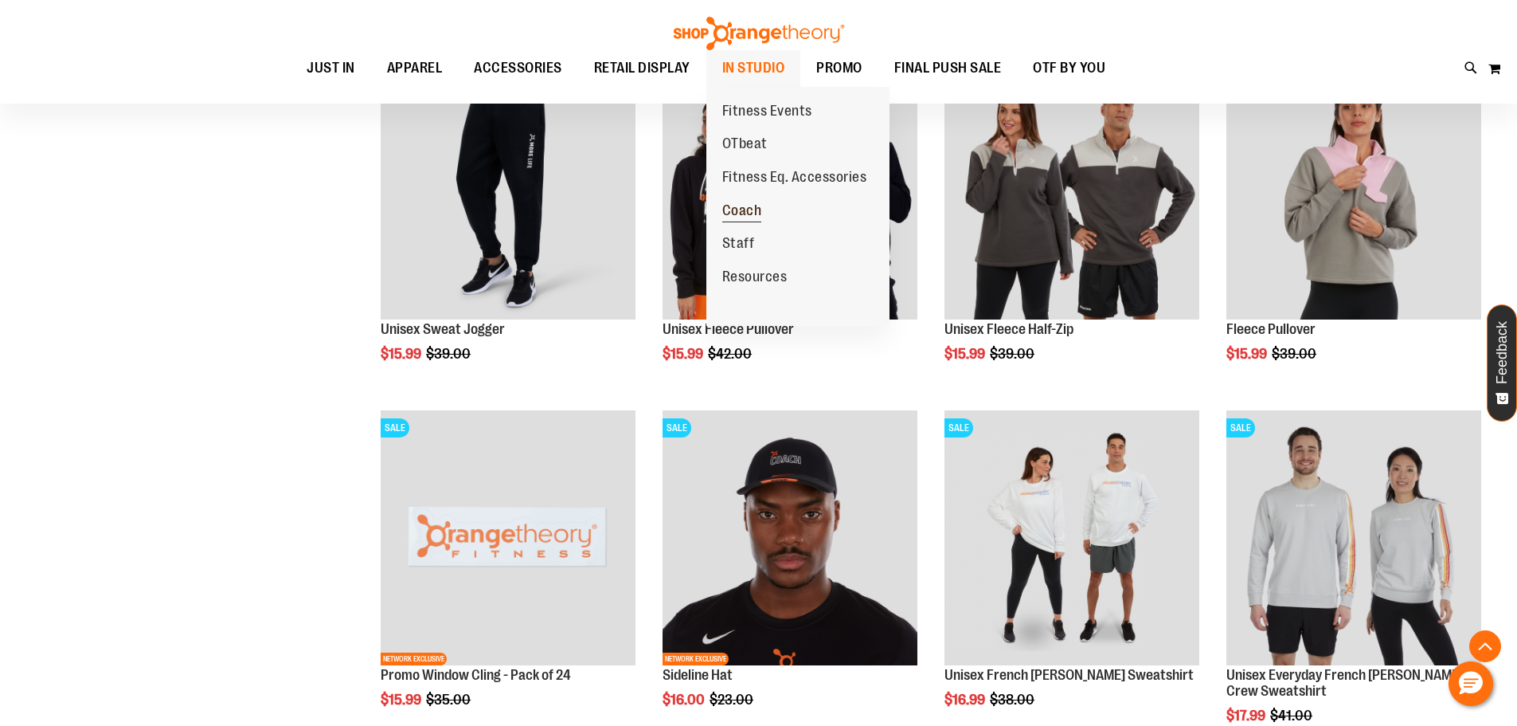
click at [743, 213] on span "Coach" at bounding box center [742, 212] width 40 height 20
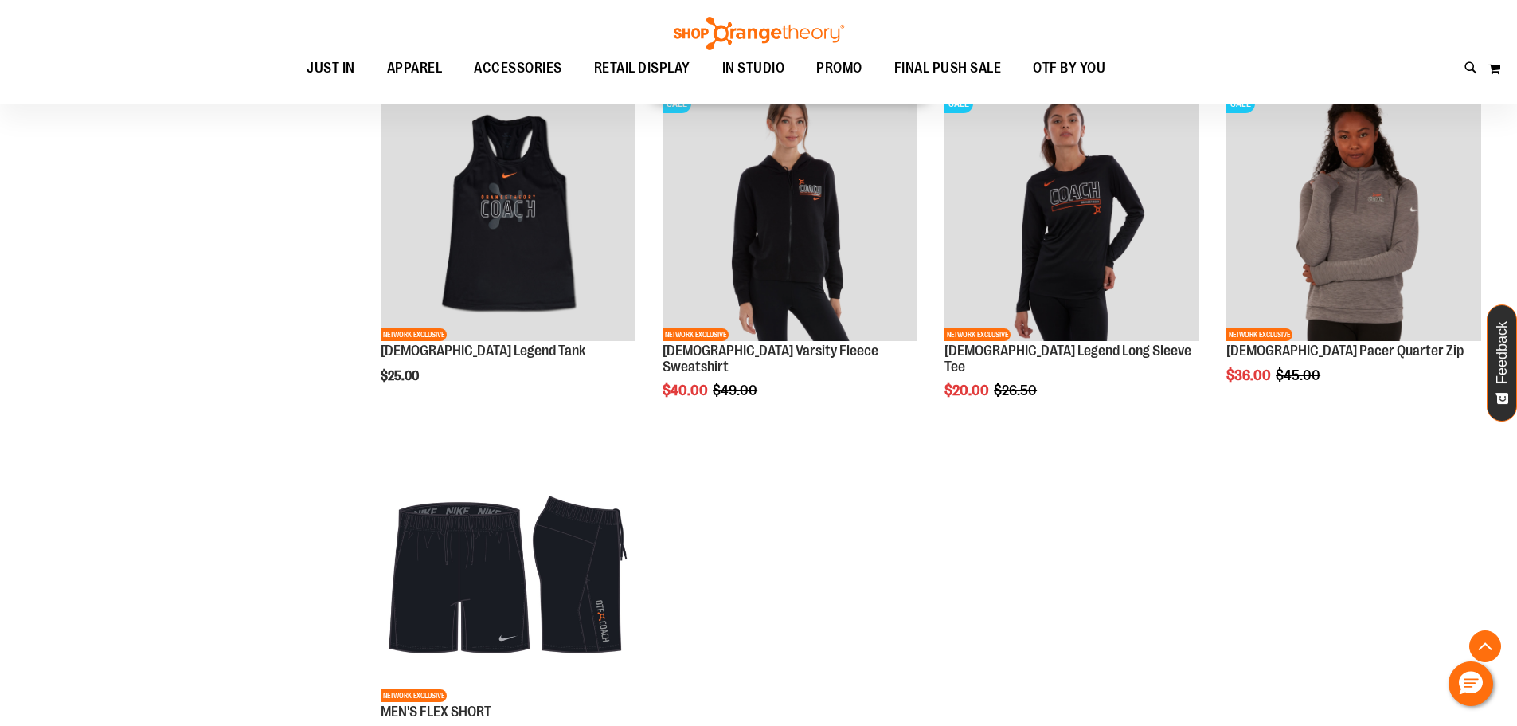
scroll to position [1353, 0]
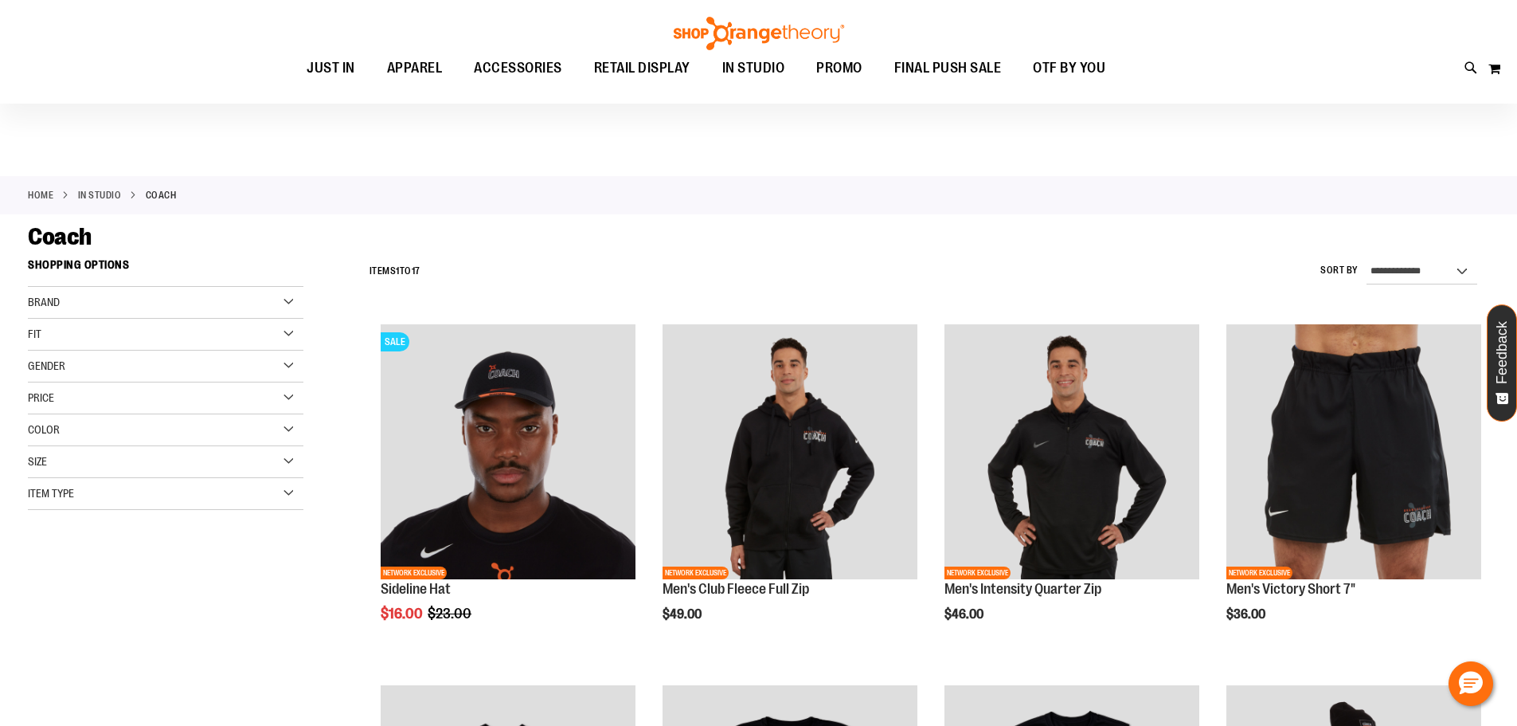
scroll to position [159, 0]
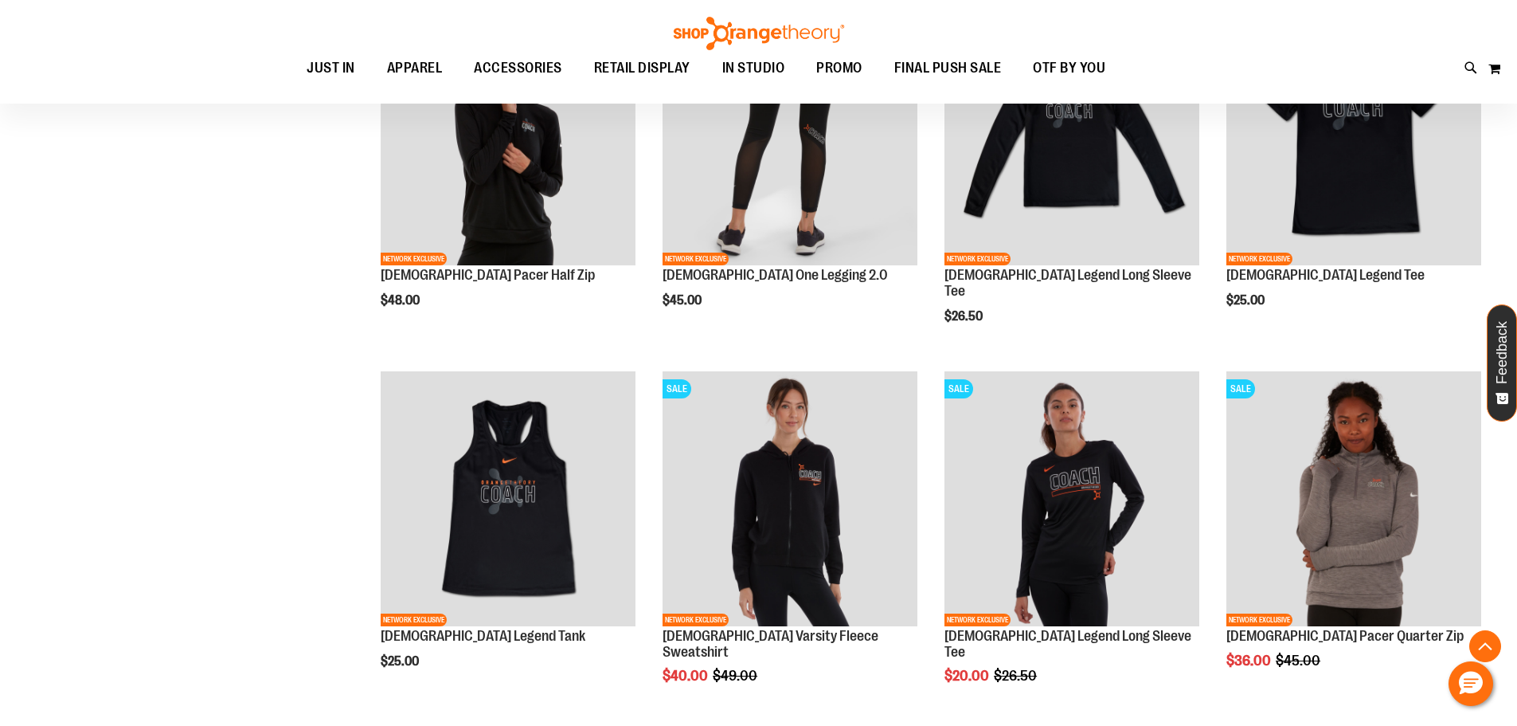
scroll to position [1035, 0]
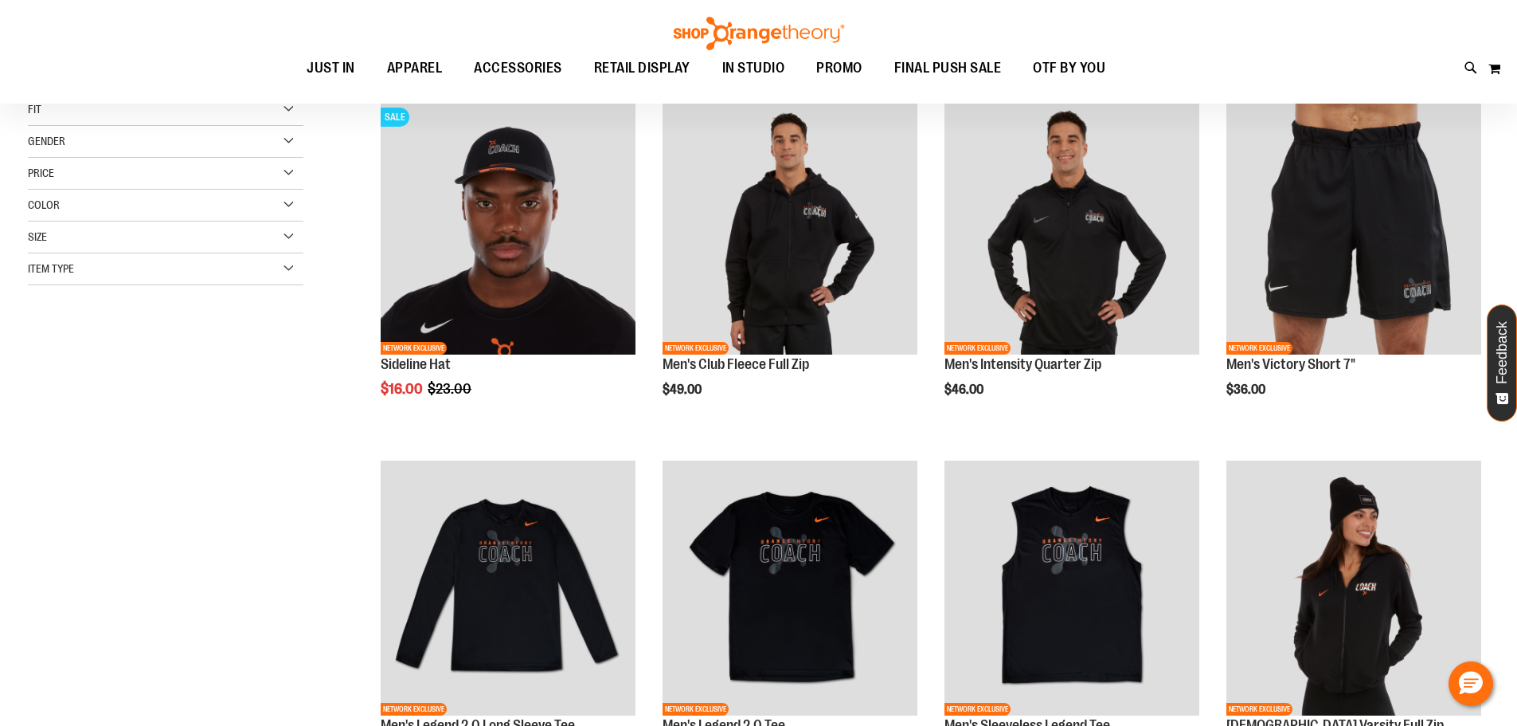
scroll to position [238, 0]
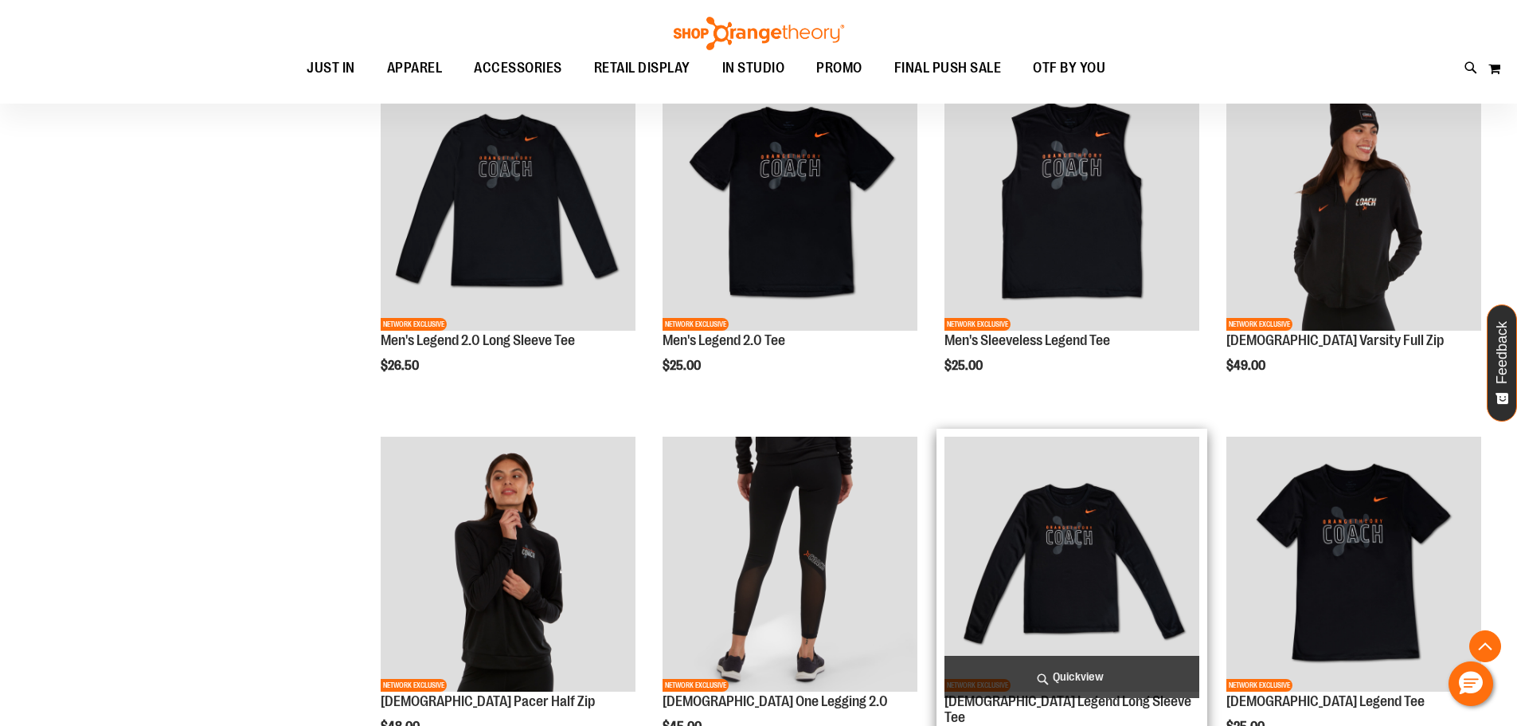
scroll to position [477, 0]
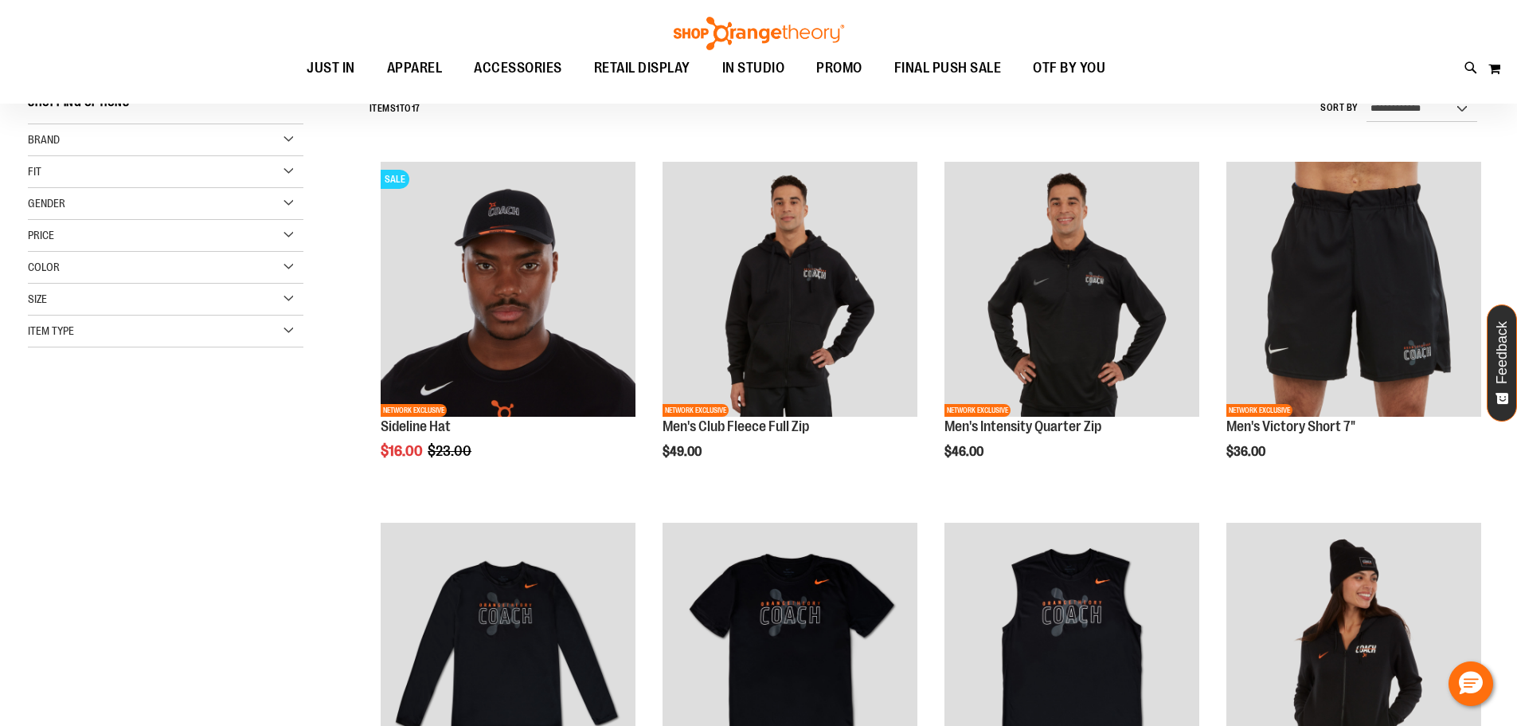
scroll to position [159, 0]
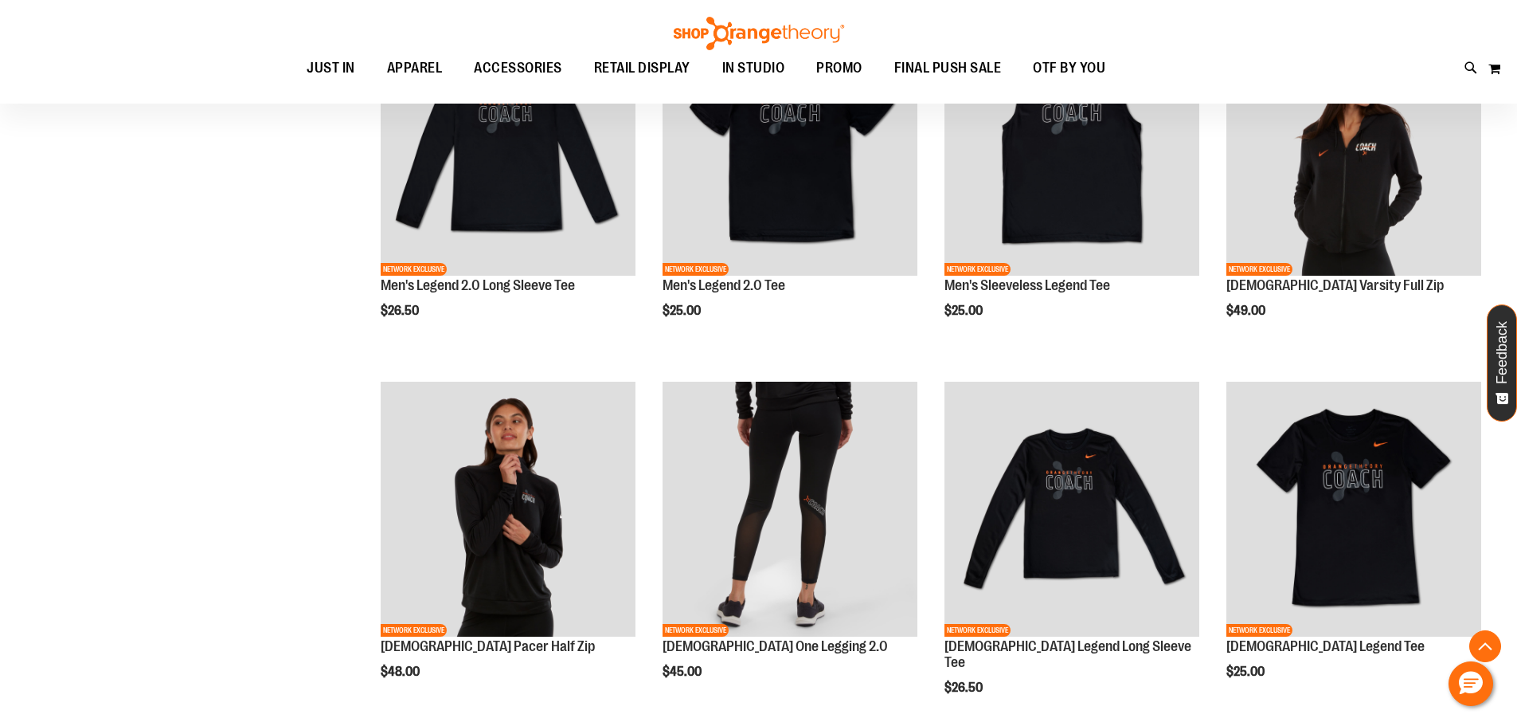
scroll to position [636, 0]
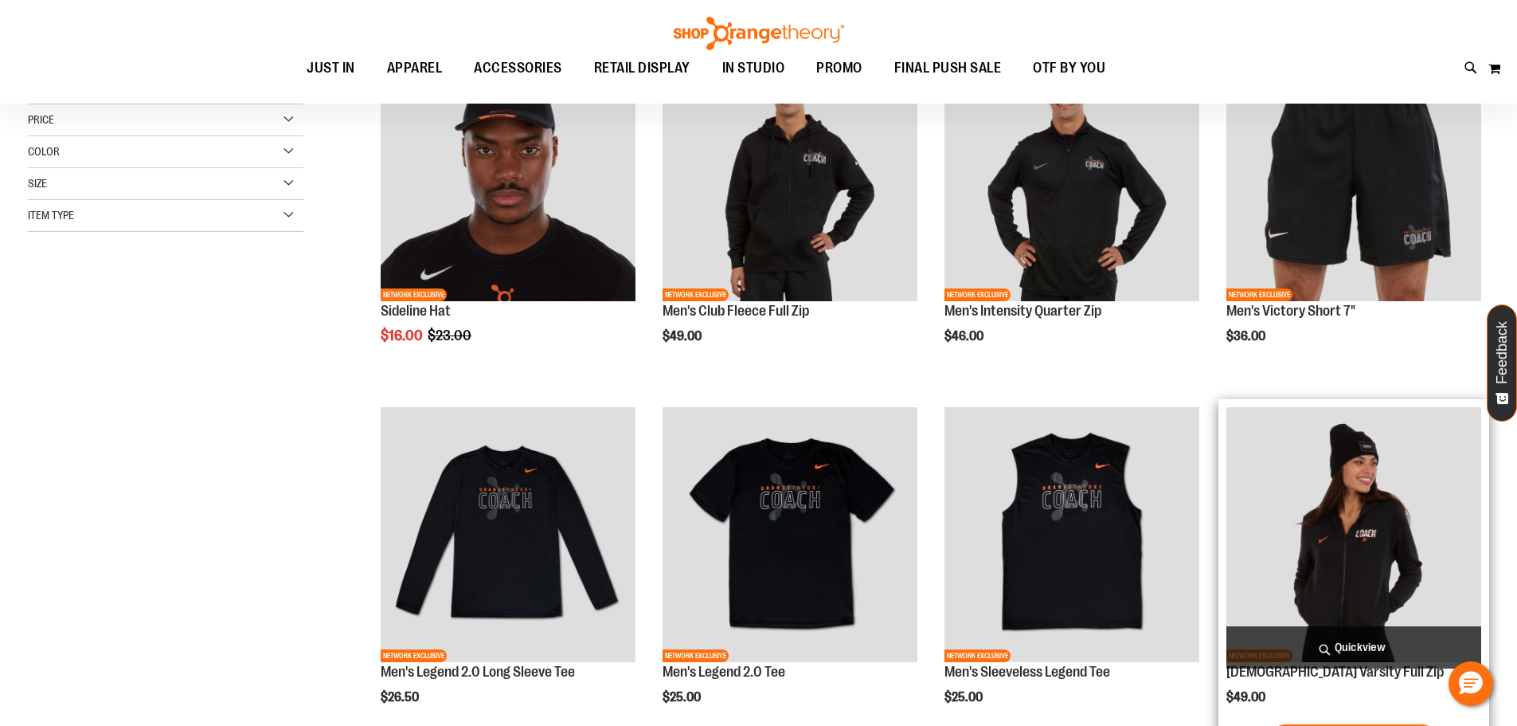
scroll to position [159, 0]
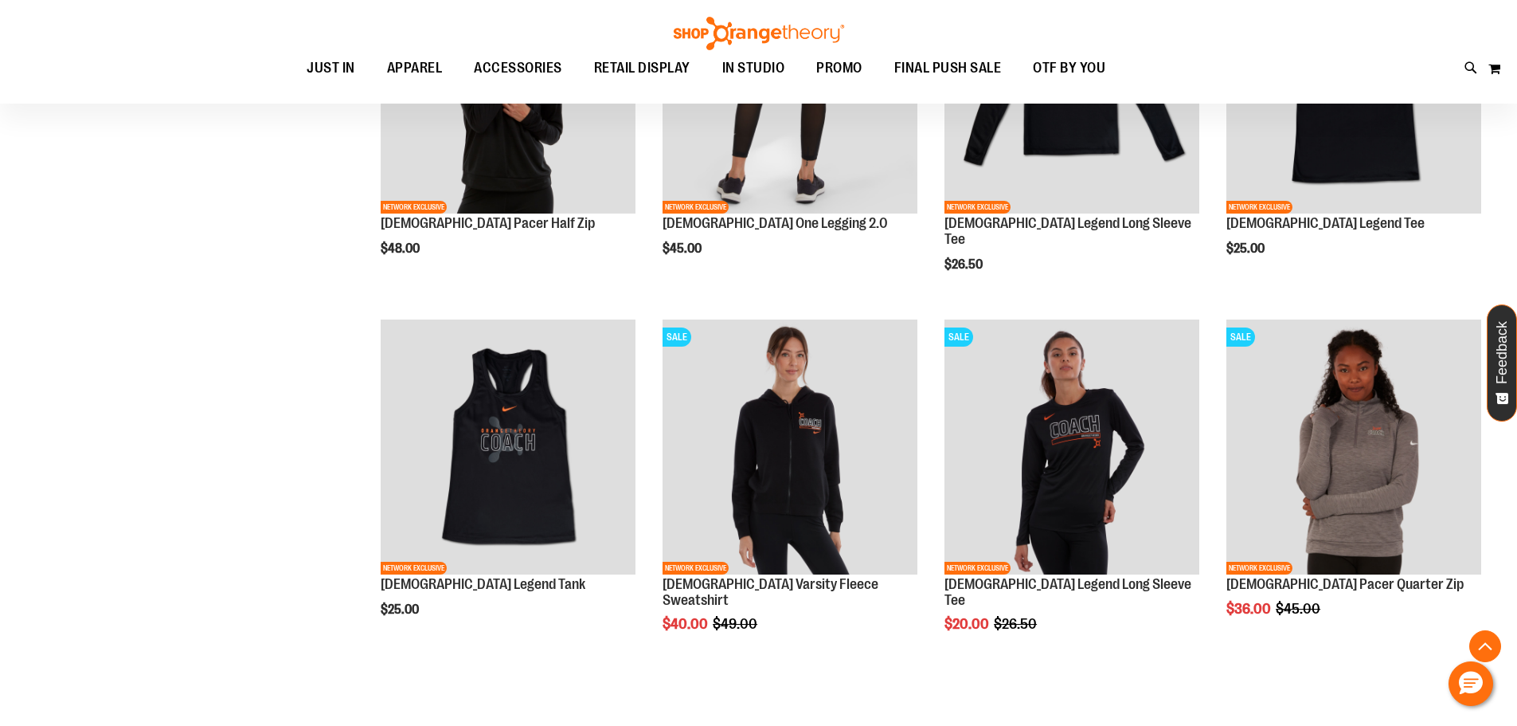
scroll to position [955, 0]
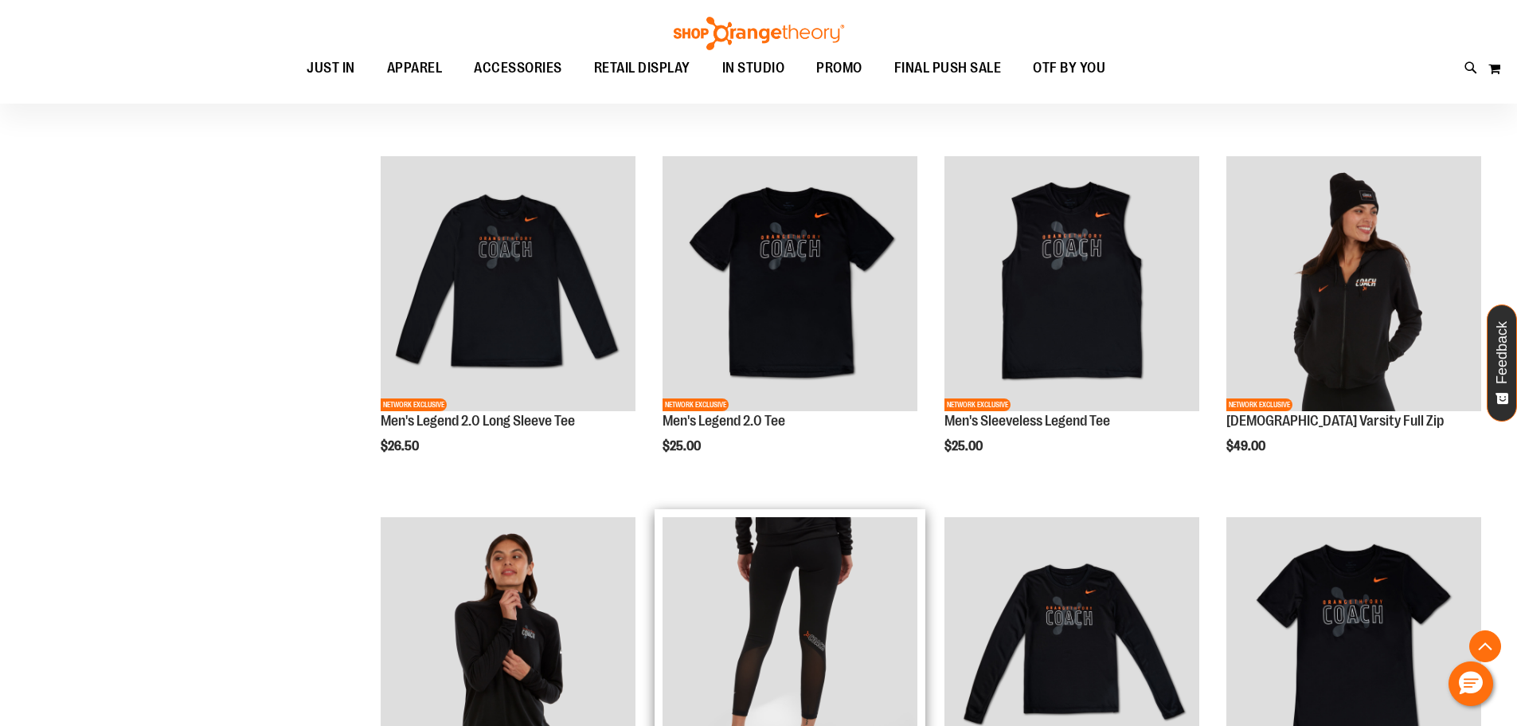
scroll to position [557, 0]
